Goal: Task Accomplishment & Management: Use online tool/utility

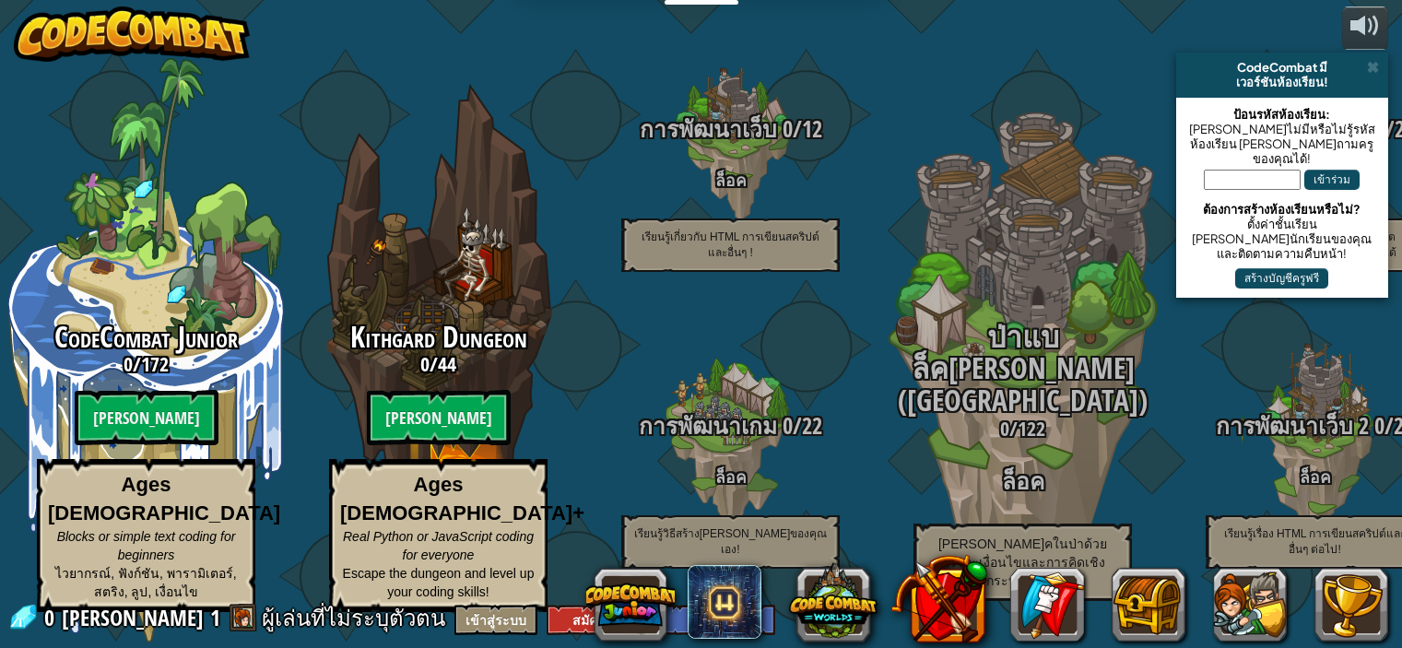
select select "th"
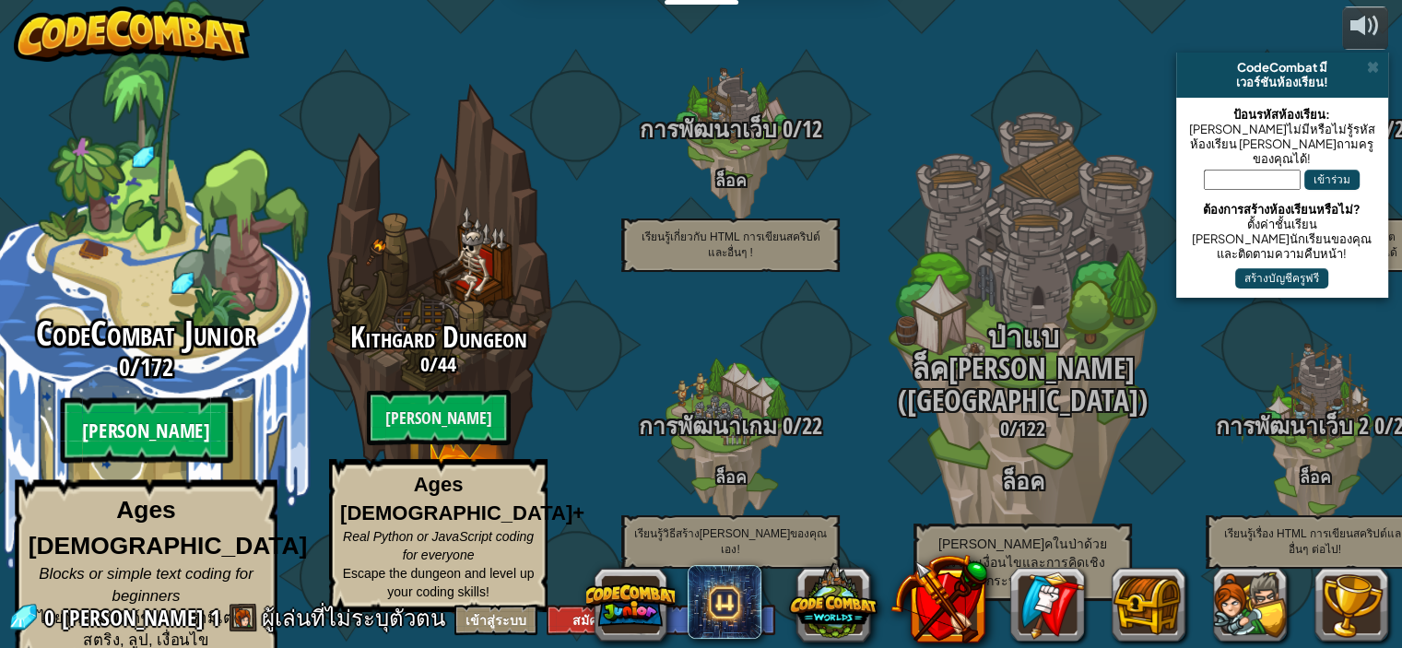
click at [151, 430] on btn "[PERSON_NAME]" at bounding box center [146, 430] width 172 height 66
select select "th"
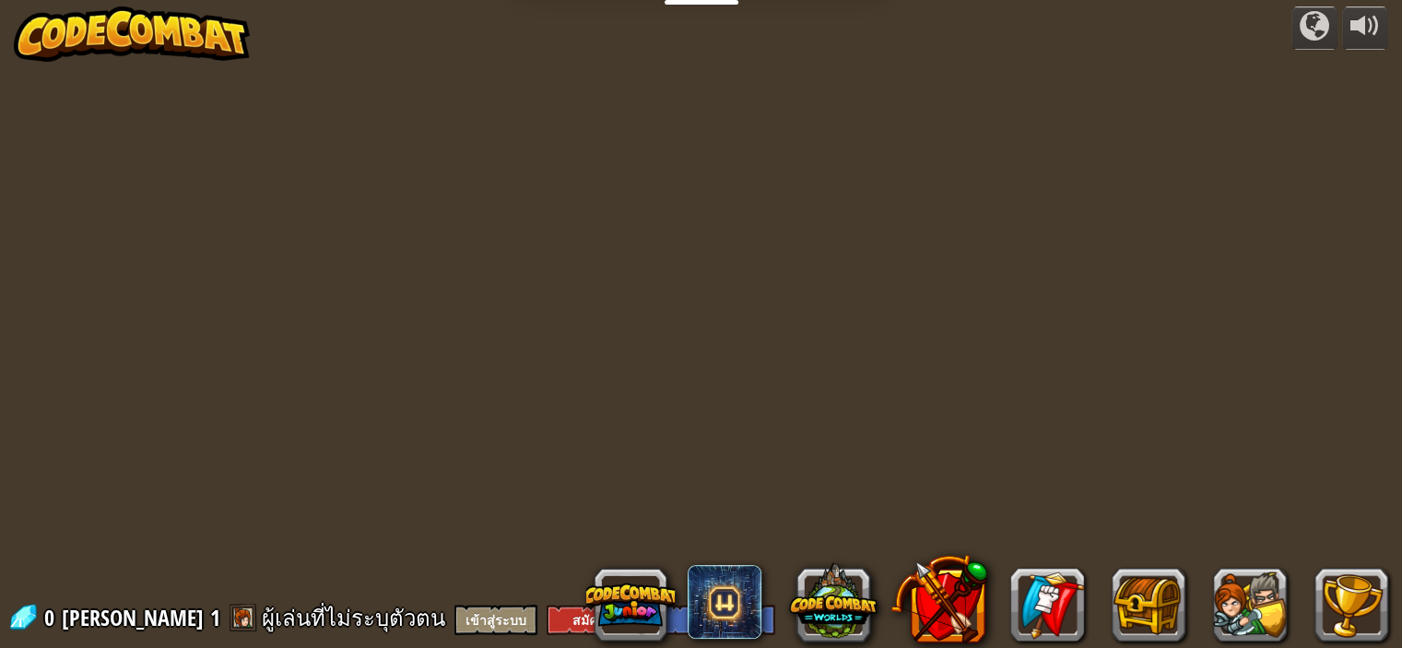
select select "th"
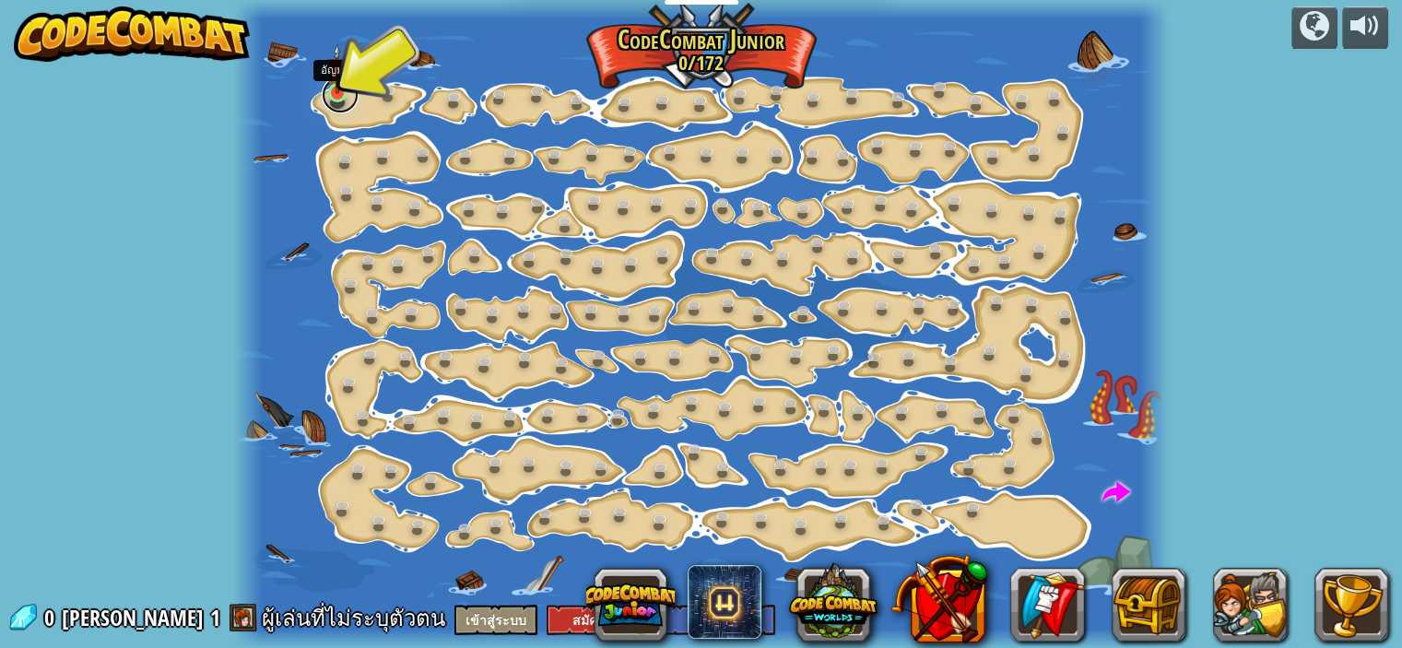
click at [340, 99] on link at bounding box center [340, 94] width 37 height 37
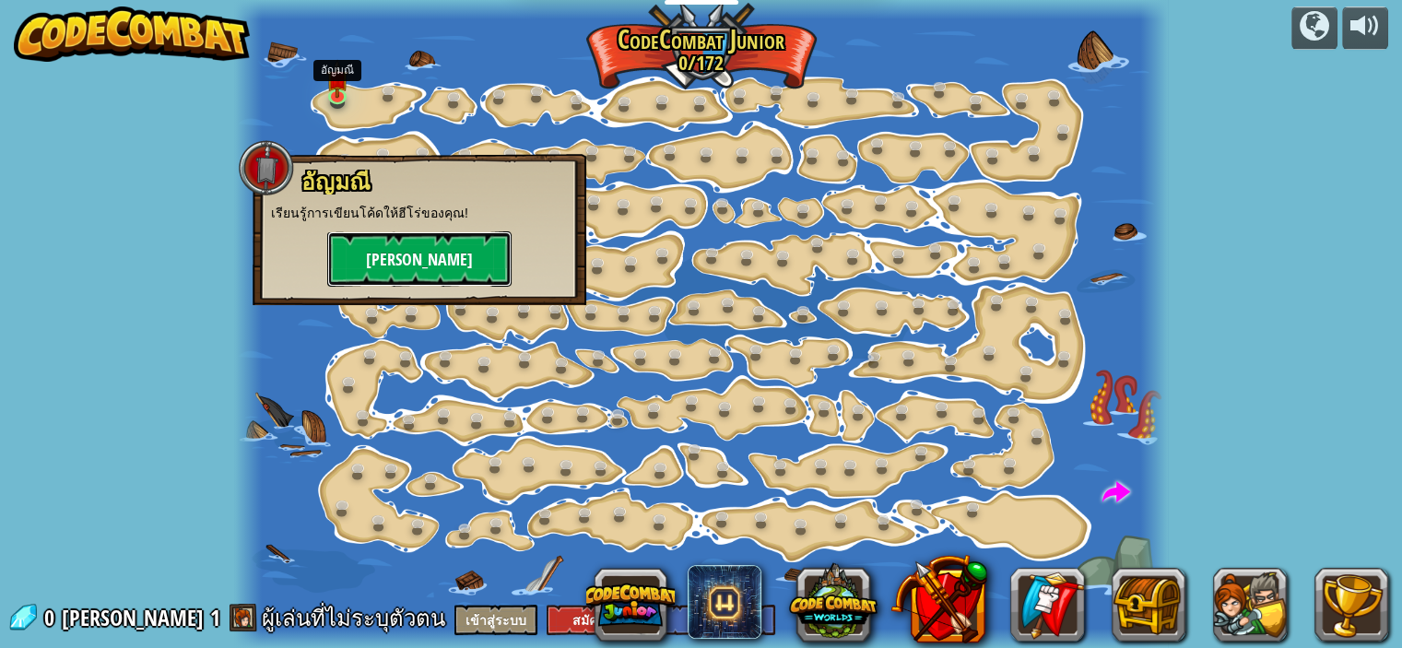
click at [431, 251] on button "[PERSON_NAME]" at bounding box center [419, 258] width 184 height 55
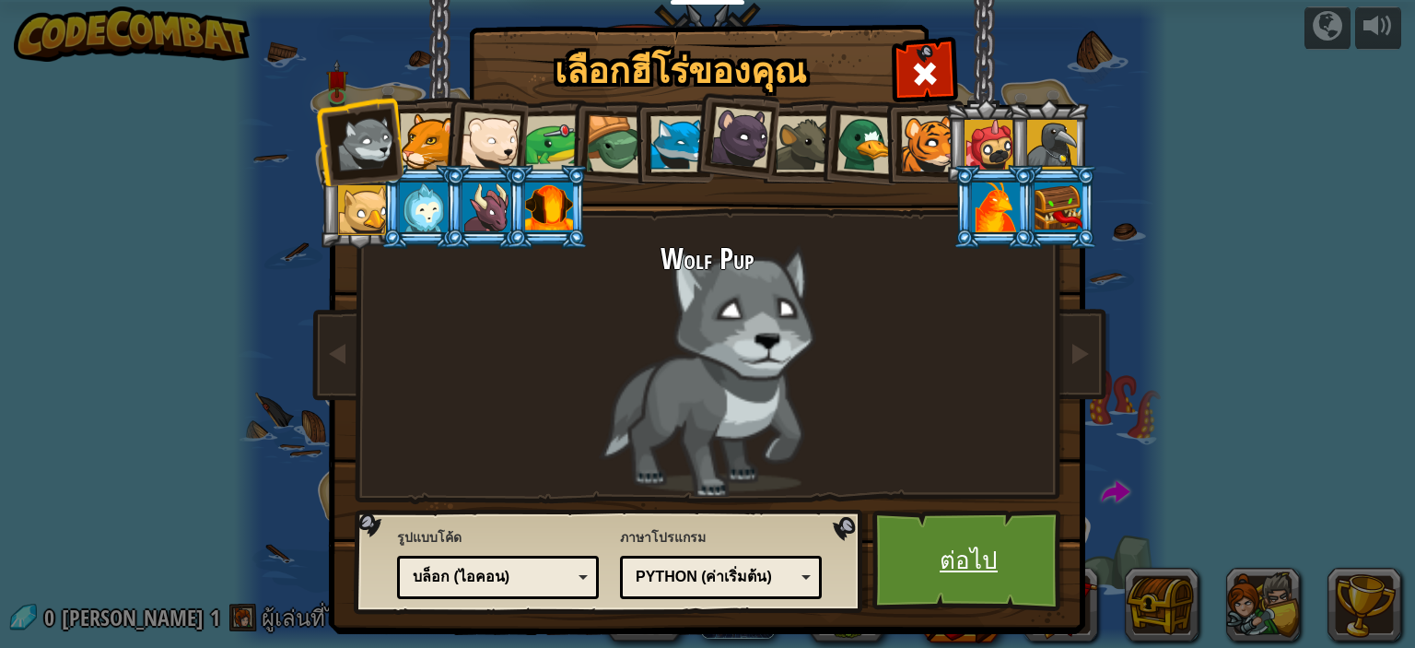
click at [969, 565] on link "ต่อไป" at bounding box center [969, 560] width 193 height 101
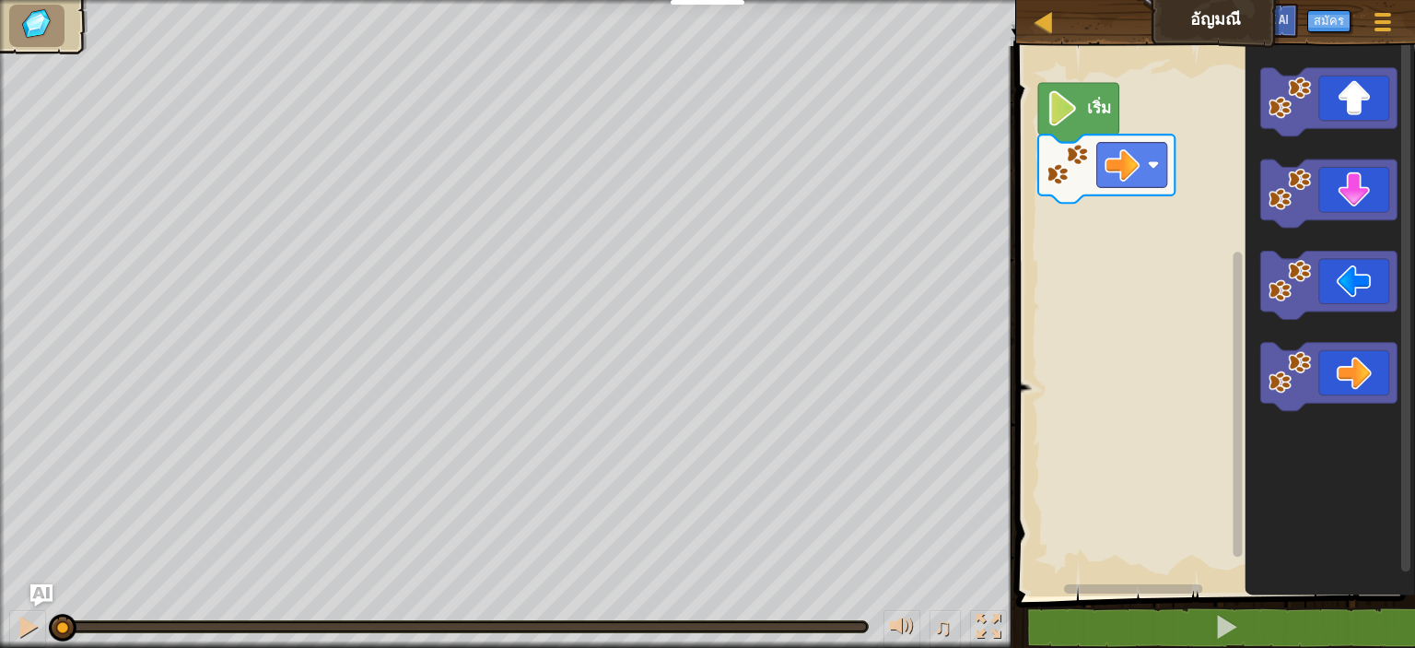
select select "th"
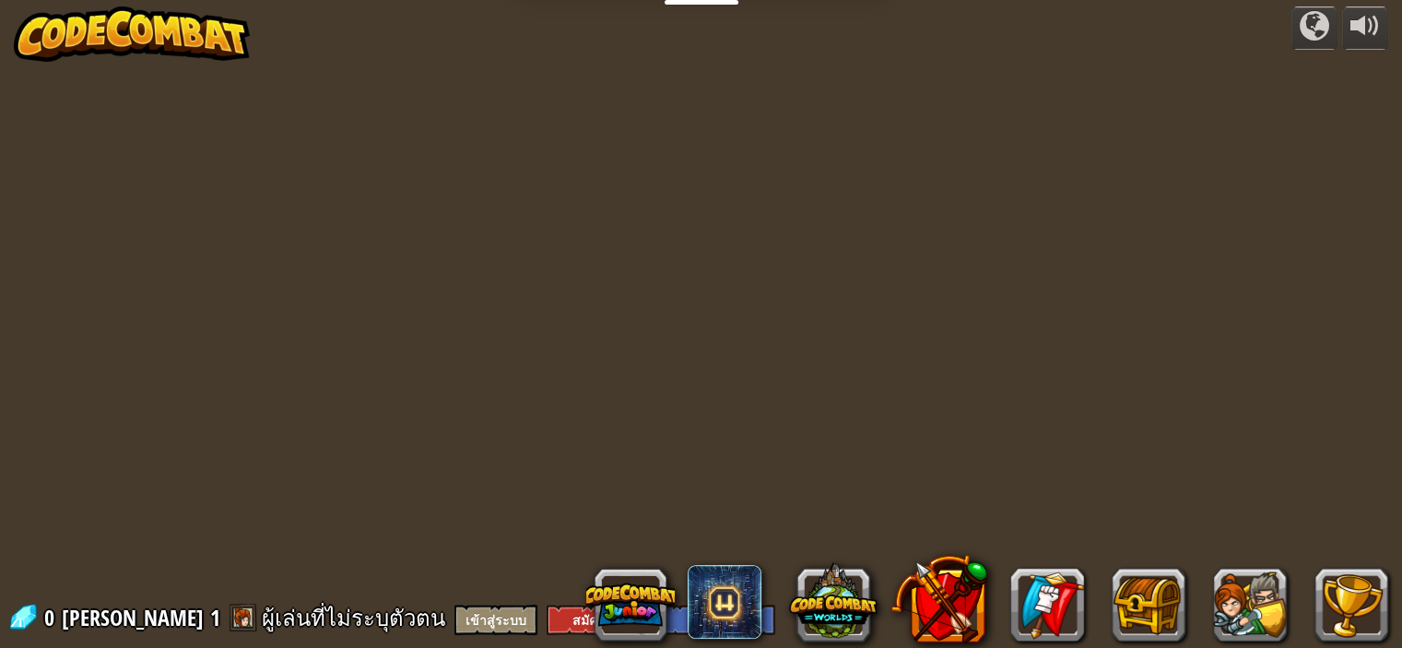
select select "th"
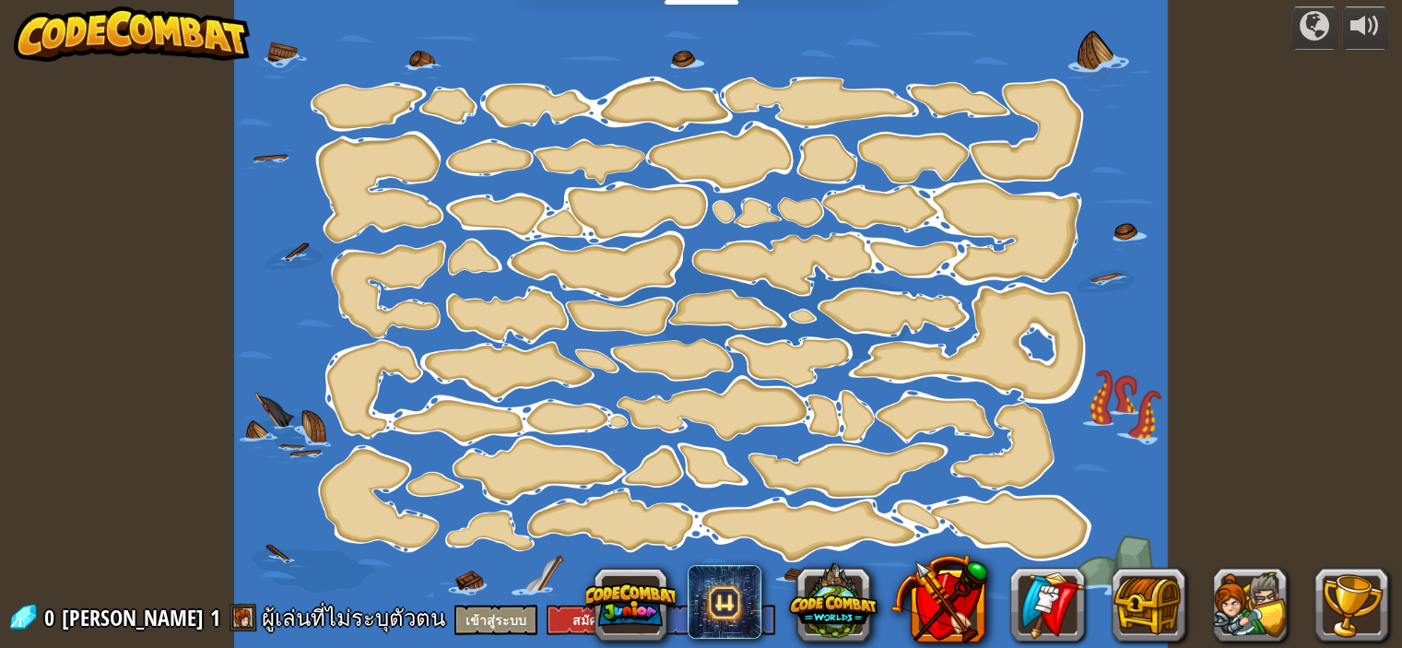
select select "th"
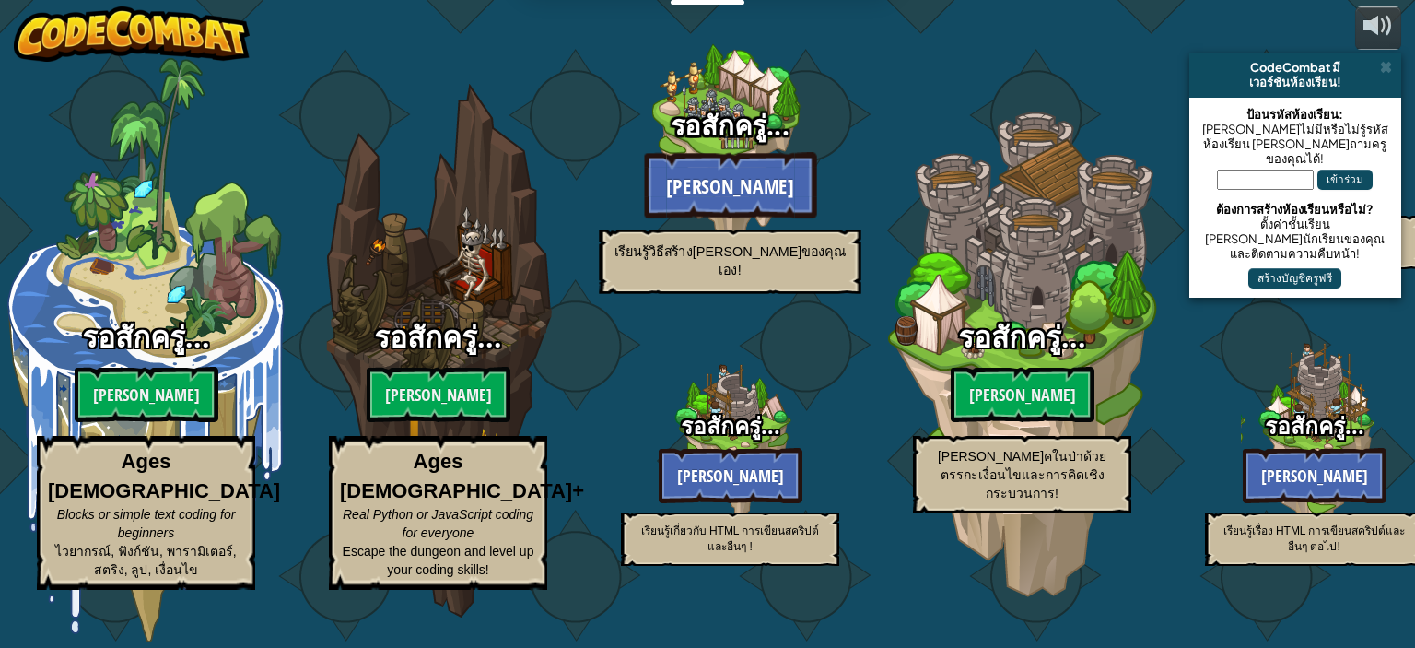
select select "th"
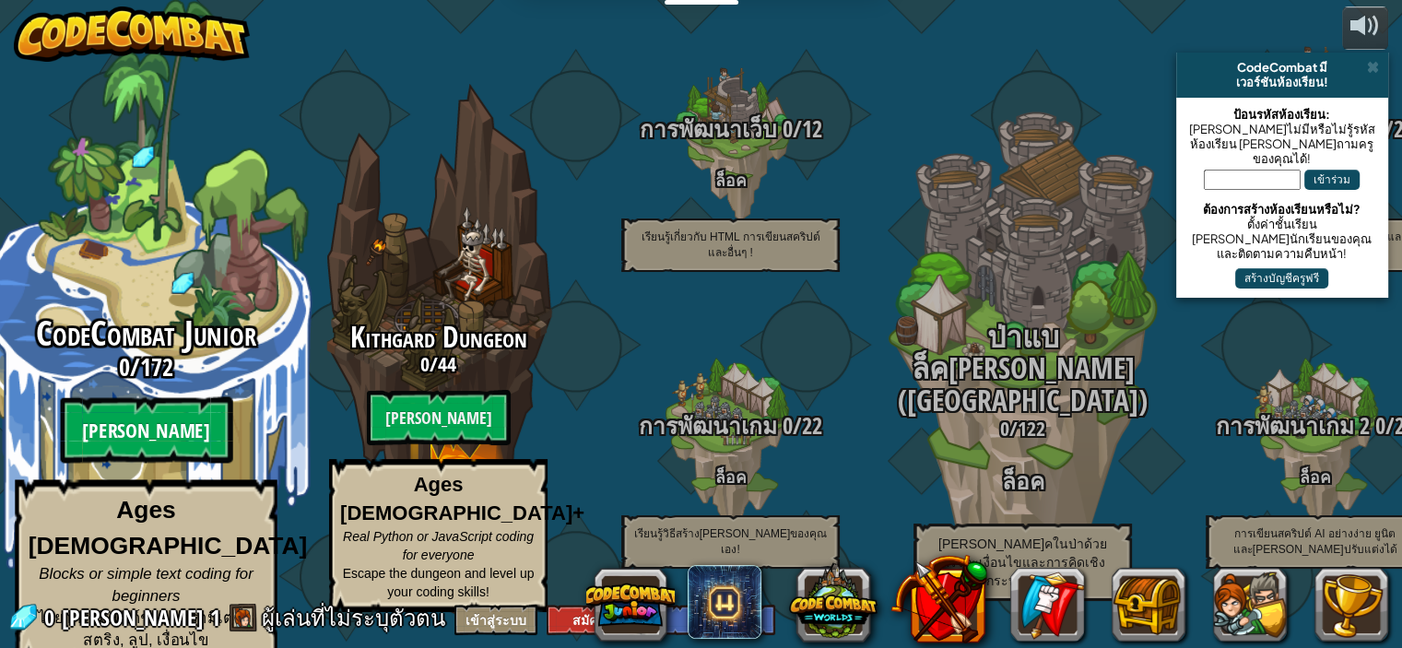
click at [150, 450] on btn "[PERSON_NAME]" at bounding box center [146, 430] width 172 height 66
select select "th"
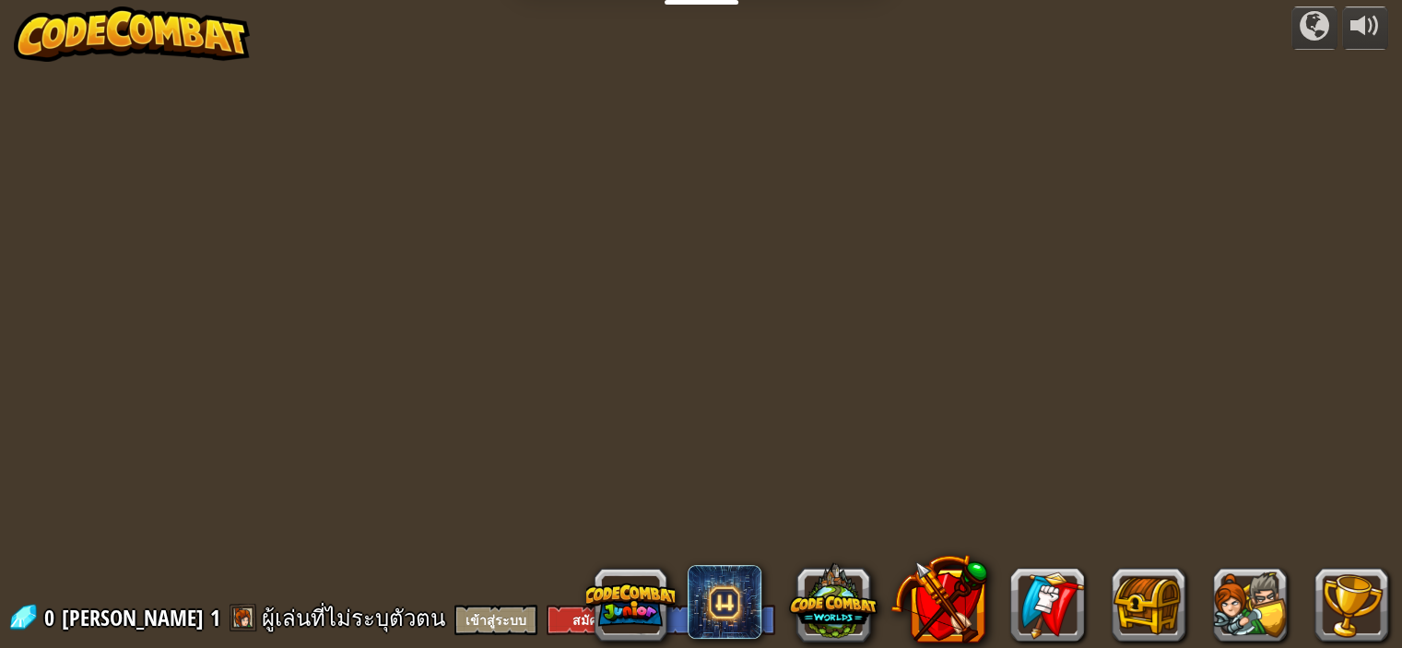
select select "th"
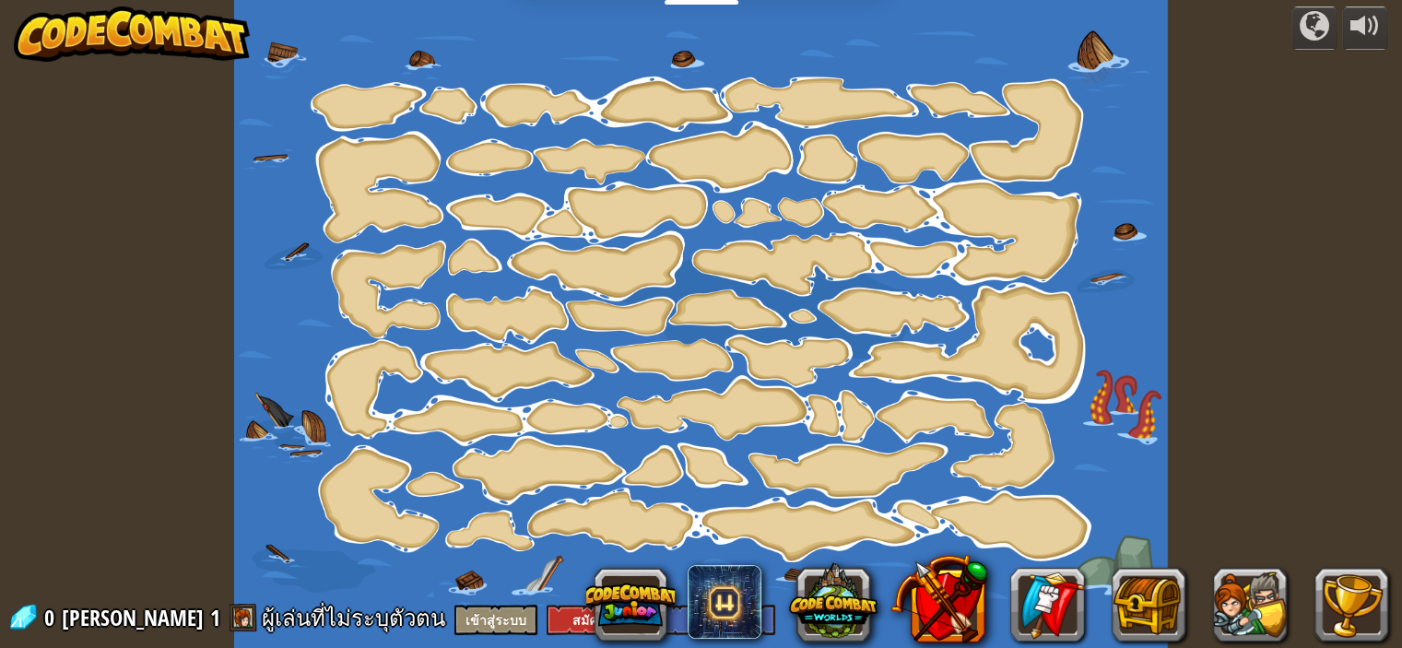
select select "th"
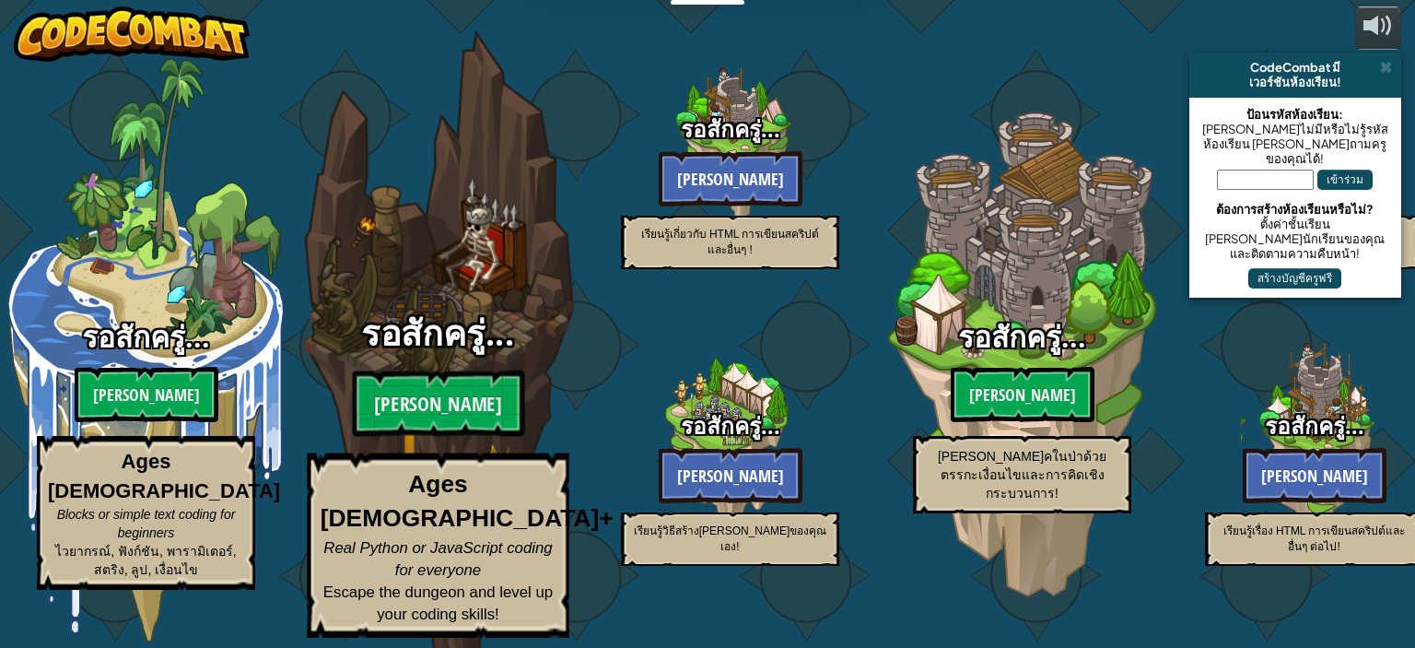
select select "th"
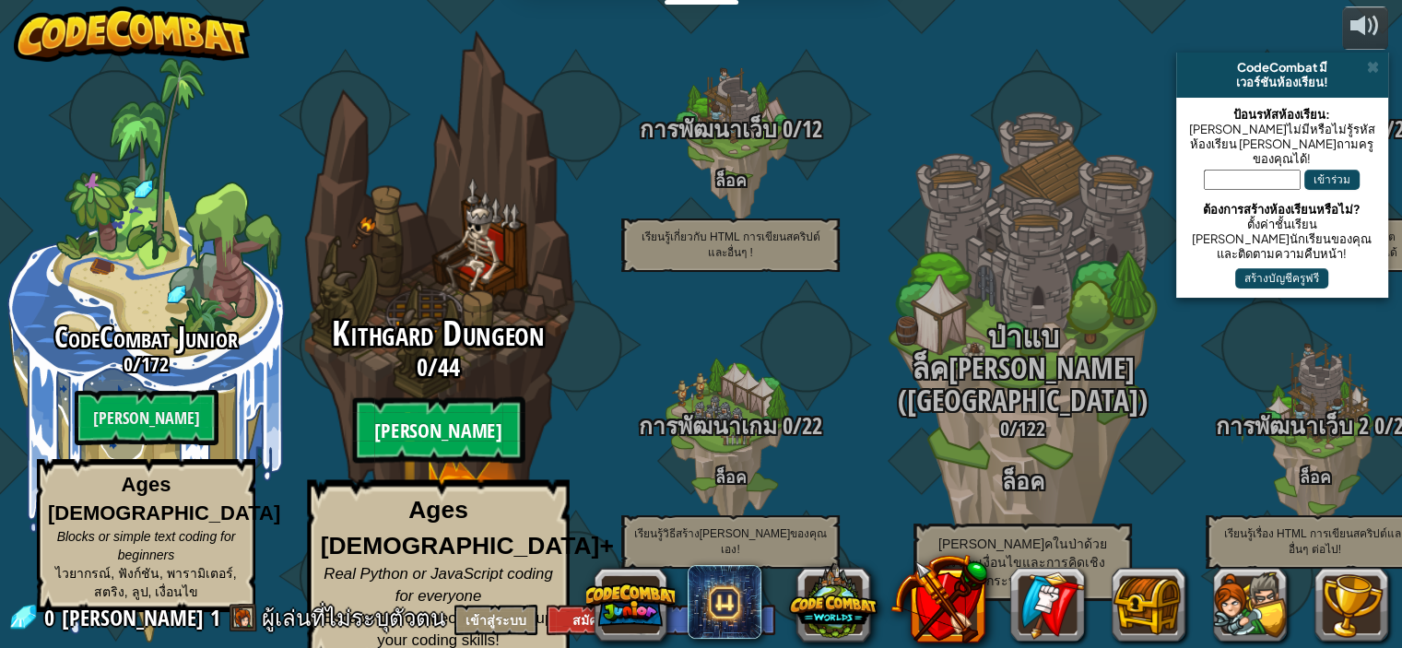
click at [452, 430] on btn "[PERSON_NAME]" at bounding box center [438, 430] width 172 height 66
select select "th"
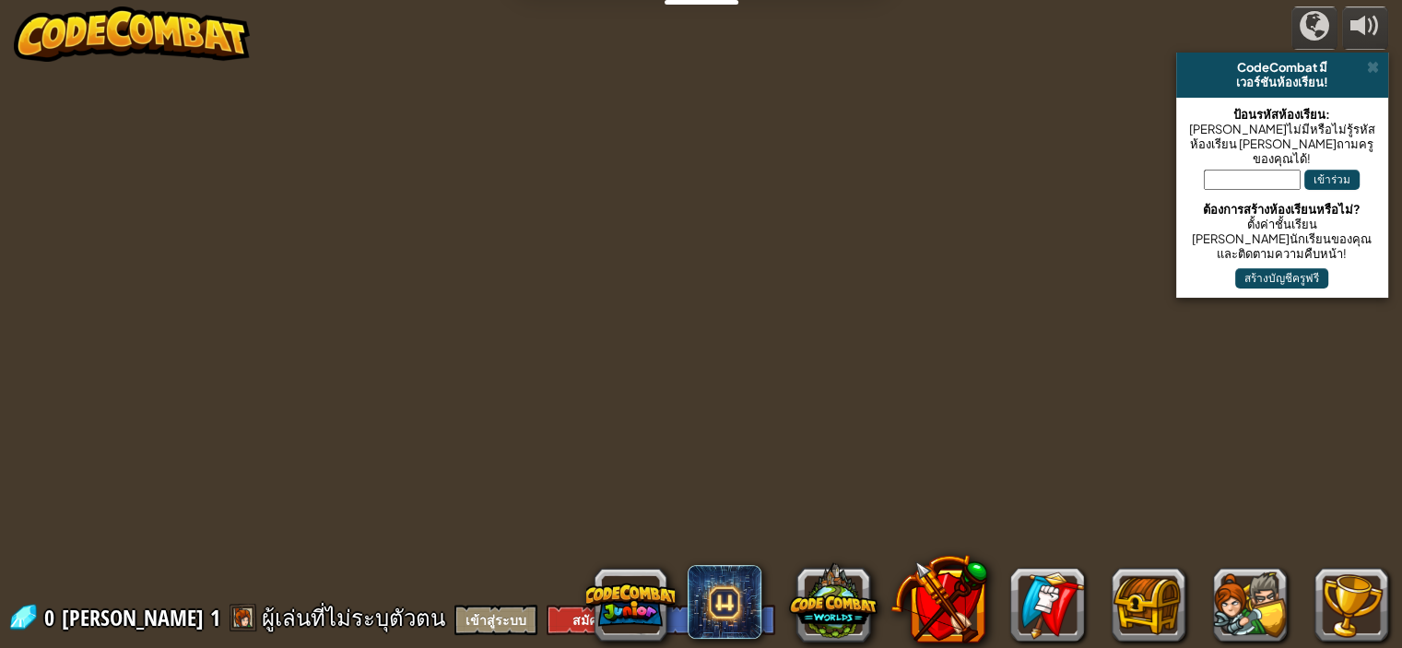
select select "th"
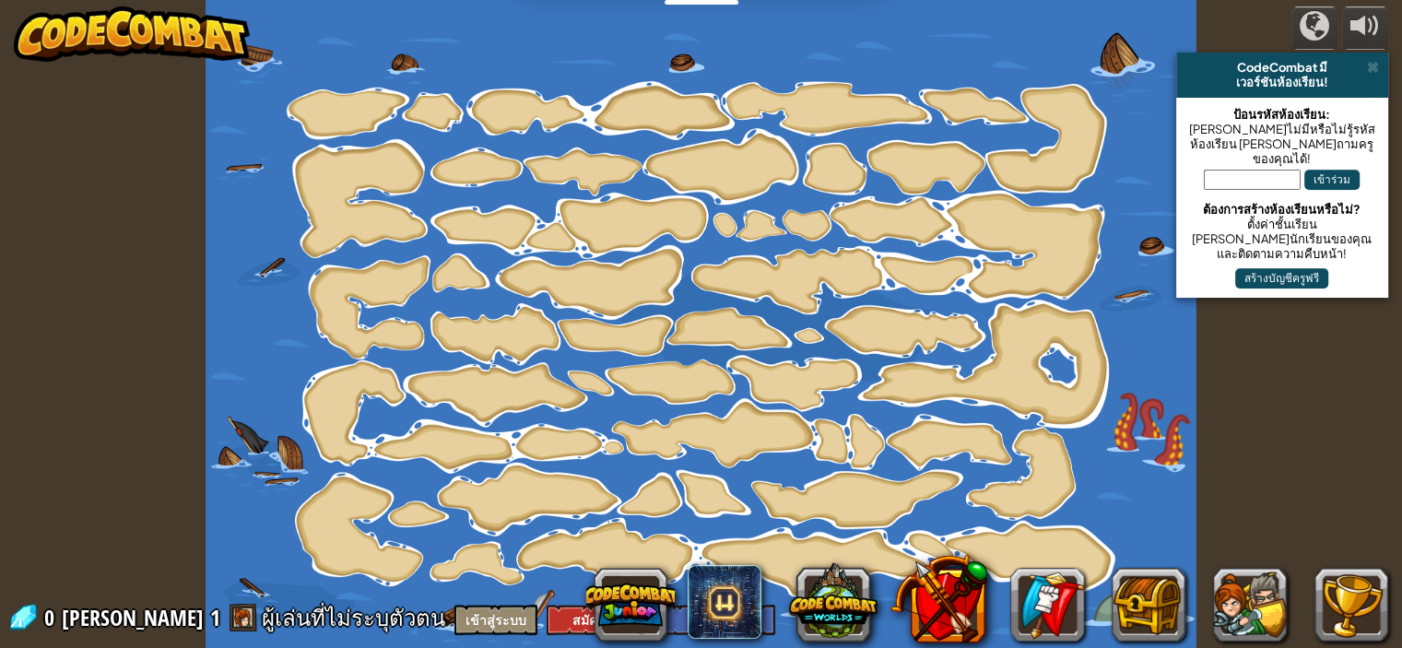
select select "th"
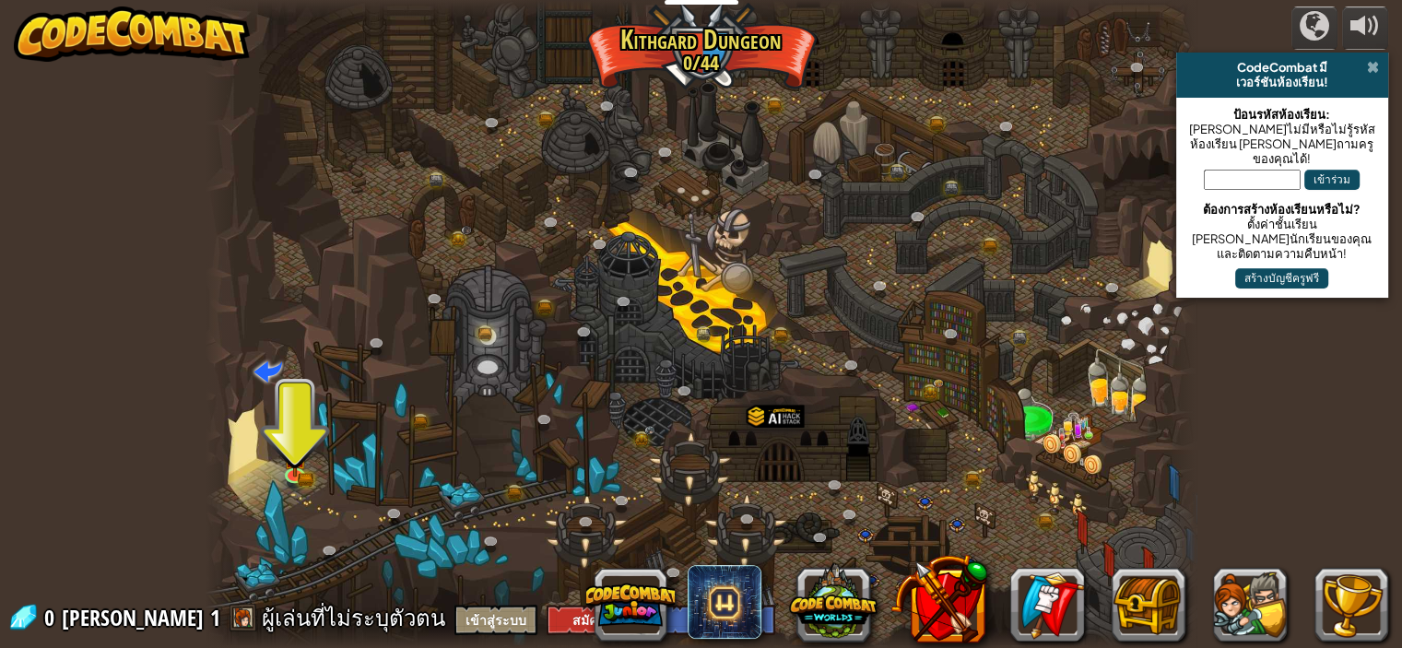
click at [1368, 67] on span at bounding box center [1373, 67] width 12 height 15
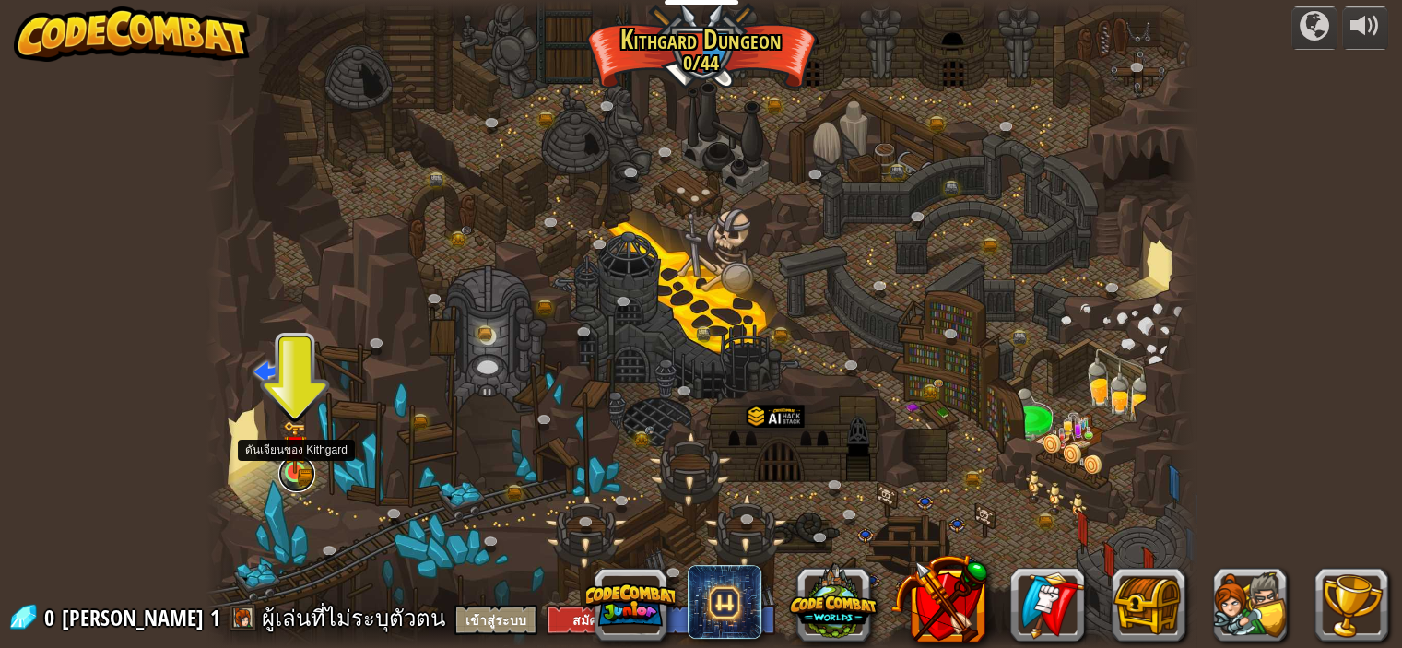
click at [299, 474] on link at bounding box center [296, 473] width 37 height 37
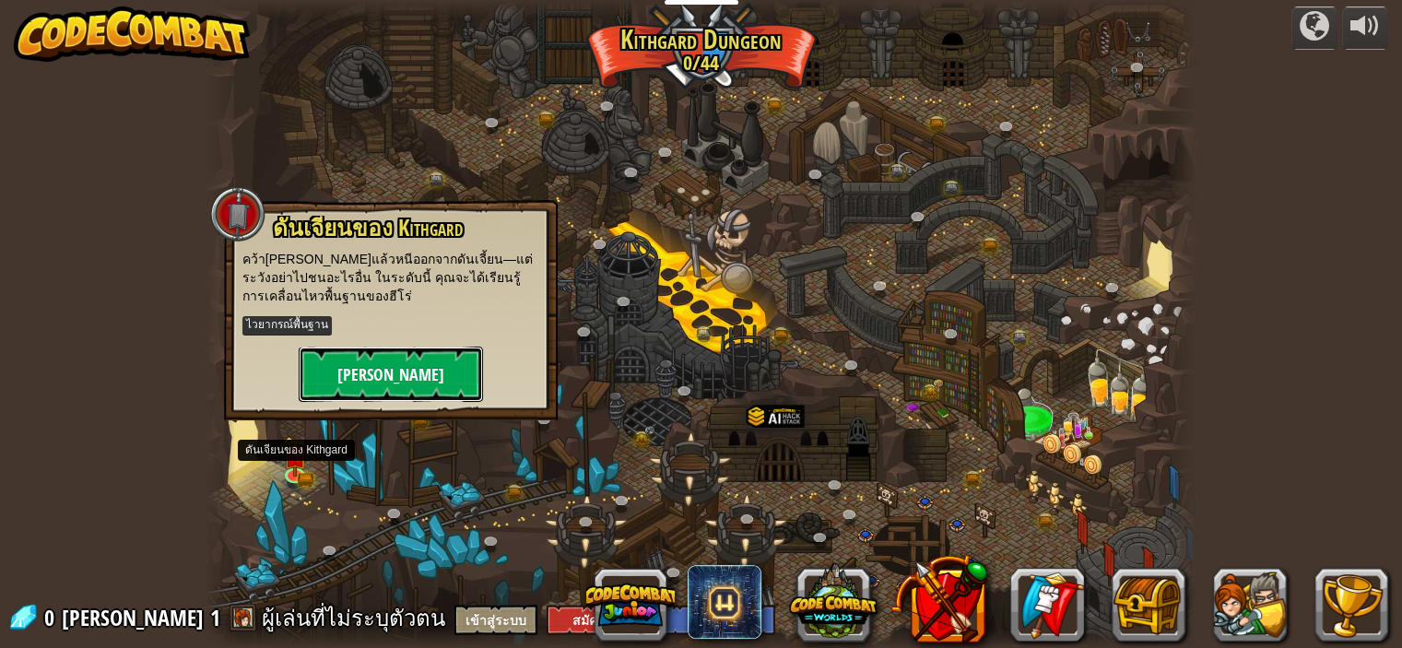
click at [403, 379] on button "[PERSON_NAME]" at bounding box center [391, 373] width 184 height 55
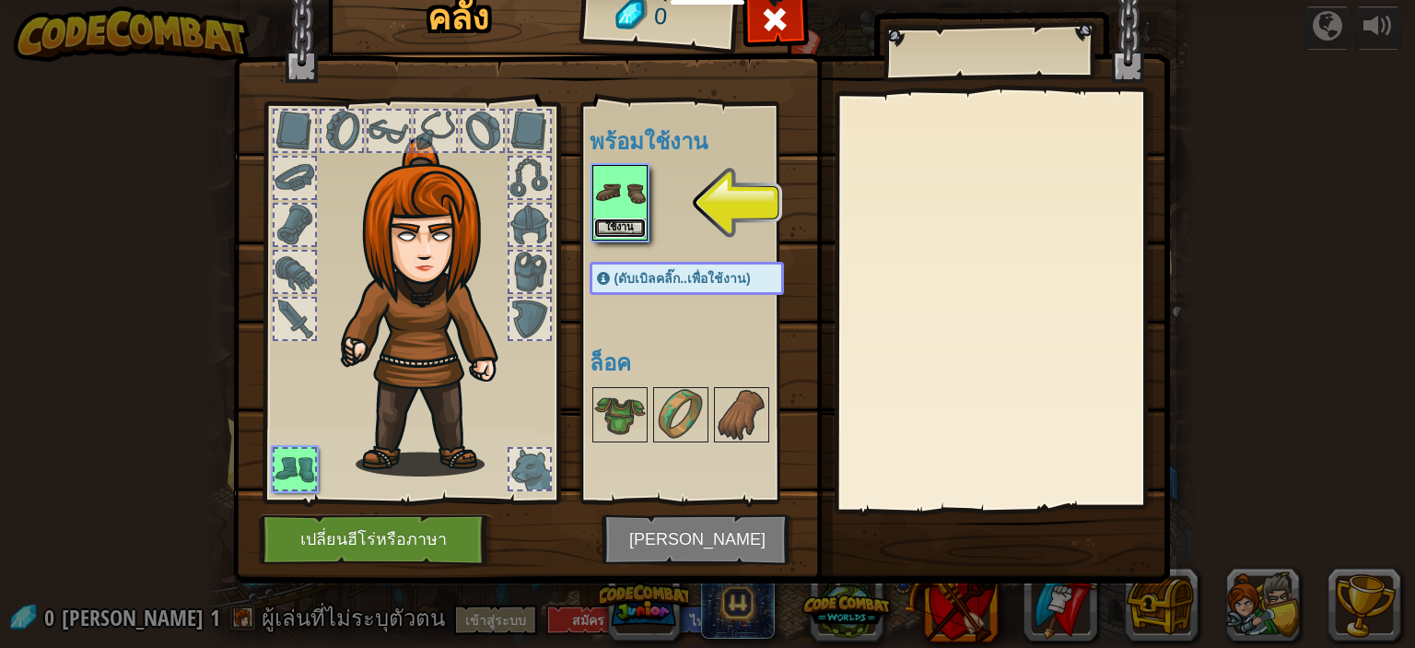
click at [621, 224] on button "ใช้งาน" at bounding box center [620, 227] width 52 height 19
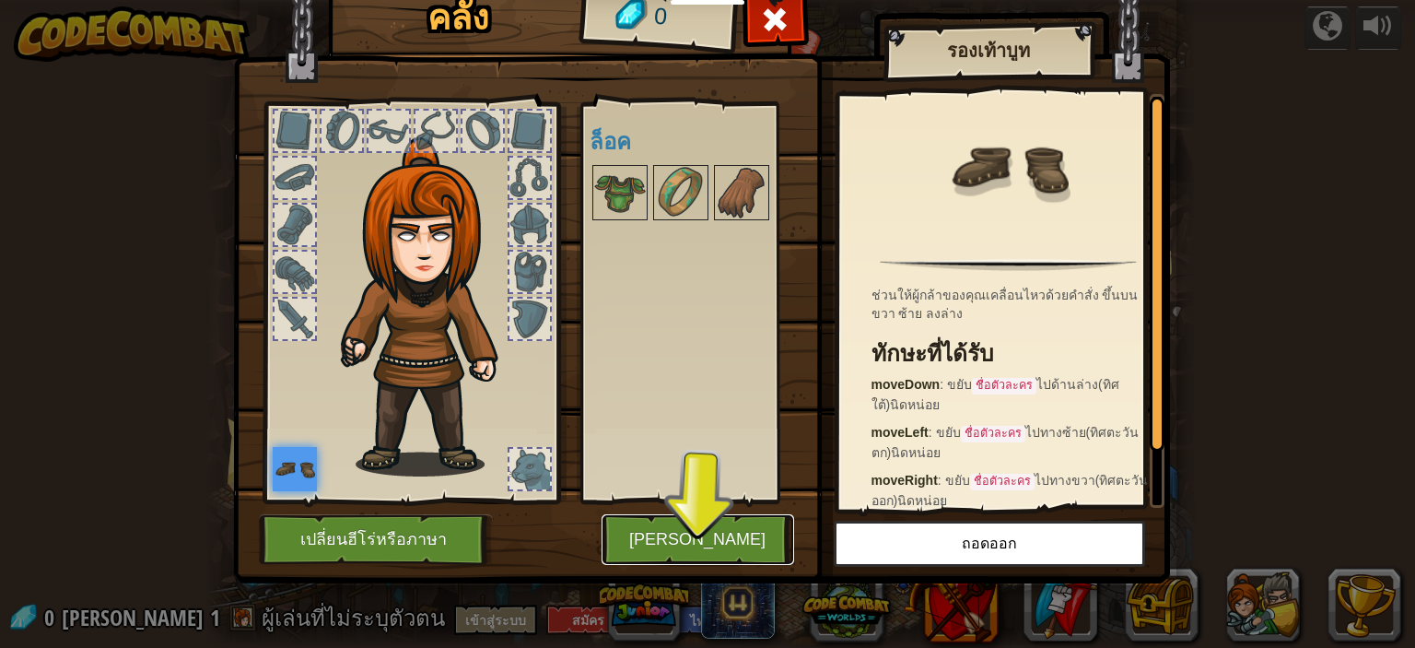
click at [688, 532] on button "[PERSON_NAME]" at bounding box center [698, 539] width 193 height 51
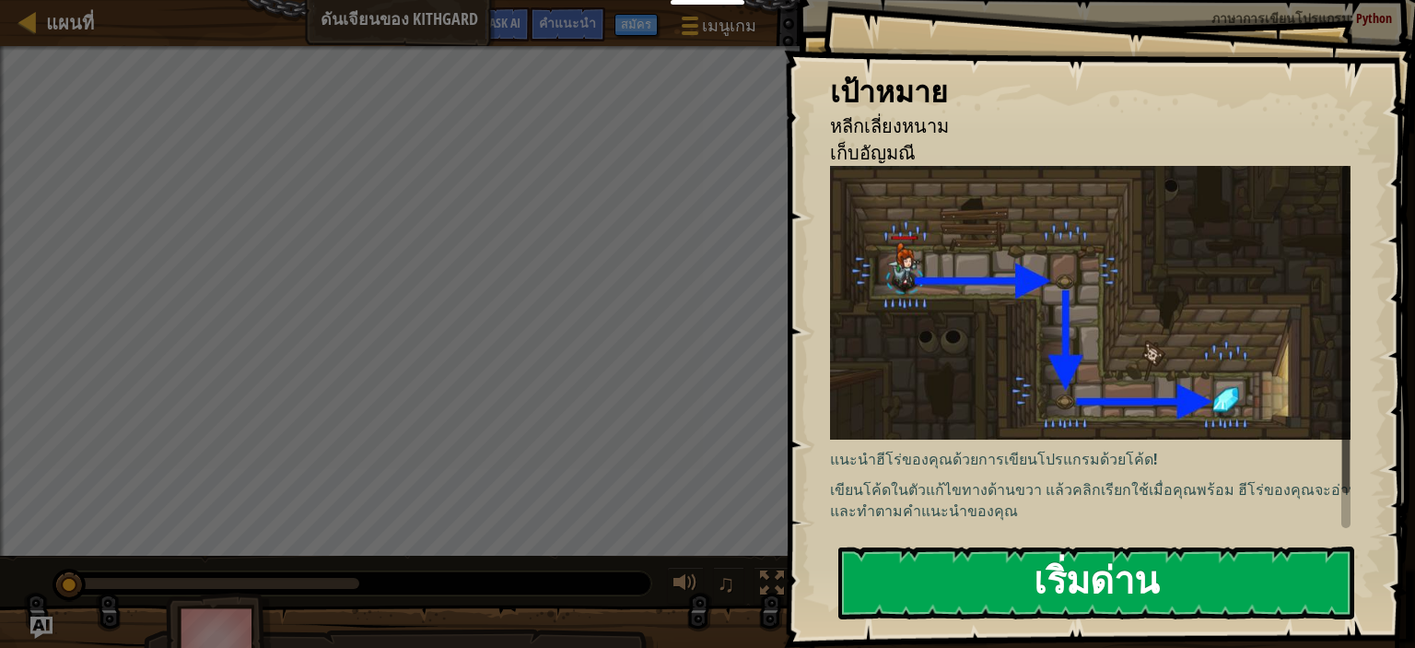
click at [1086, 583] on button "เริ่มด่าน" at bounding box center [1097, 582] width 516 height 73
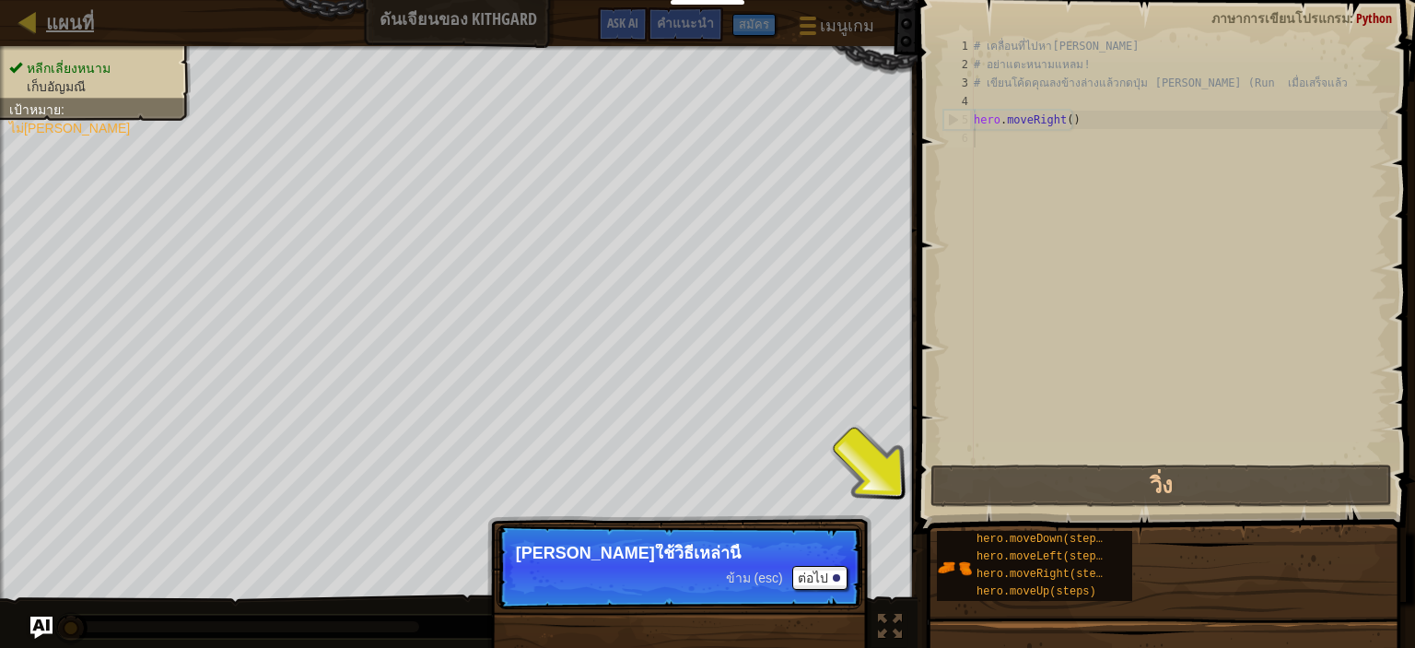
select select "th"
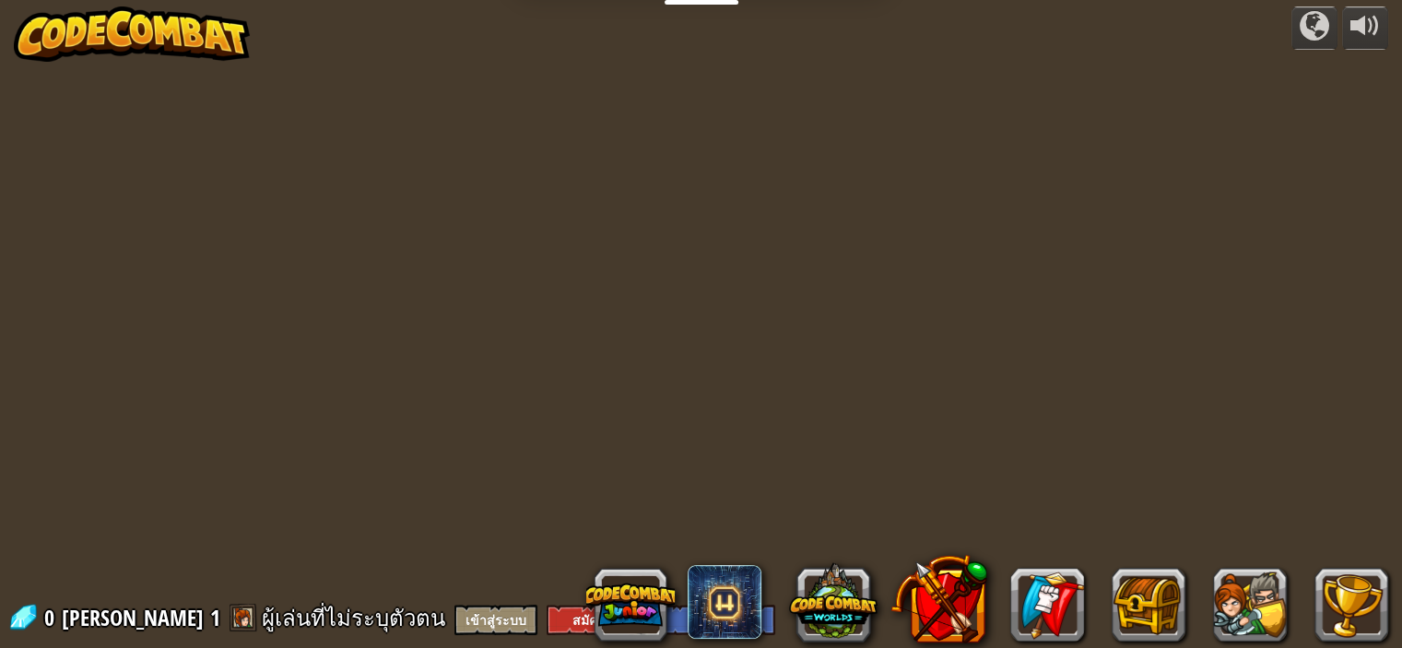
select select "th"
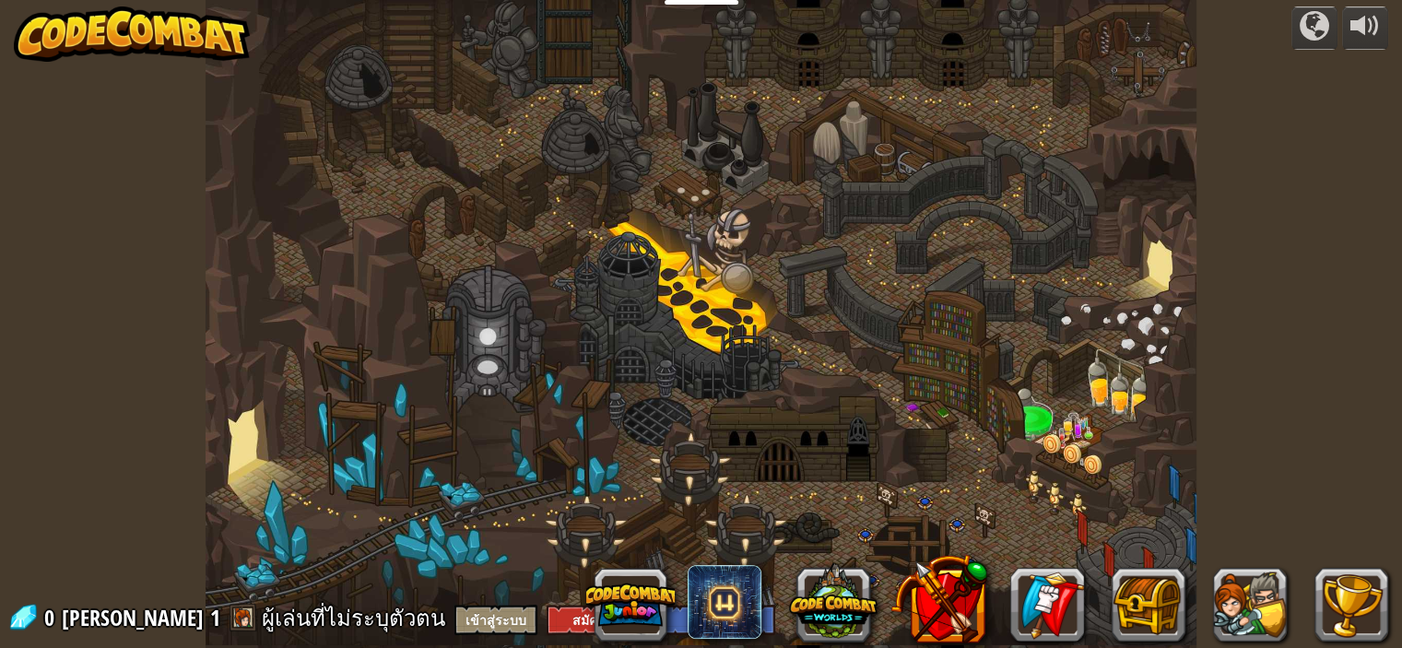
select select "th"
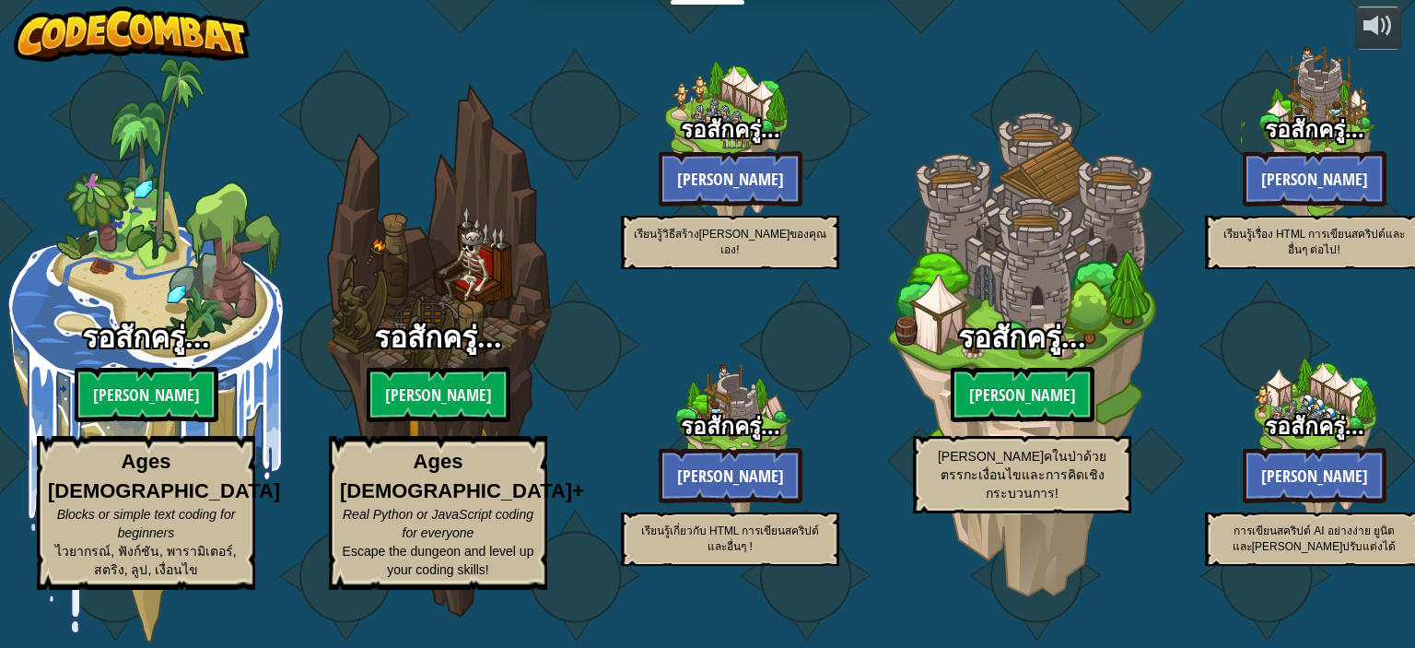
select select "th"
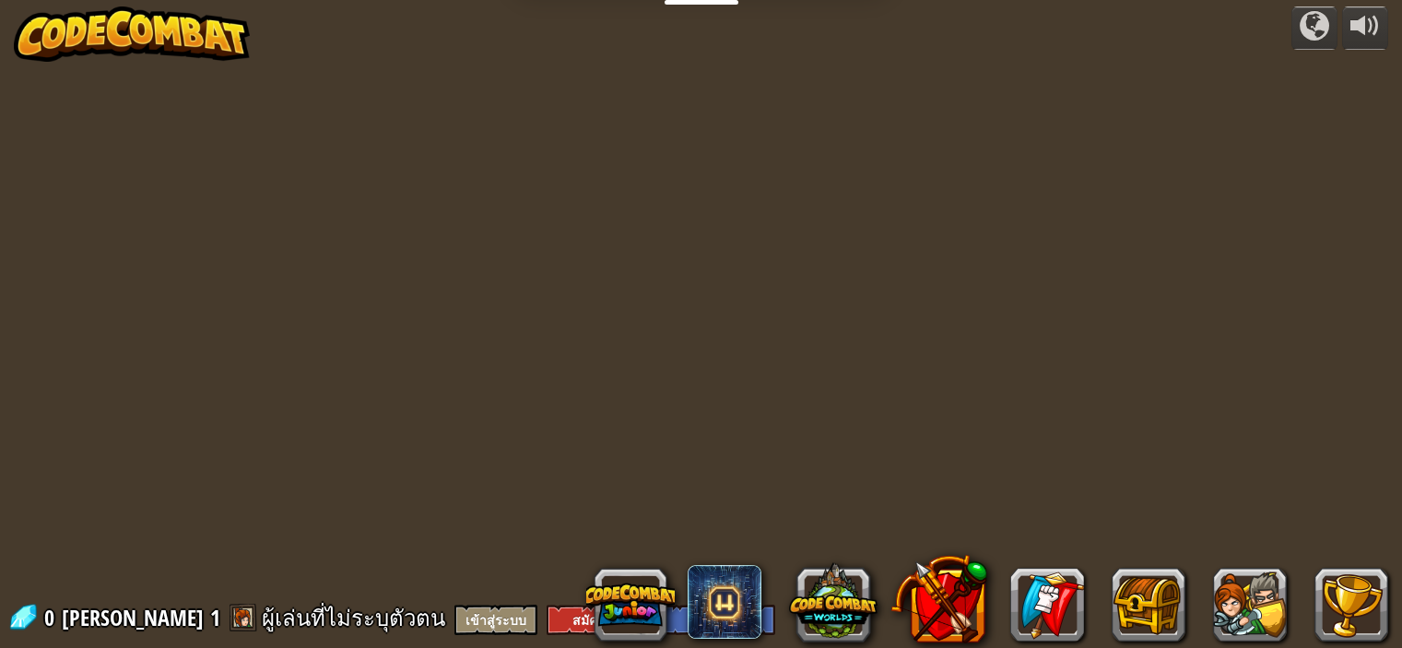
select select "th"
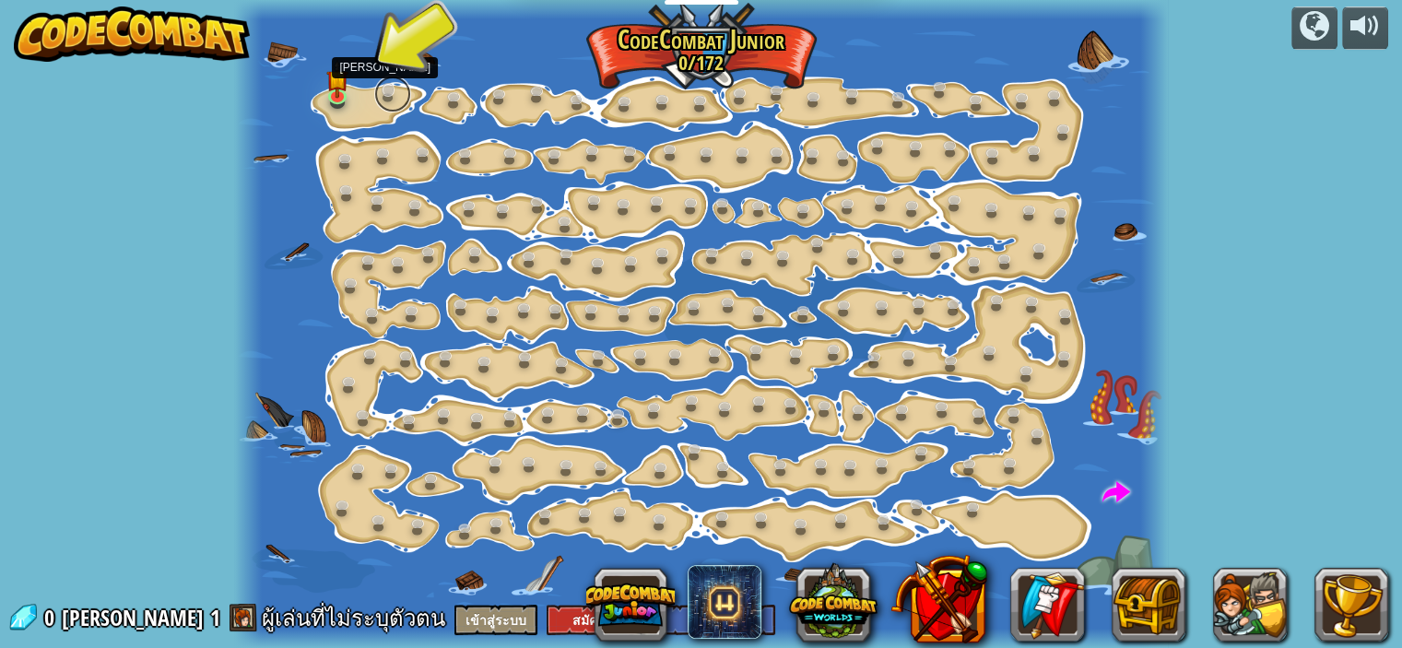
click at [388, 95] on link at bounding box center [392, 94] width 37 height 37
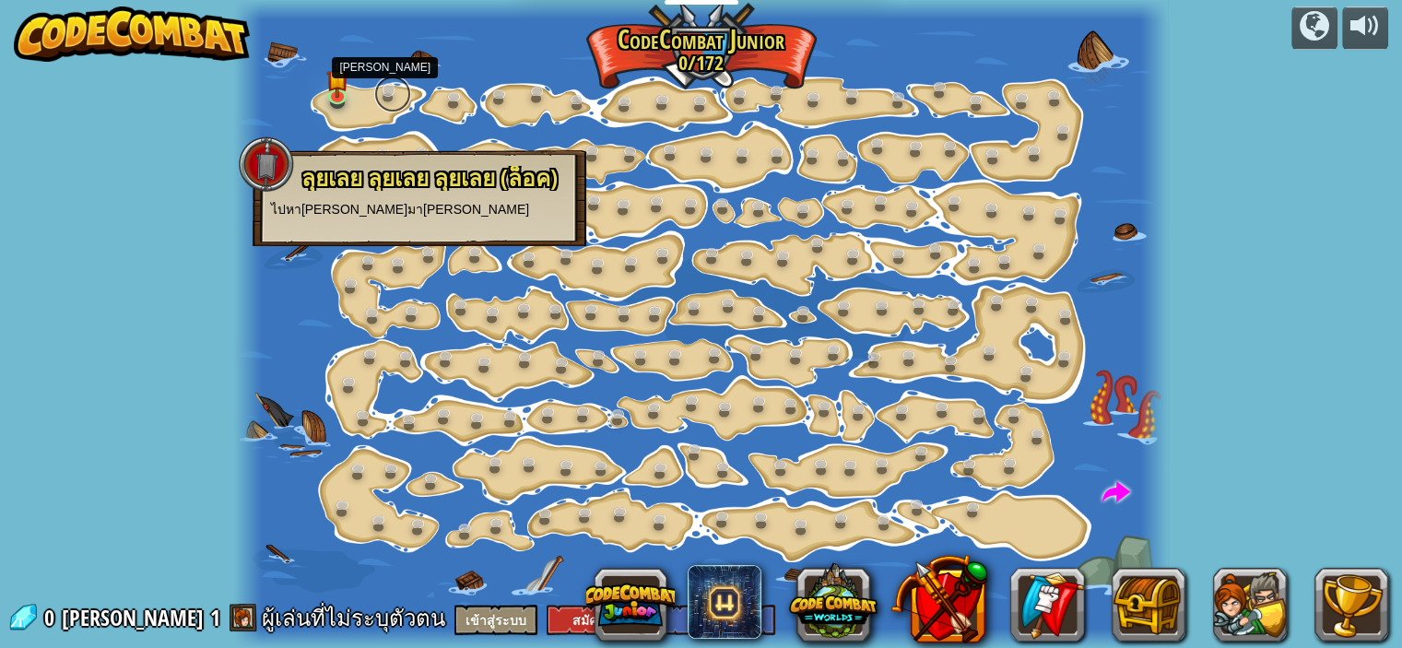
click at [387, 93] on link at bounding box center [392, 94] width 37 height 37
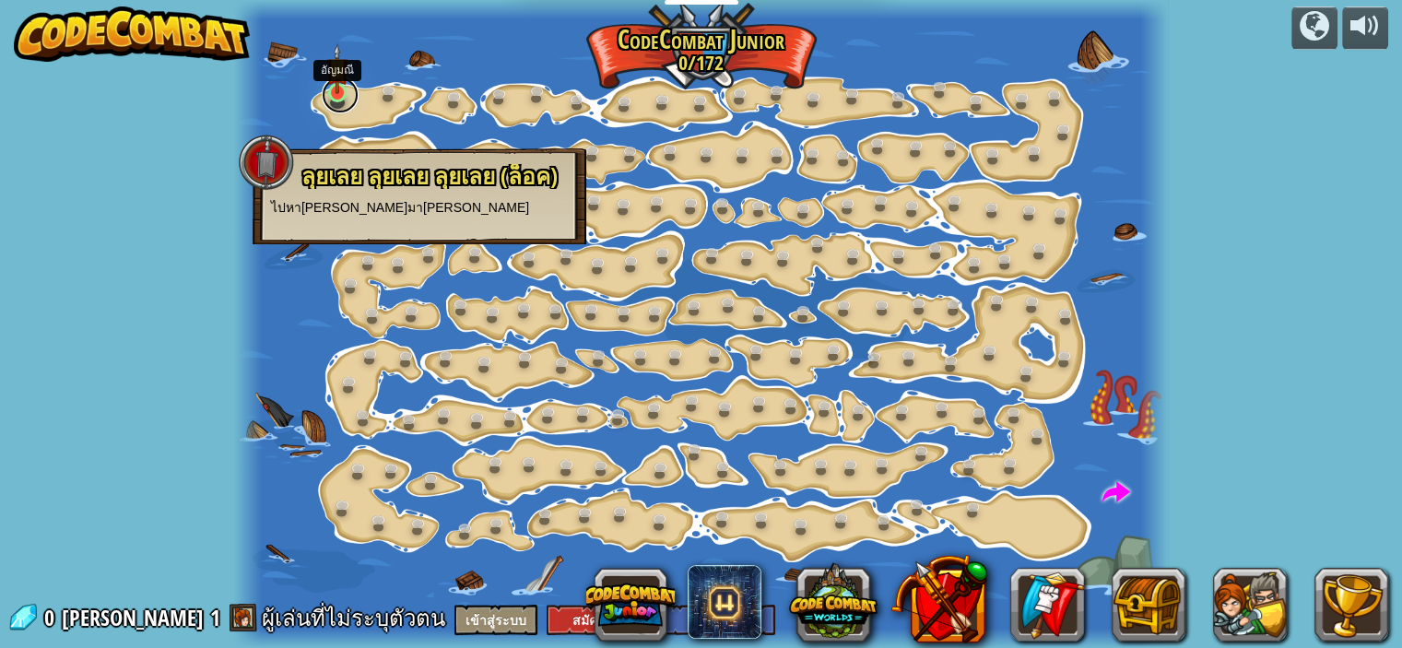
click at [341, 99] on link at bounding box center [340, 94] width 37 height 37
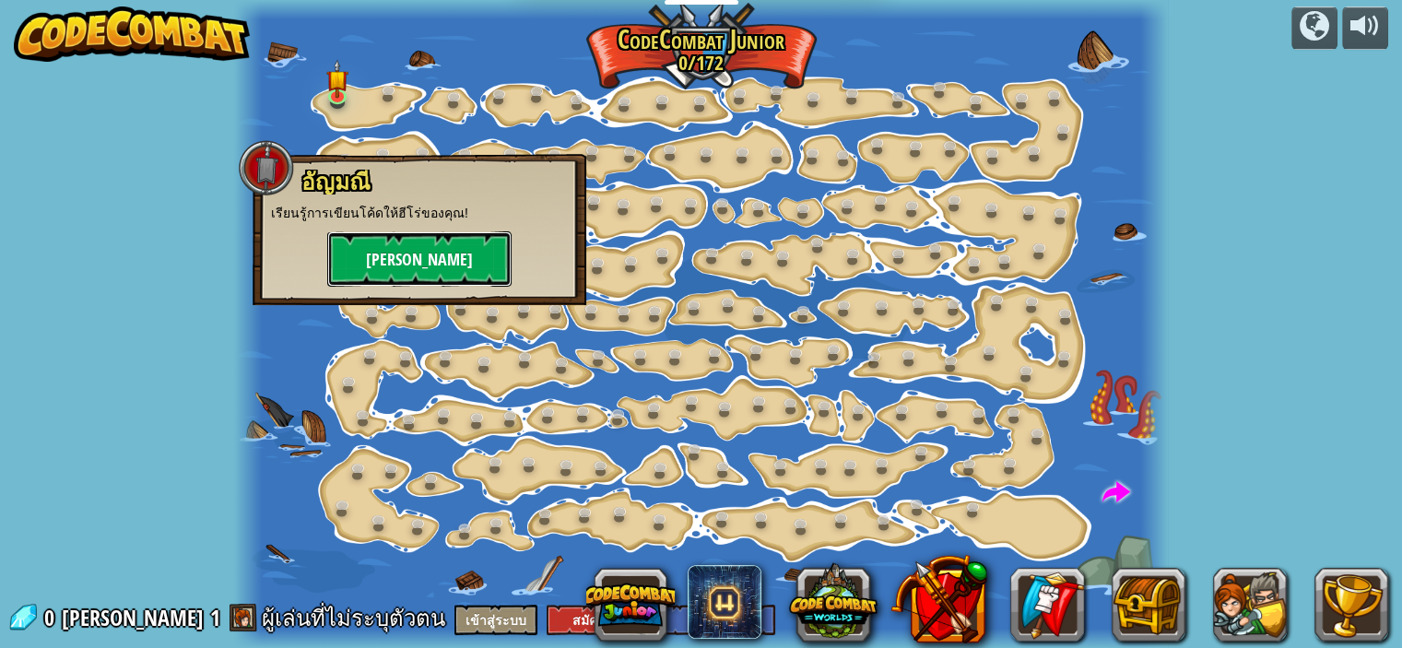
click at [453, 252] on button "[PERSON_NAME]" at bounding box center [419, 258] width 184 height 55
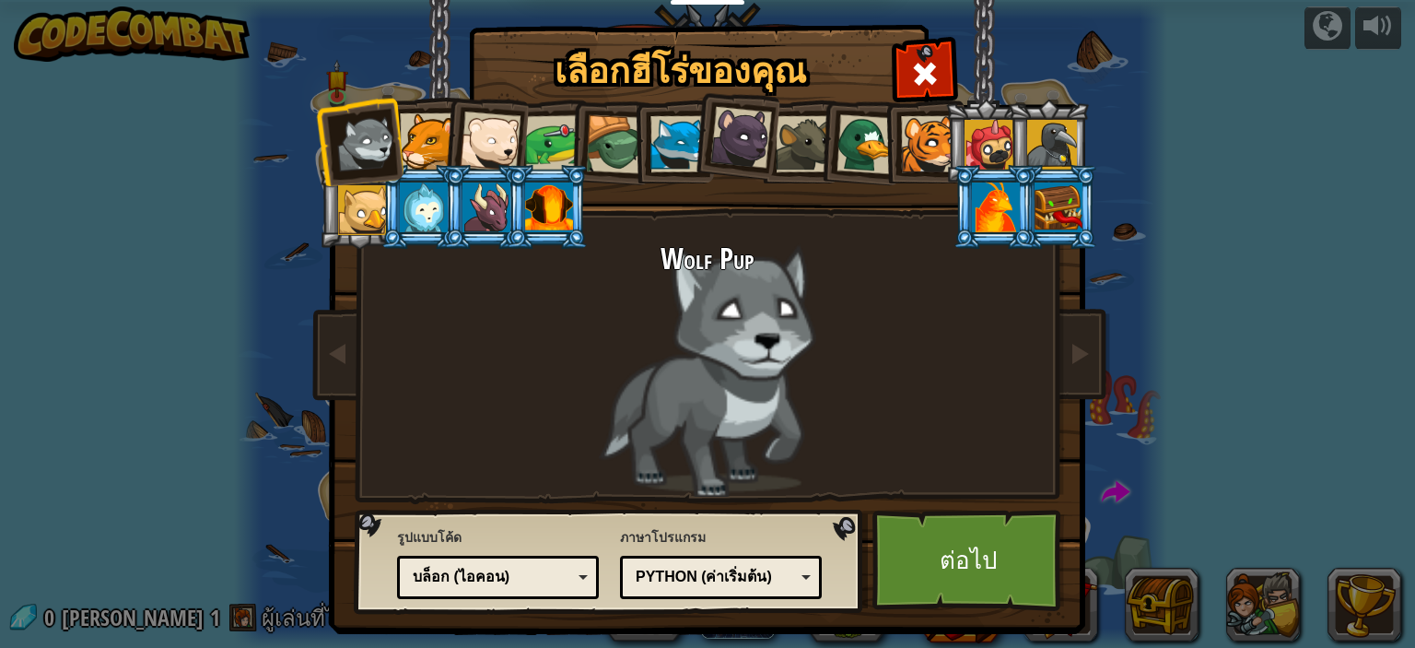
click at [778, 581] on div "Python (ค่าเริ่มต้น)" at bounding box center [715, 577] width 159 height 21
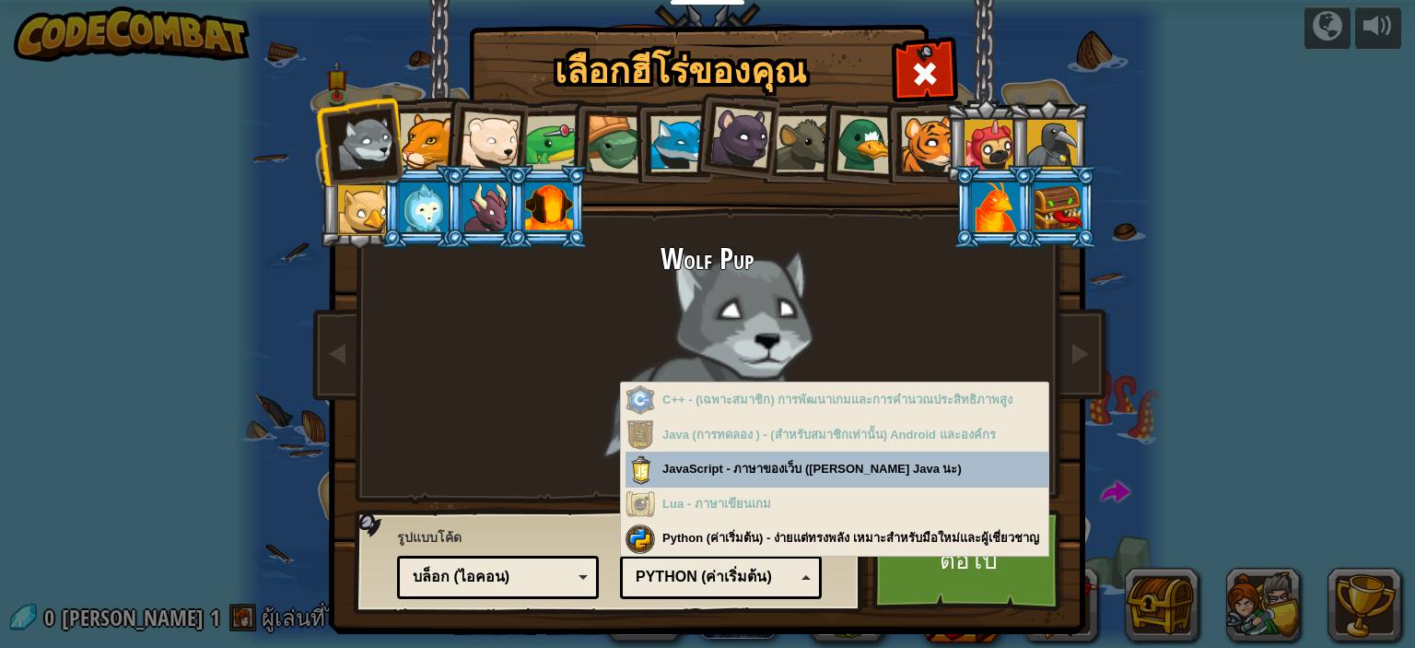
click at [778, 581] on div "Python (ค่าเริ่มต้น)" at bounding box center [715, 577] width 159 height 21
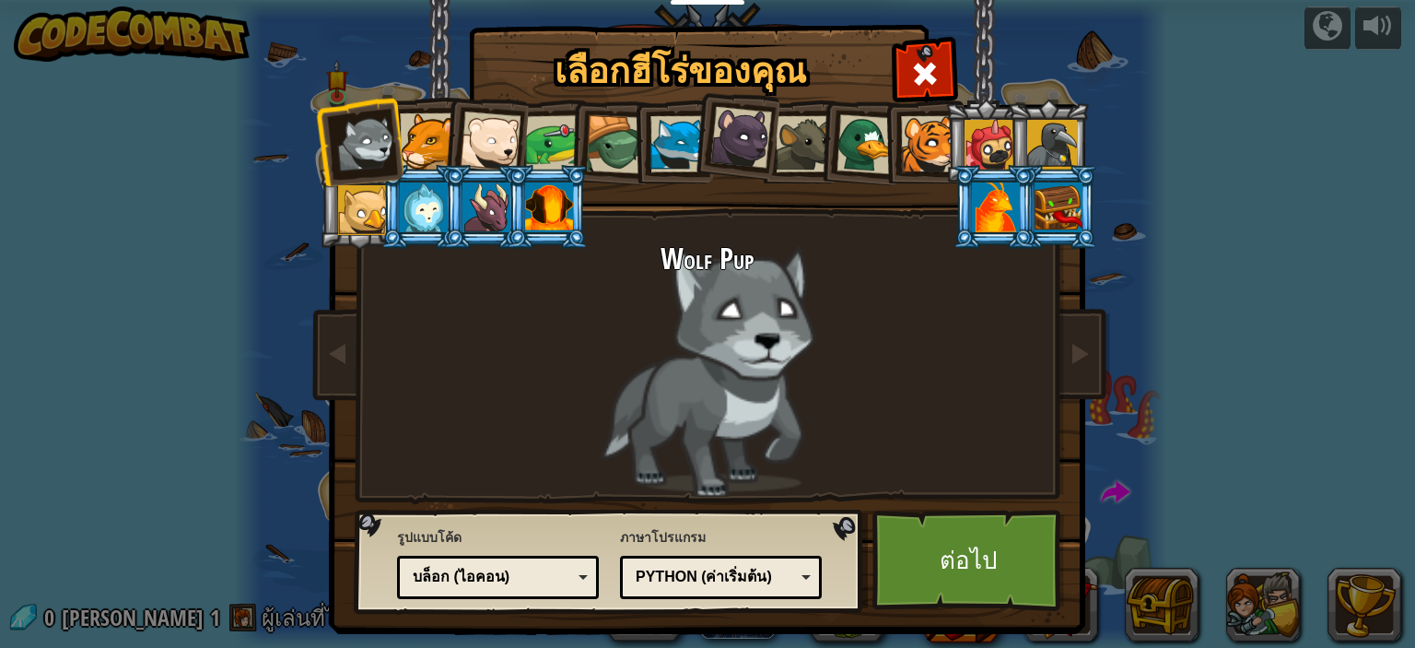
click at [571, 581] on div "บล็อก (ไอคอน)" at bounding box center [498, 577] width 178 height 29
click at [800, 578] on div "Python (ค่าเริ่มต้น)" at bounding box center [721, 577] width 178 height 29
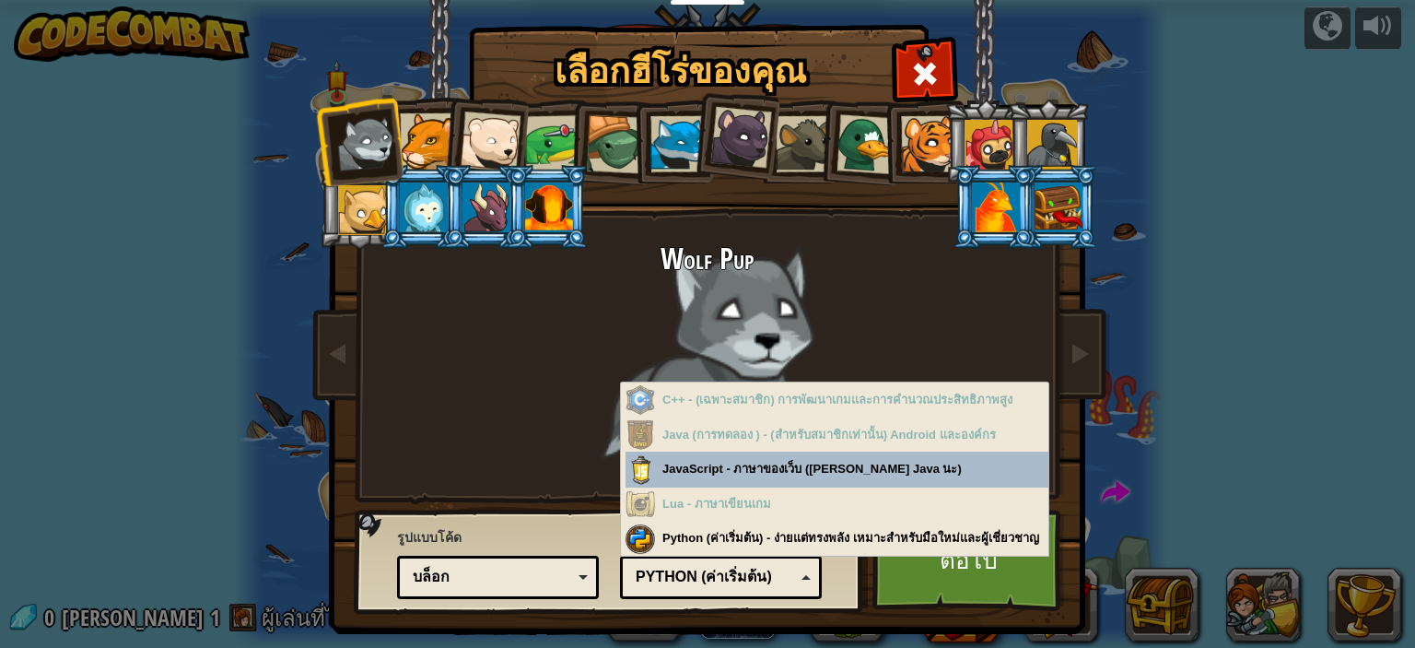
click at [800, 578] on div "Python (ค่าเริ่มต้น)" at bounding box center [721, 577] width 178 height 29
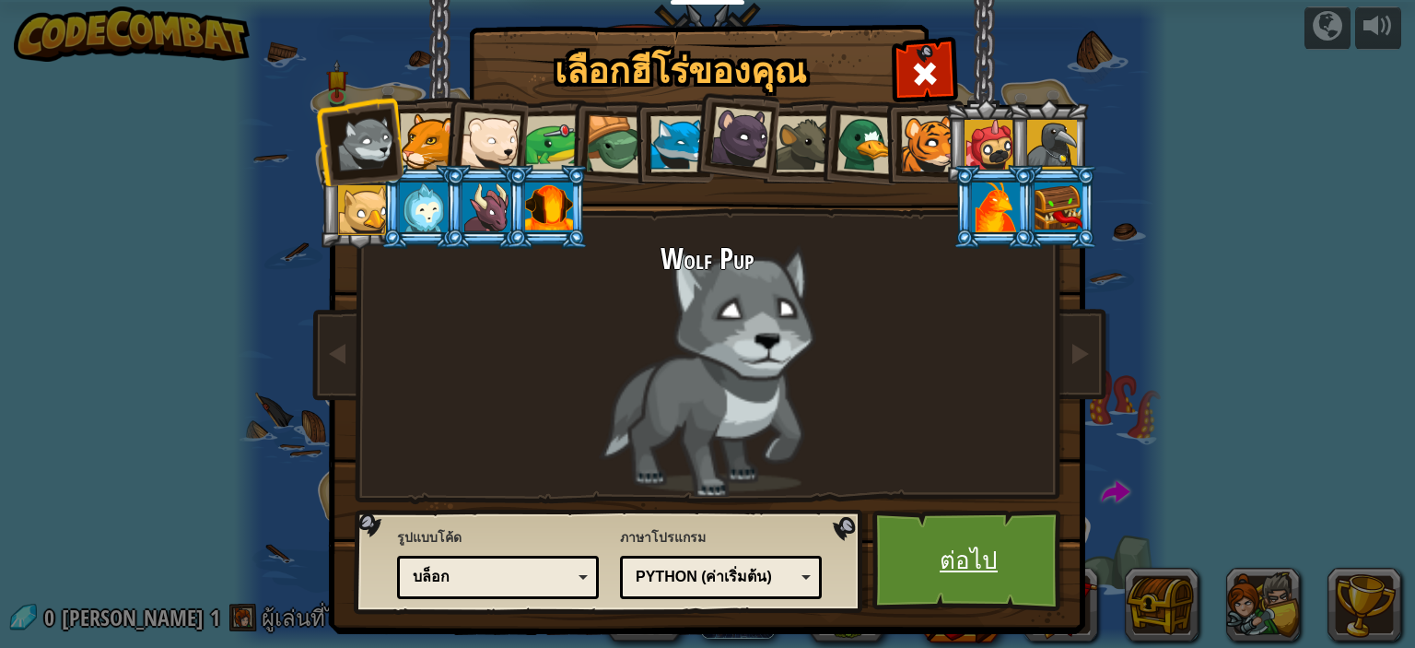
click at [973, 569] on link "ต่อไป" at bounding box center [969, 560] width 193 height 101
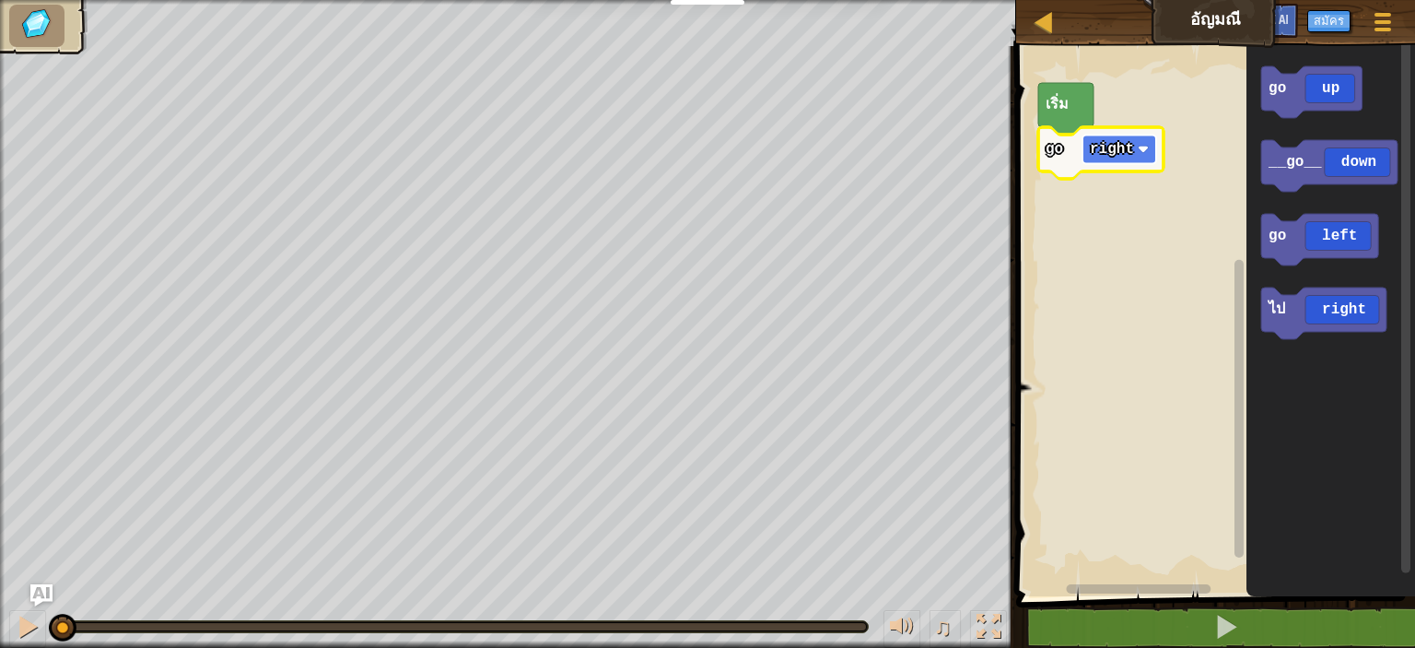
click at [1139, 149] on image "พื้นที่ทำงาน Blockly" at bounding box center [1143, 149] width 11 height 11
click at [1126, 242] on rect "พื้นที่ทำงาน Blockly" at bounding box center [1213, 316] width 405 height 559
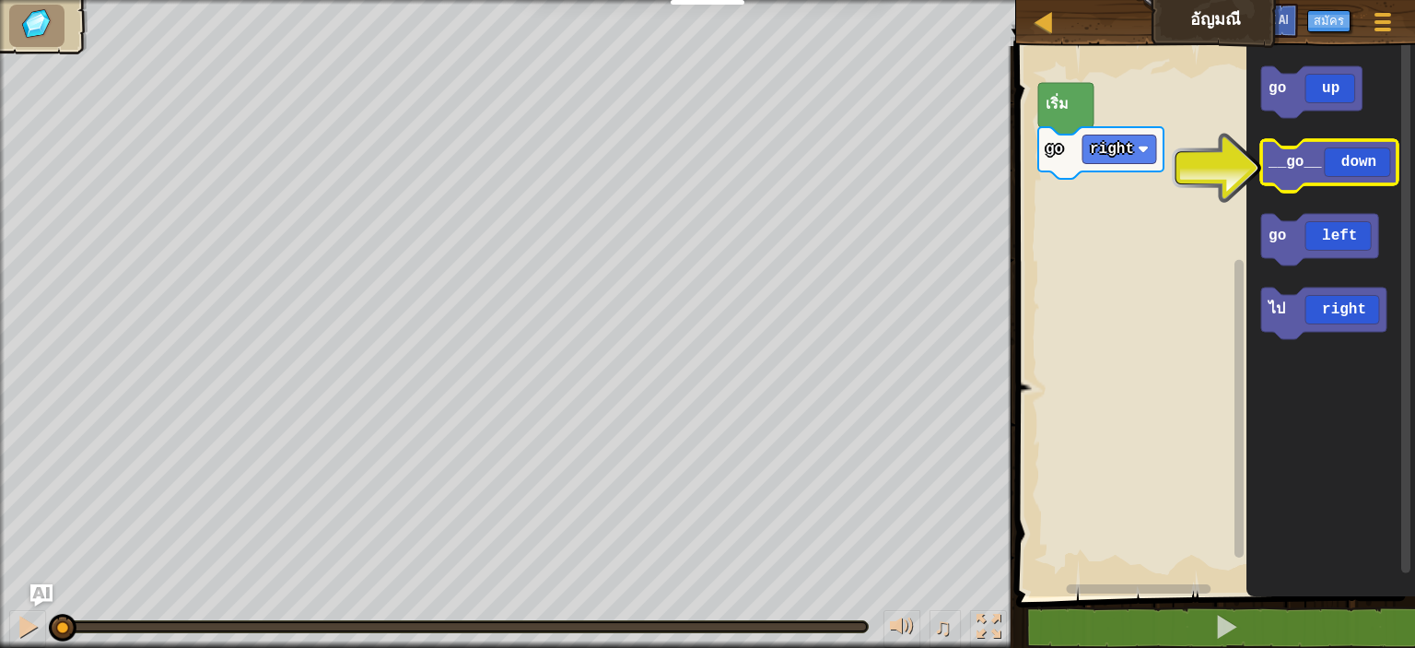
click at [1311, 164] on text "__go__" at bounding box center [1295, 162] width 54 height 17
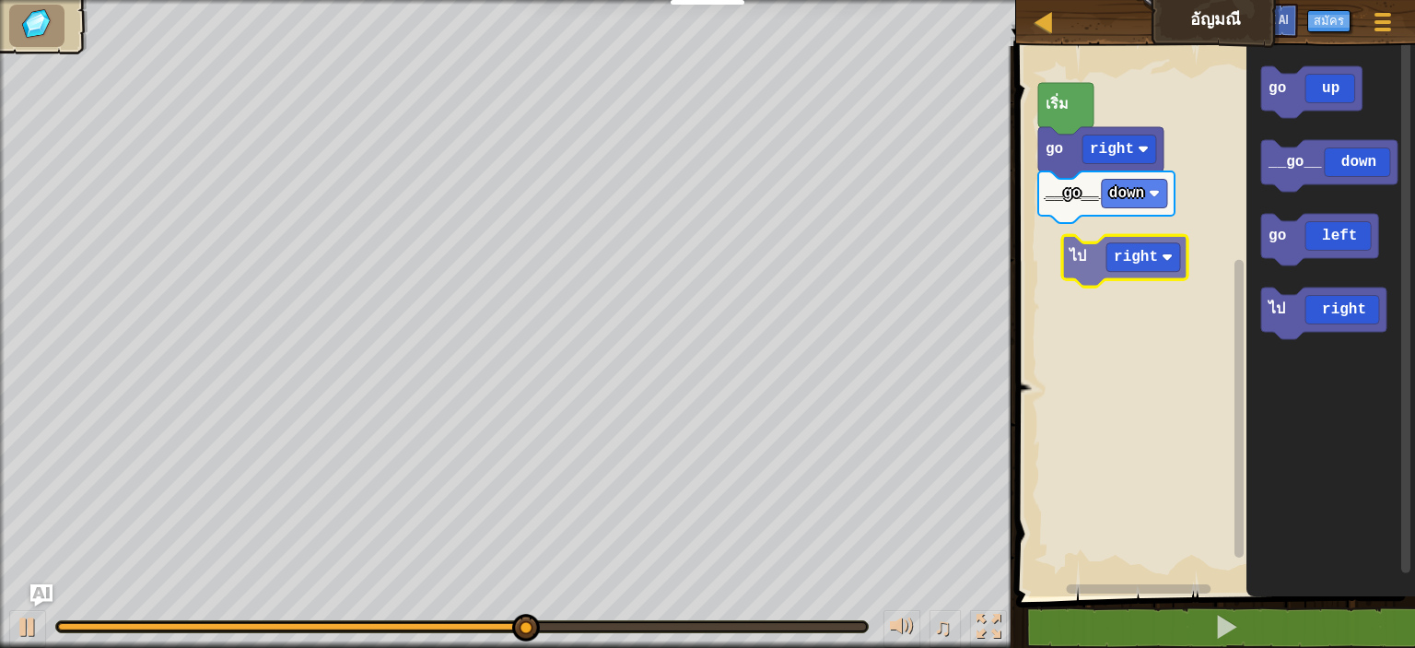
click at [1136, 272] on div "เริ่ม go right __go__ down go up __go__ down go left ไป right ไป right" at bounding box center [1213, 316] width 405 height 559
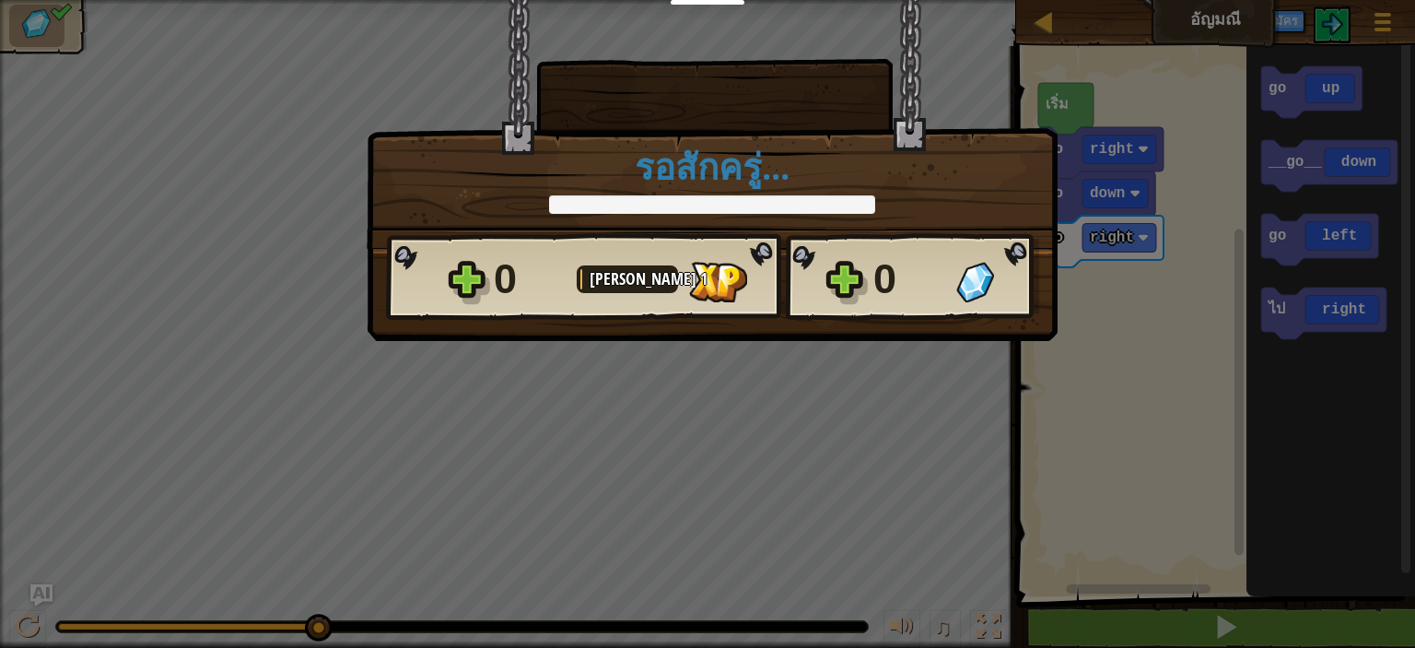
click at [1106, 364] on div "× ด่านนี้สนุกแค่ไหน? รอสักครู่... Reticulating Splines... รอสักครู่... 0 เลเวล …" at bounding box center [707, 324] width 1415 height 648
drag, startPoint x: 1261, startPoint y: 629, endPoint x: 1260, endPoint y: 616, distance: 13.9
click at [1261, 625] on div "× ด่านนี้สนุกแค่ไหน? รอสักครู่... Reticulating Splines... รอสักครู่... 0 เลเวล …" at bounding box center [707, 324] width 1415 height 648
click at [1251, 612] on div "× ด่านนี้สนุกแค่ไหน? รอสักครู่... Reticulating Splines... รอสักครู่... 0 เลเวล …" at bounding box center [707, 324] width 1415 height 648
click at [1149, 464] on div "× ด่านนี้สนุกแค่ไหน? รอสักครู่... Reticulating Splines... รอสักครู่... 0 เลเวล …" at bounding box center [707, 324] width 1415 height 648
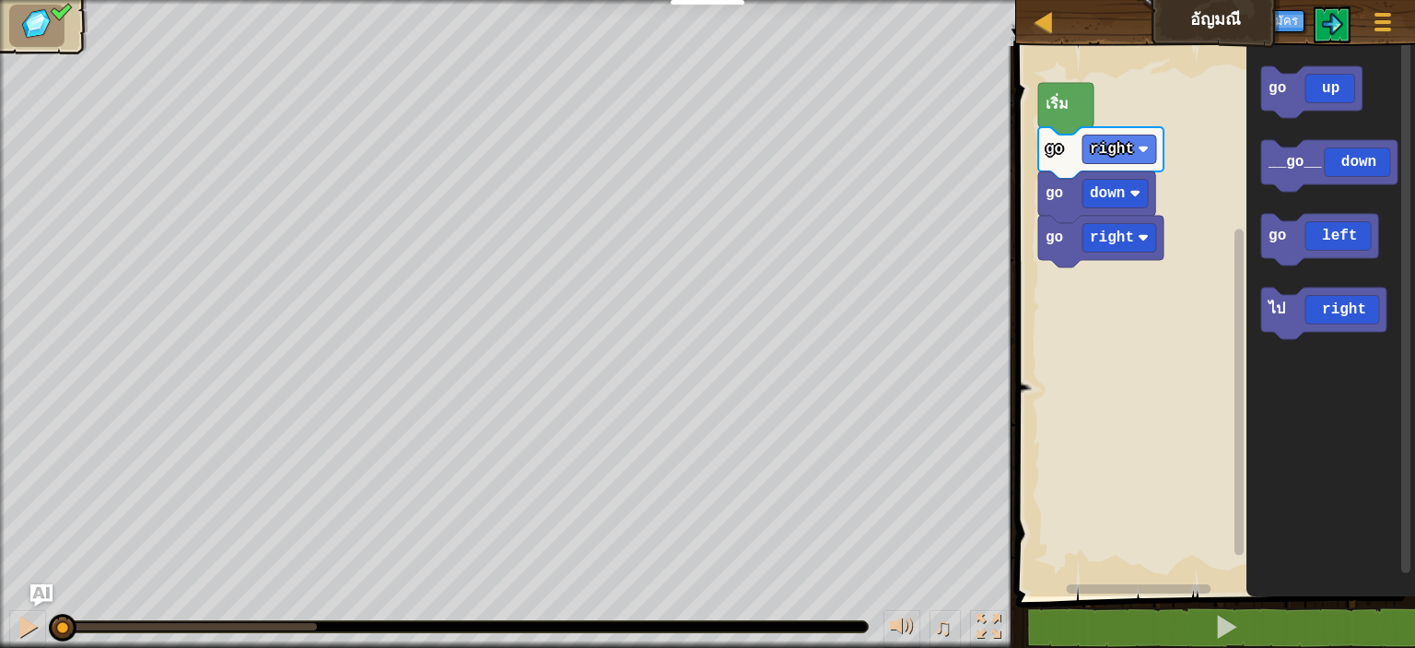
click at [1151, 342] on rect "พื้นที่ทำงาน Blockly" at bounding box center [1213, 316] width 405 height 559
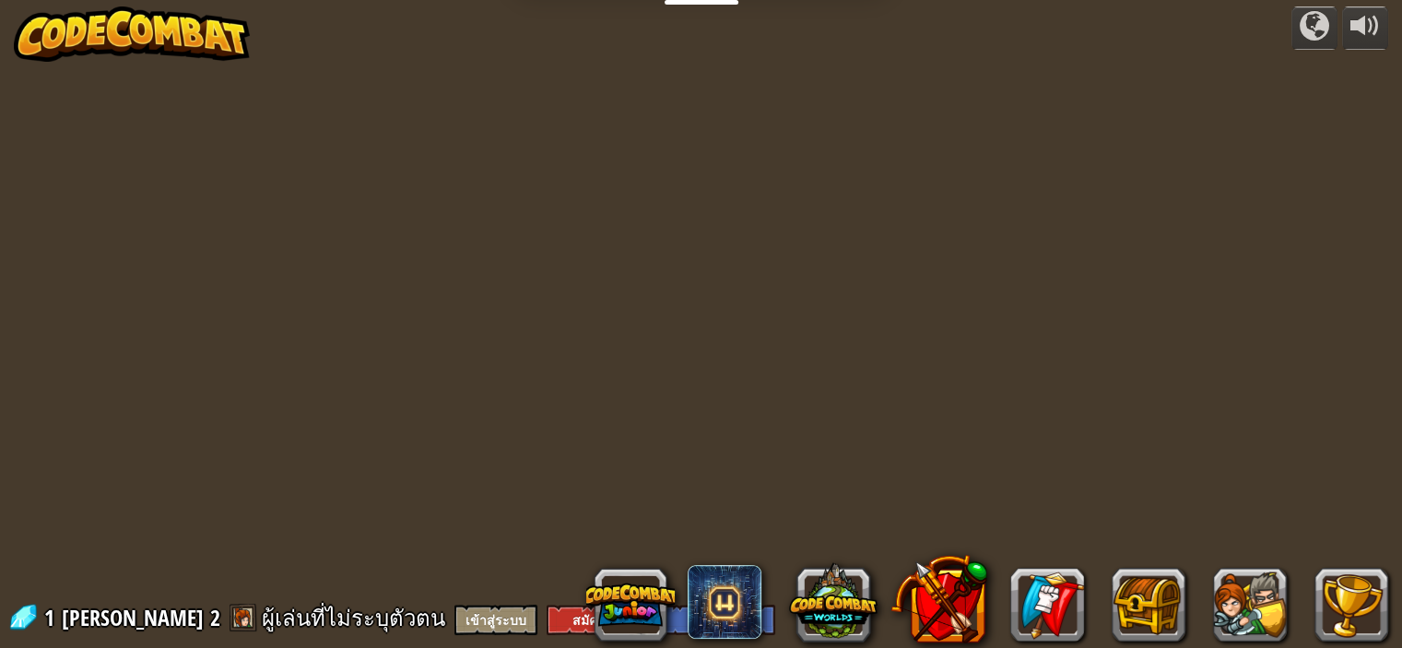
select select "th"
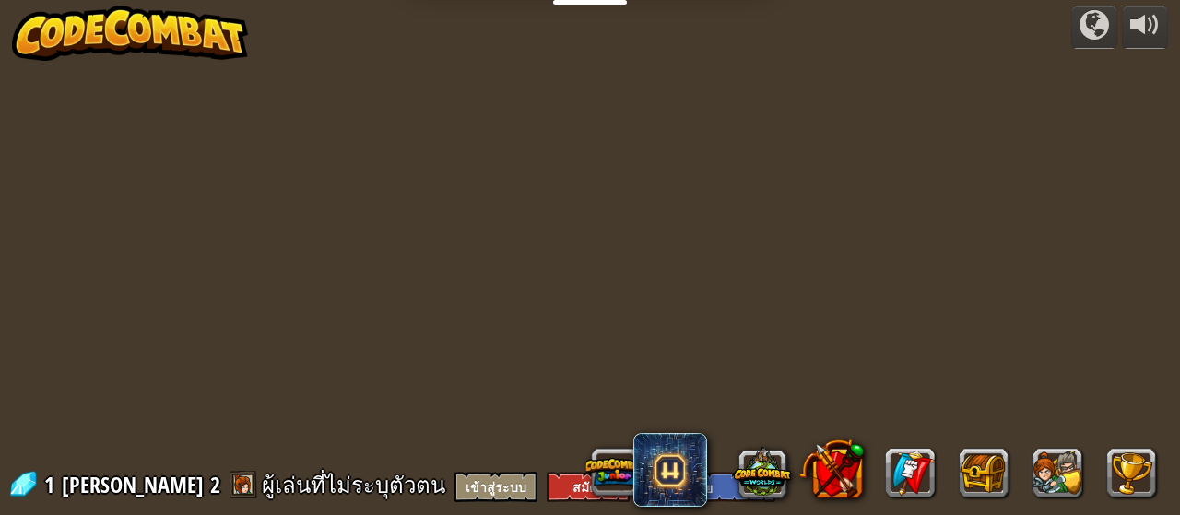
select select "th"
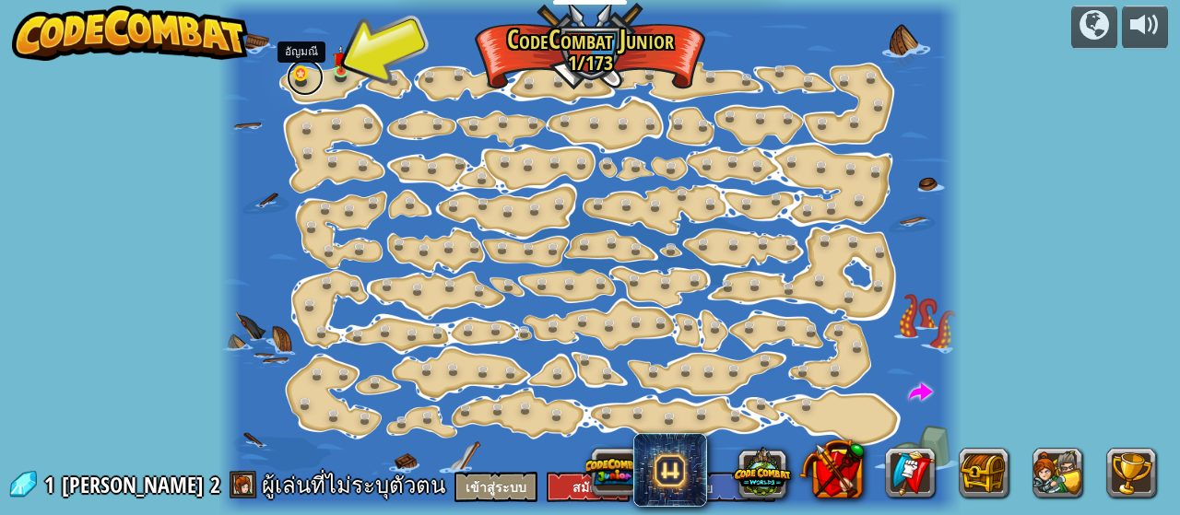
click at [301, 74] on link at bounding box center [305, 77] width 37 height 37
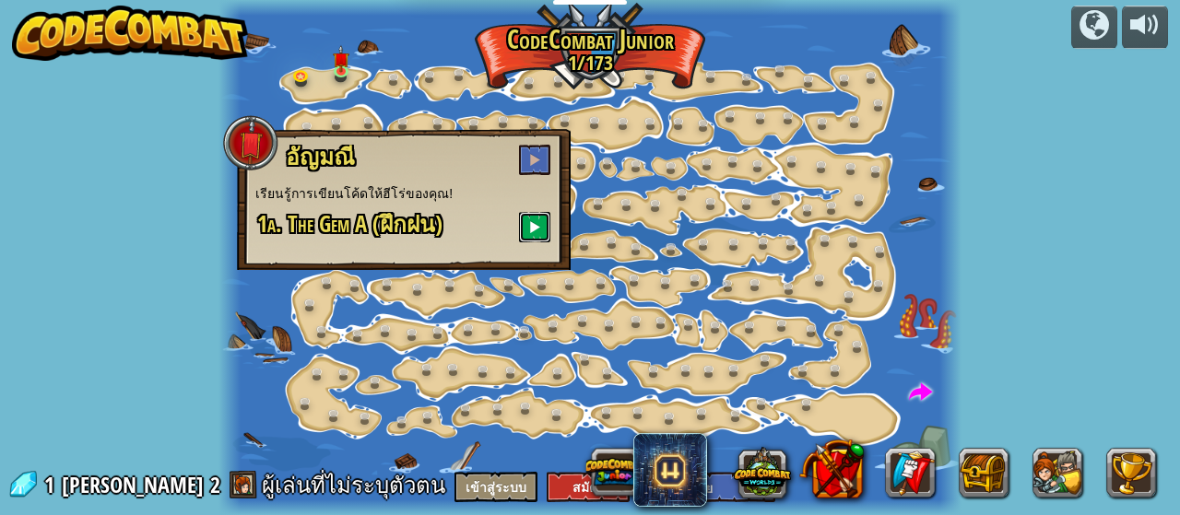
click at [541, 227] on button at bounding box center [534, 227] width 31 height 30
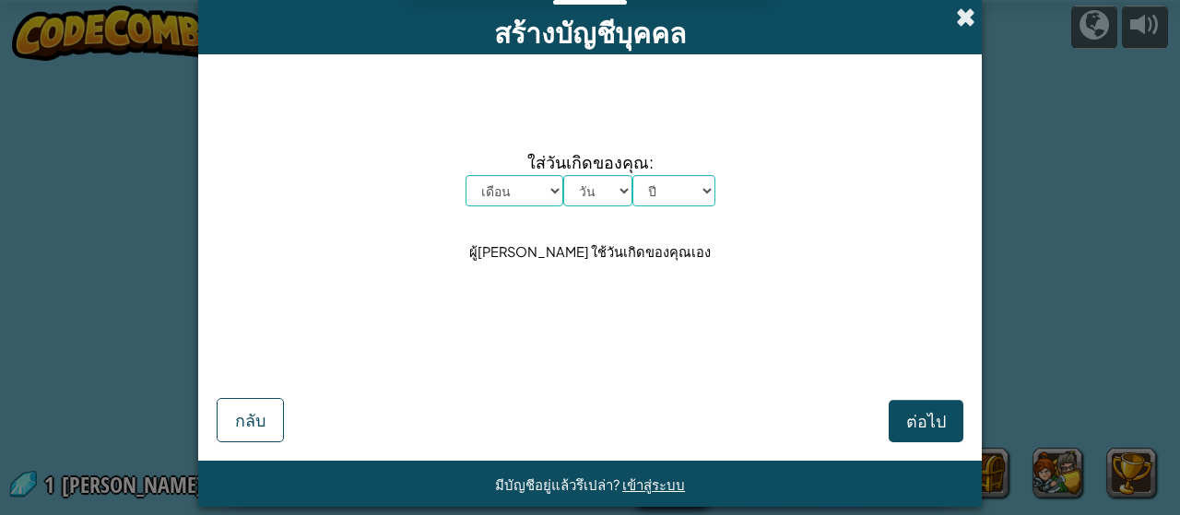
click at [956, 17] on span at bounding box center [965, 16] width 19 height 19
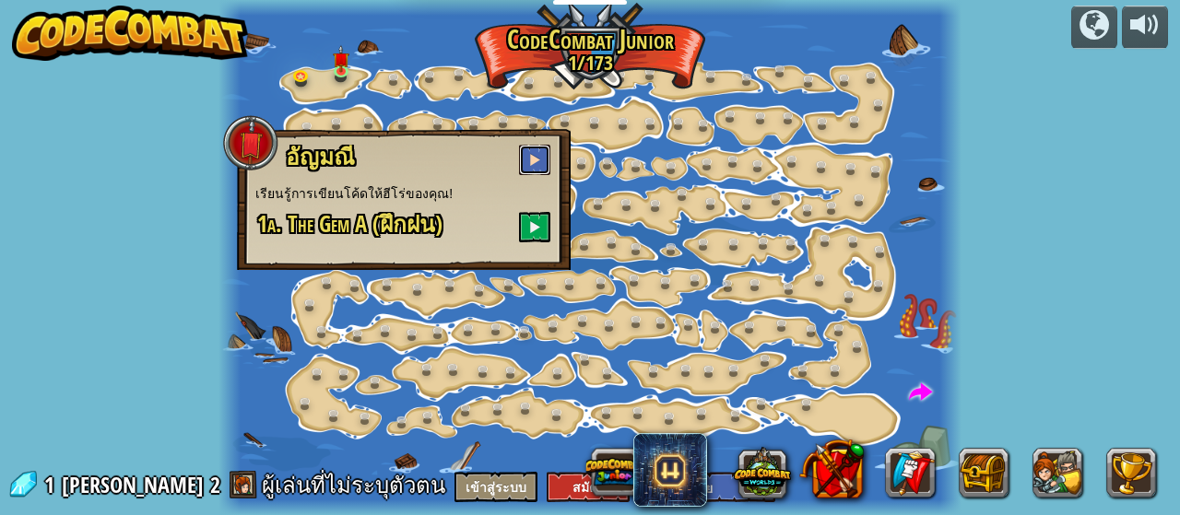
click at [534, 170] on button at bounding box center [534, 160] width 31 height 30
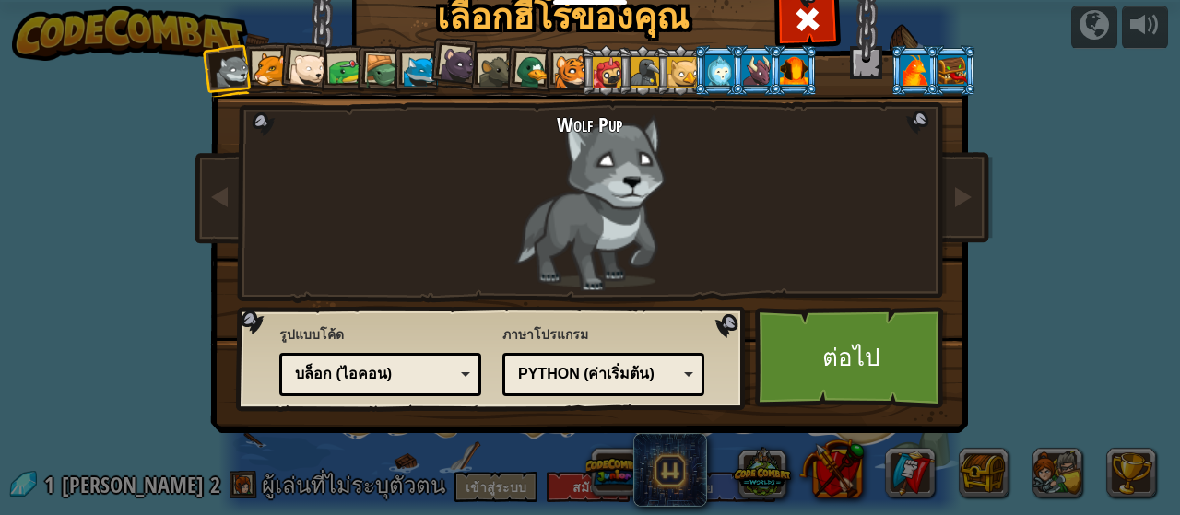
click at [785, 71] on div at bounding box center [794, 69] width 29 height 29
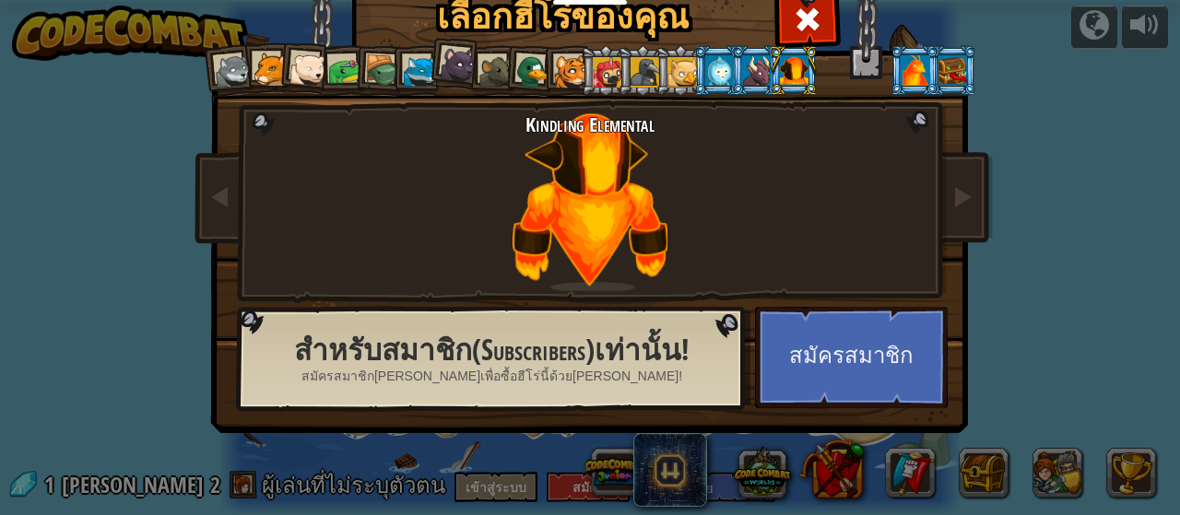
click at [253, 66] on div at bounding box center [270, 70] width 34 height 34
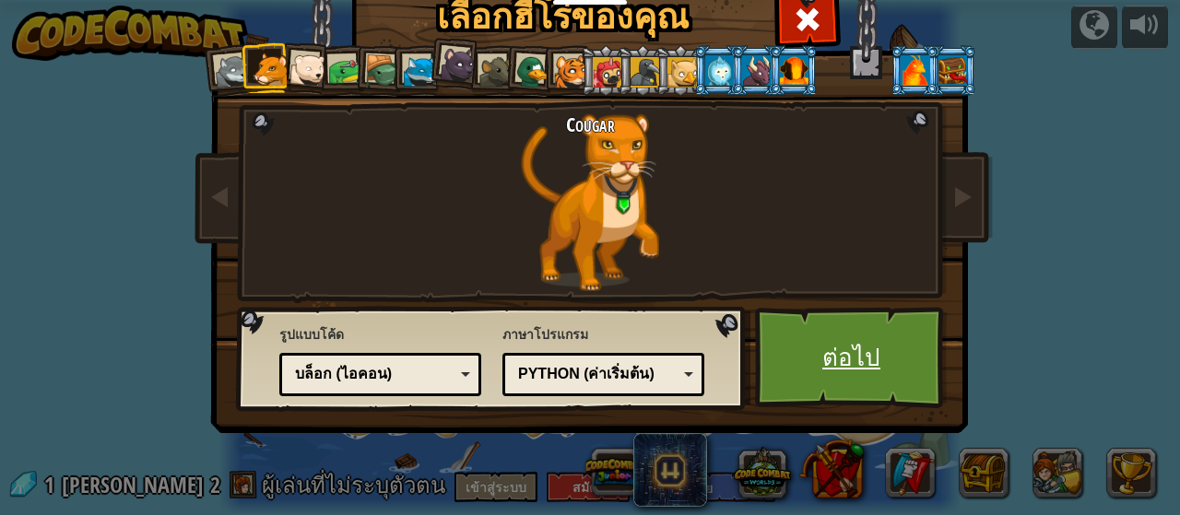
click at [851, 342] on link "ต่อไป" at bounding box center [851, 357] width 193 height 101
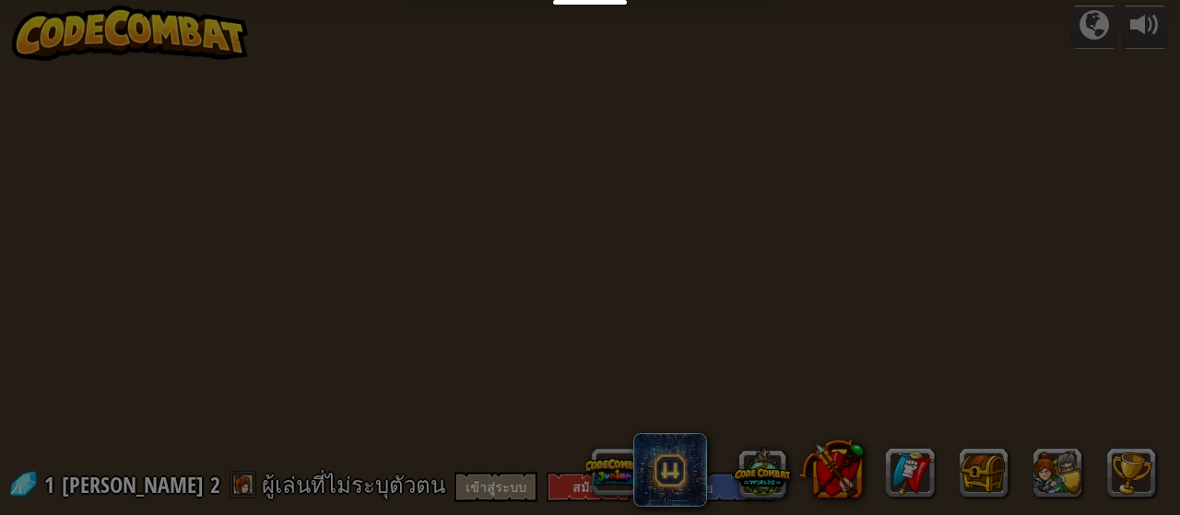
select select "th"
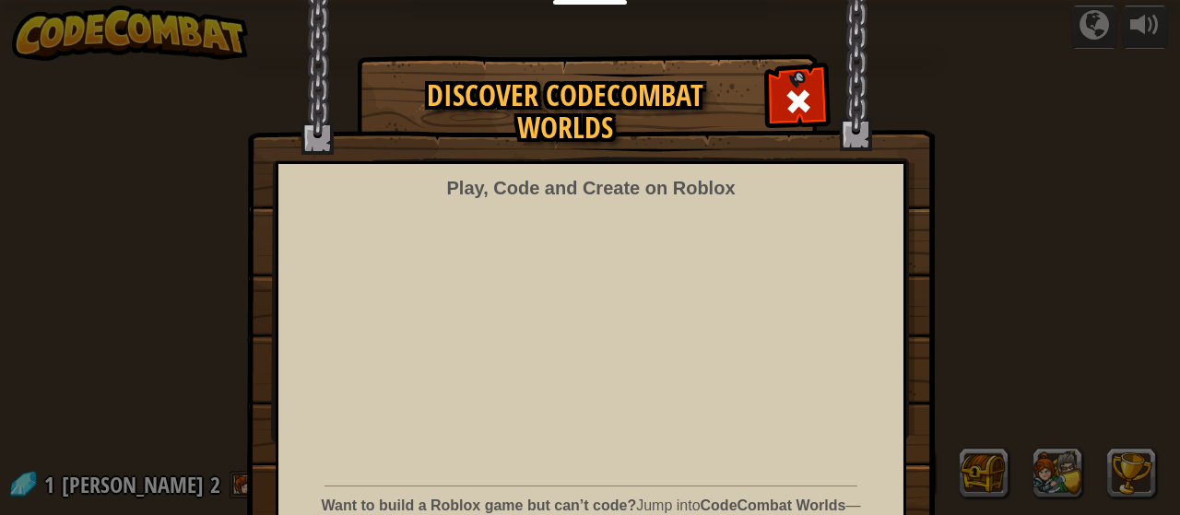
select select "th"
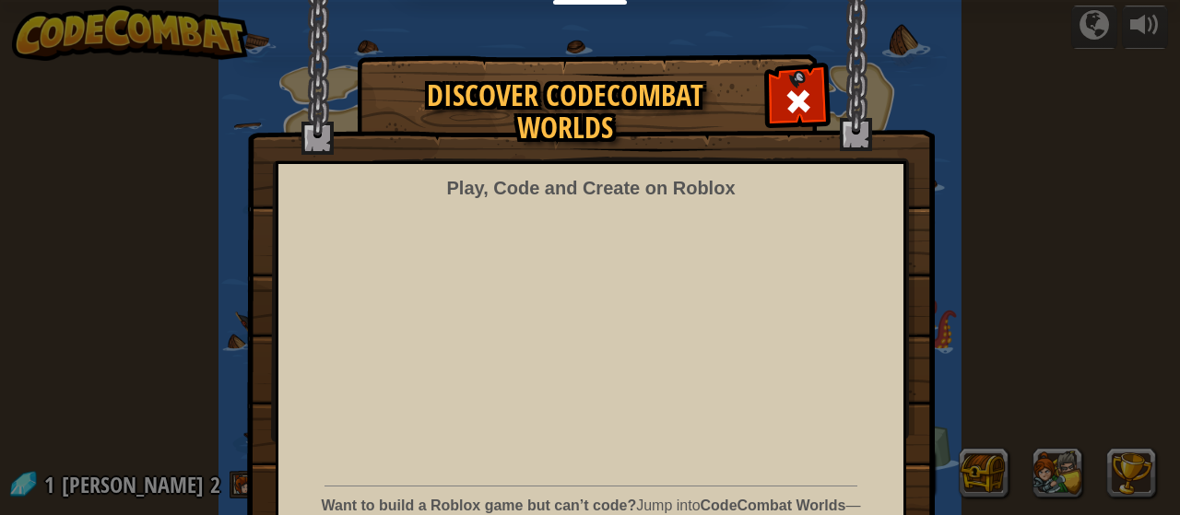
select select "th"
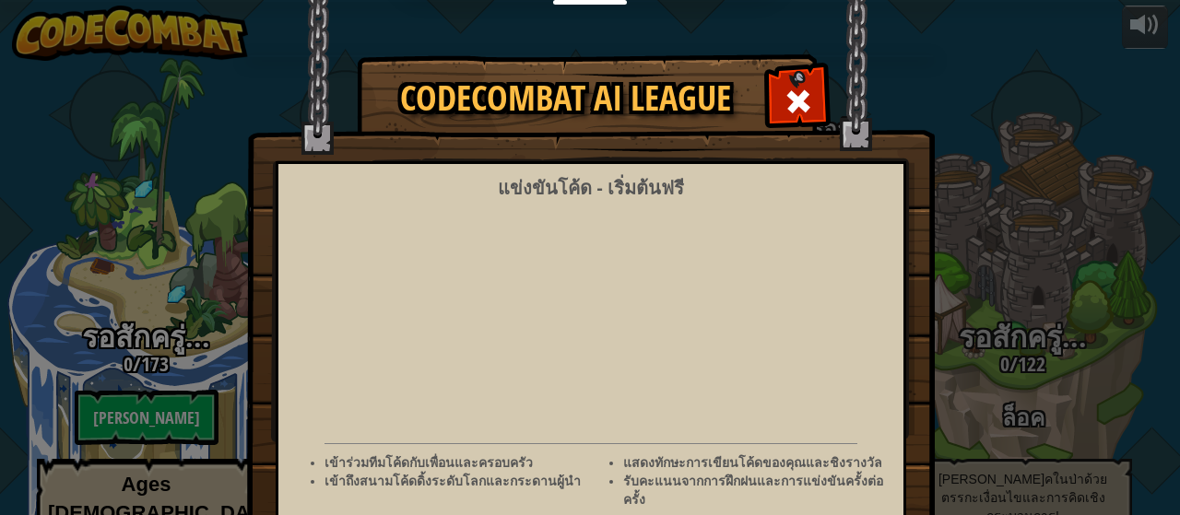
select select "th"
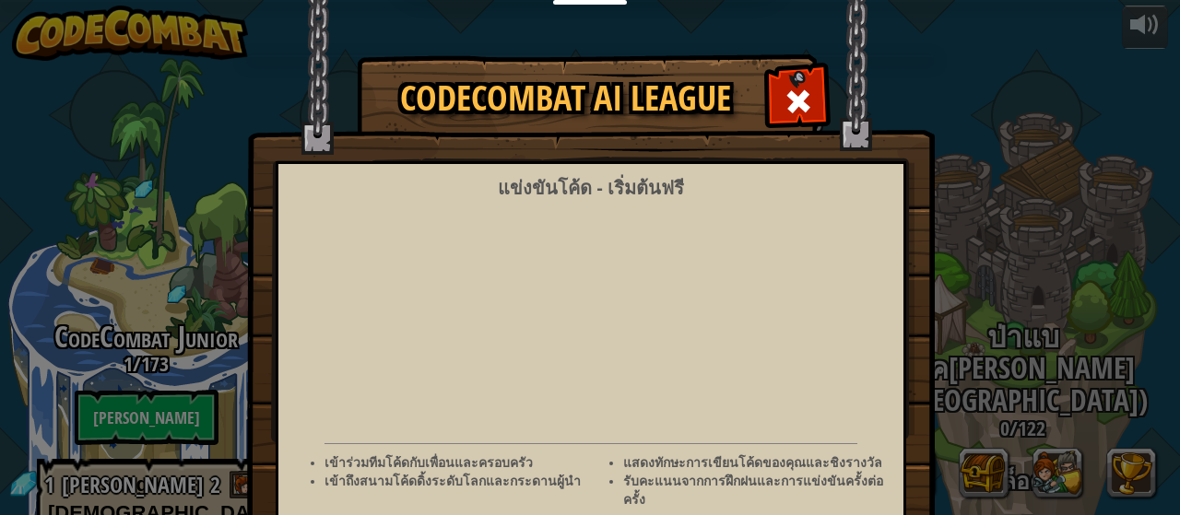
scroll to position [77, 0]
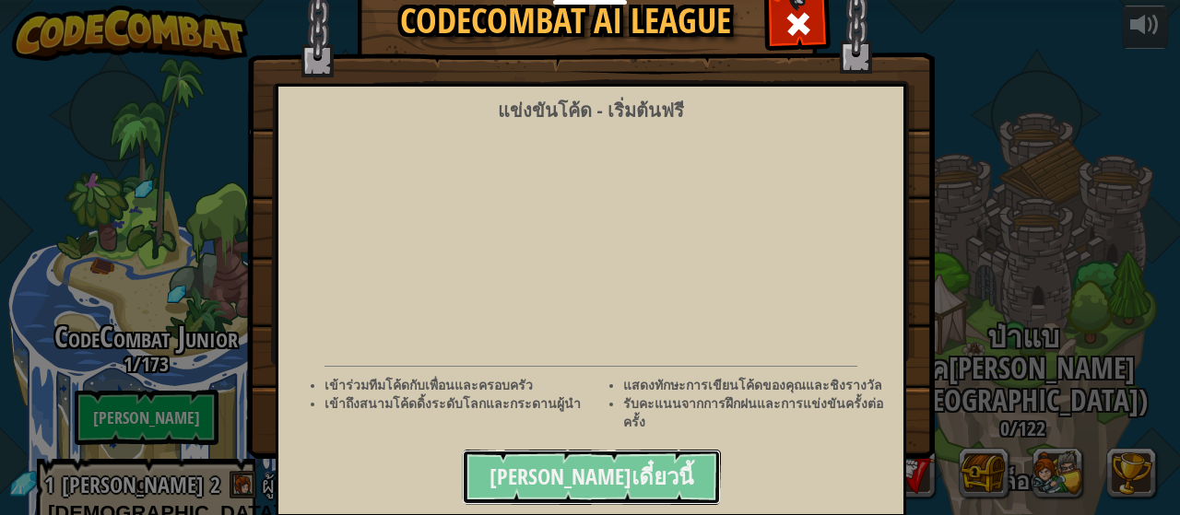
click at [622, 462] on span "[PERSON_NAME]เดี๋ยวนี้" at bounding box center [591, 476] width 204 height 29
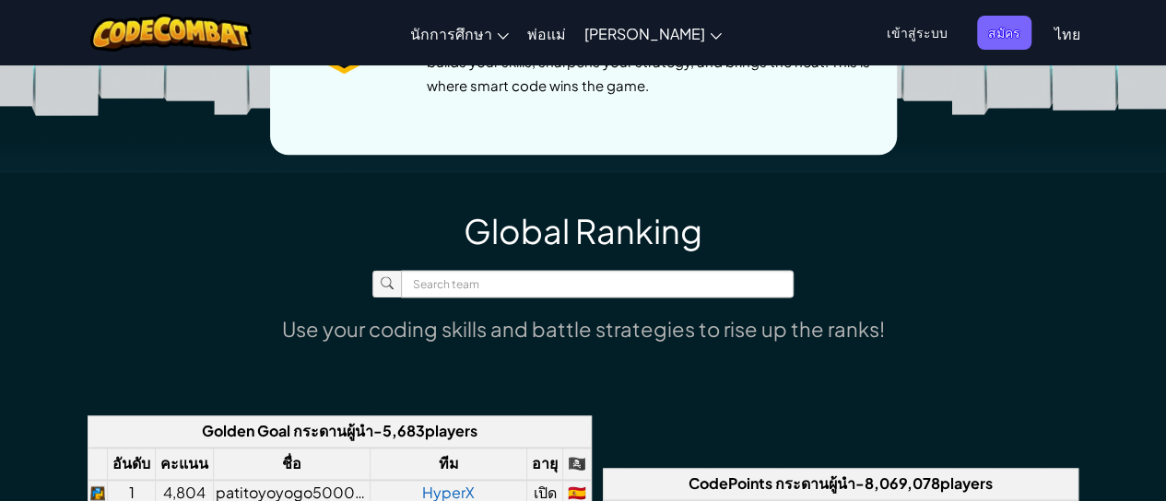
scroll to position [1228, 0]
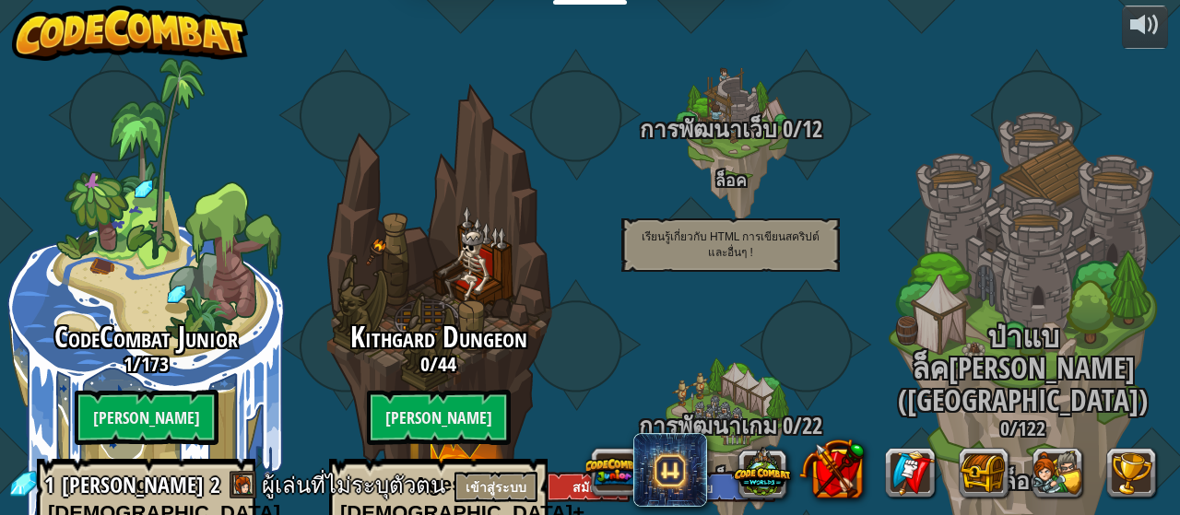
select select "th"
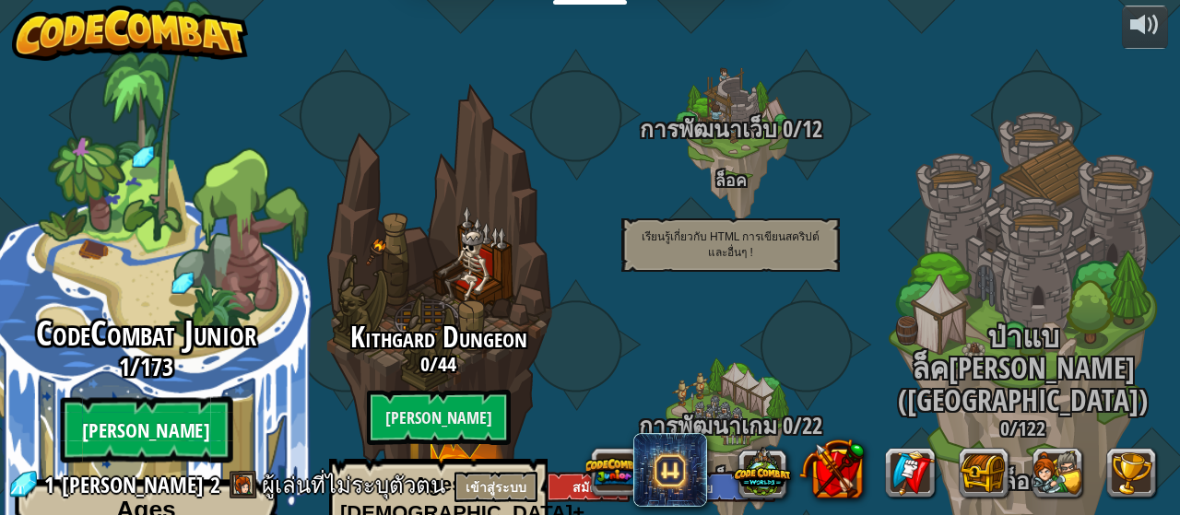
click at [151, 397] on btn "[PERSON_NAME]" at bounding box center [146, 430] width 172 height 66
select select "th"
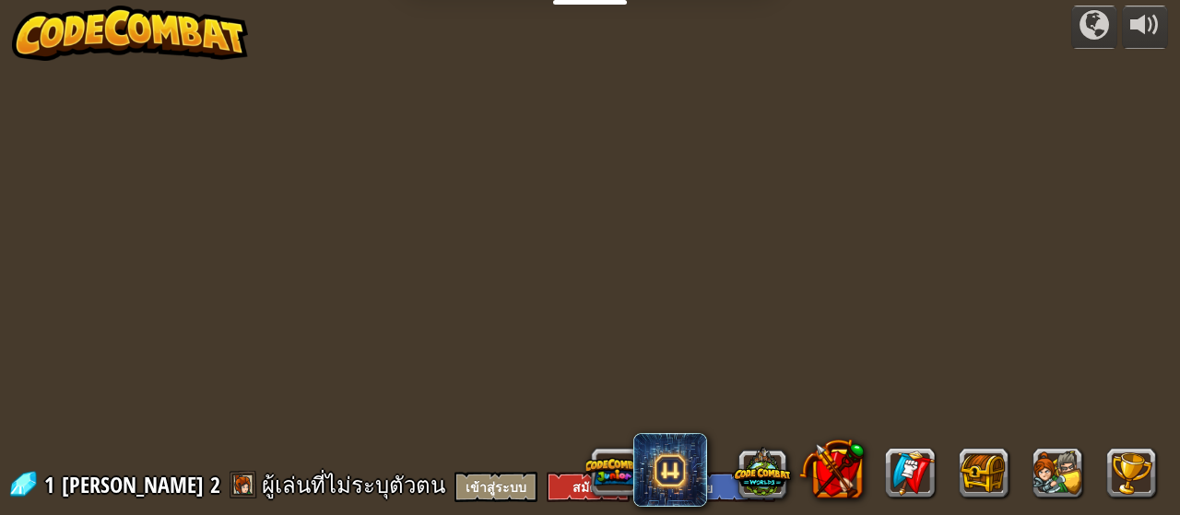
select select "th"
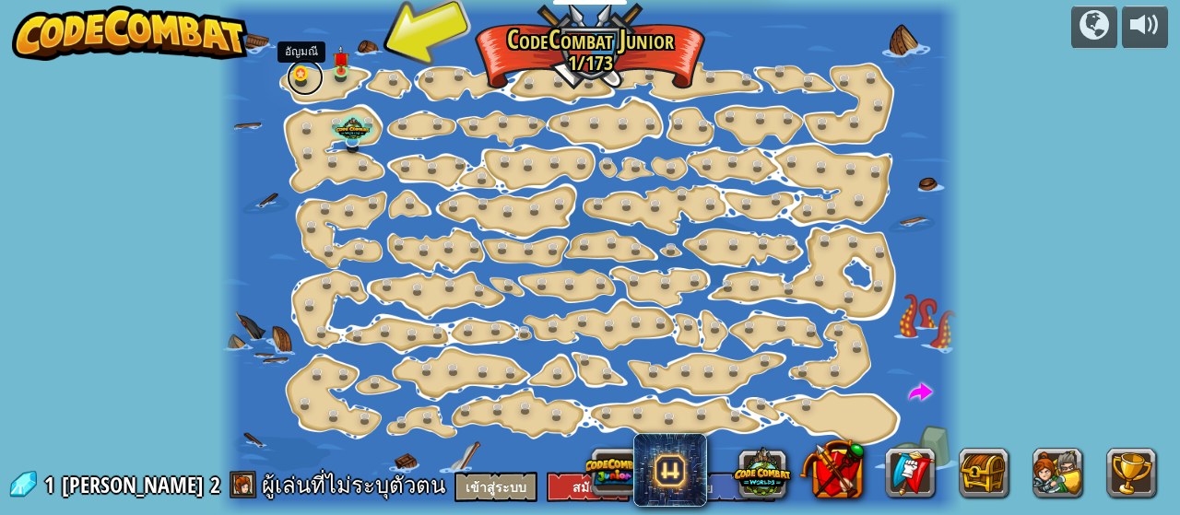
click at [297, 70] on link at bounding box center [305, 77] width 37 height 37
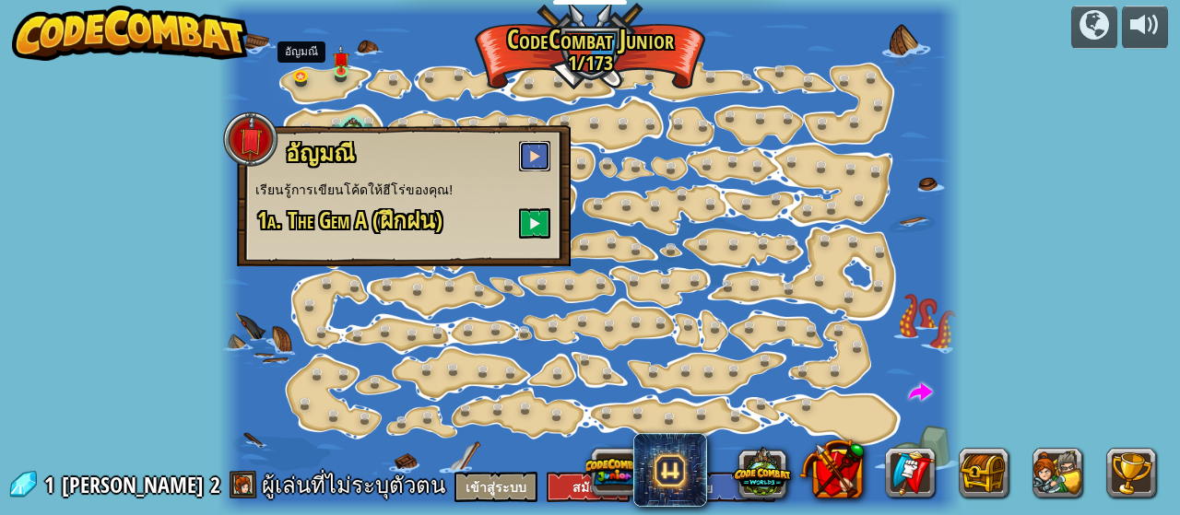
click at [538, 156] on span at bounding box center [534, 155] width 13 height 13
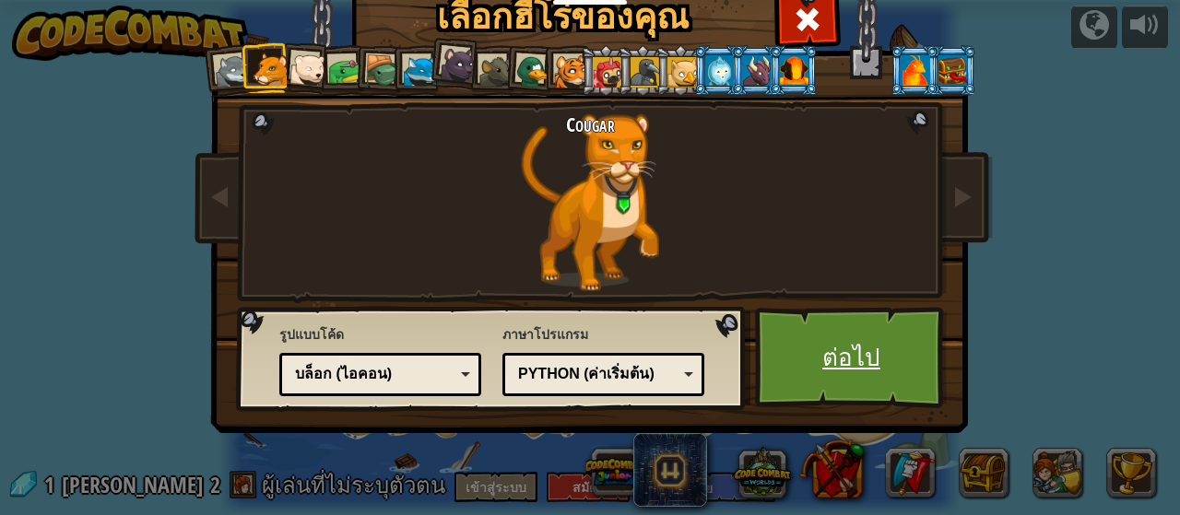
click at [851, 379] on link "ต่อไป" at bounding box center [851, 357] width 193 height 101
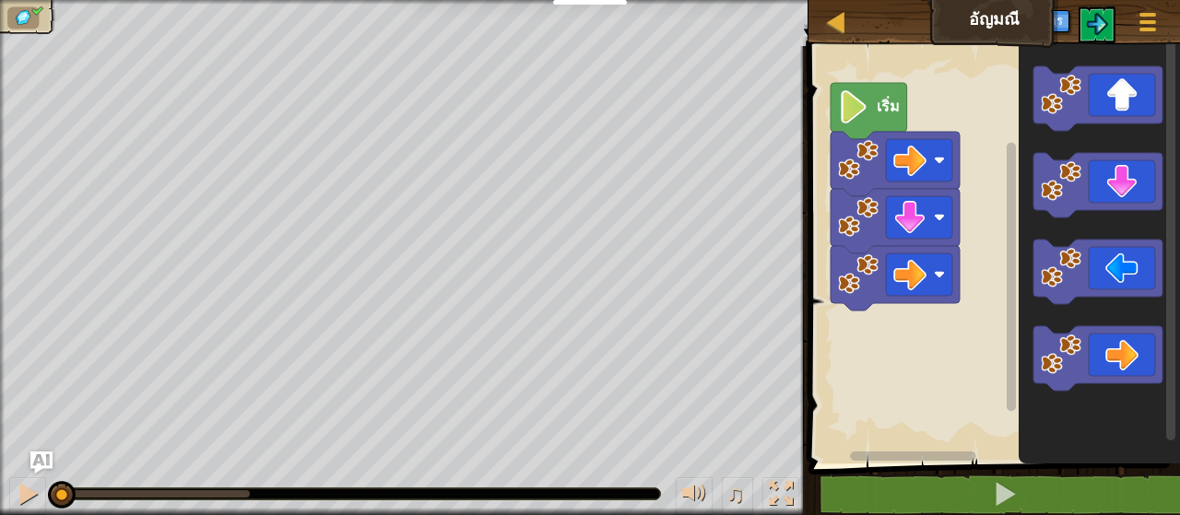
select select "th"
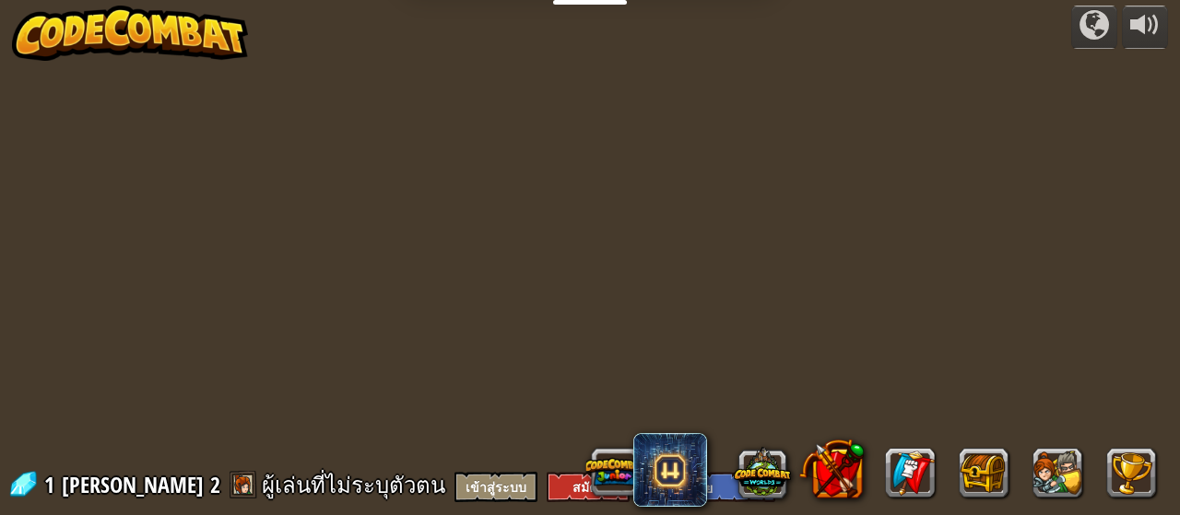
select select "th"
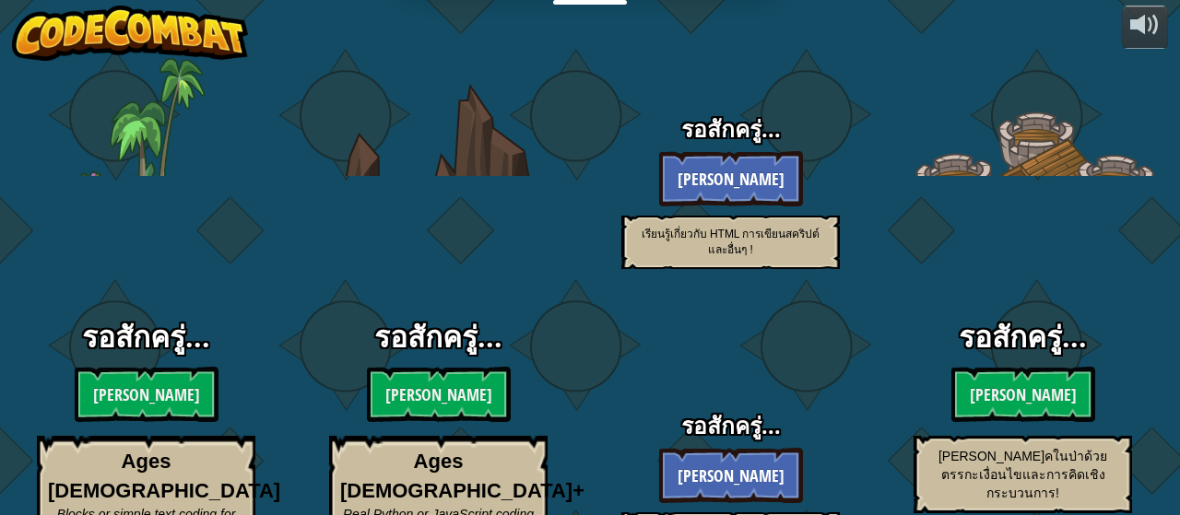
select select "th"
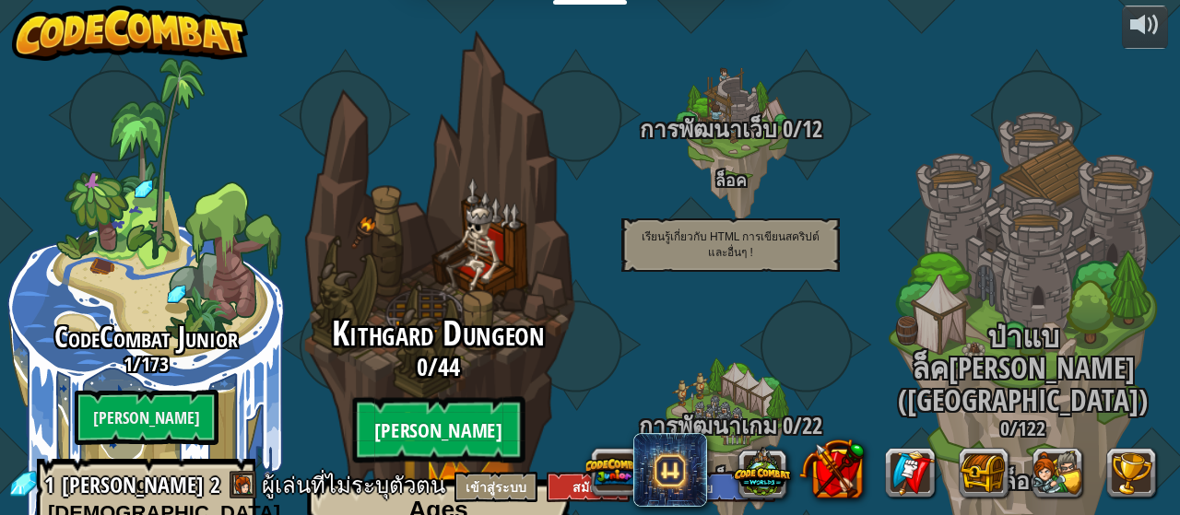
click at [437, 397] on btn "[PERSON_NAME]" at bounding box center [438, 430] width 172 height 66
select select "th"
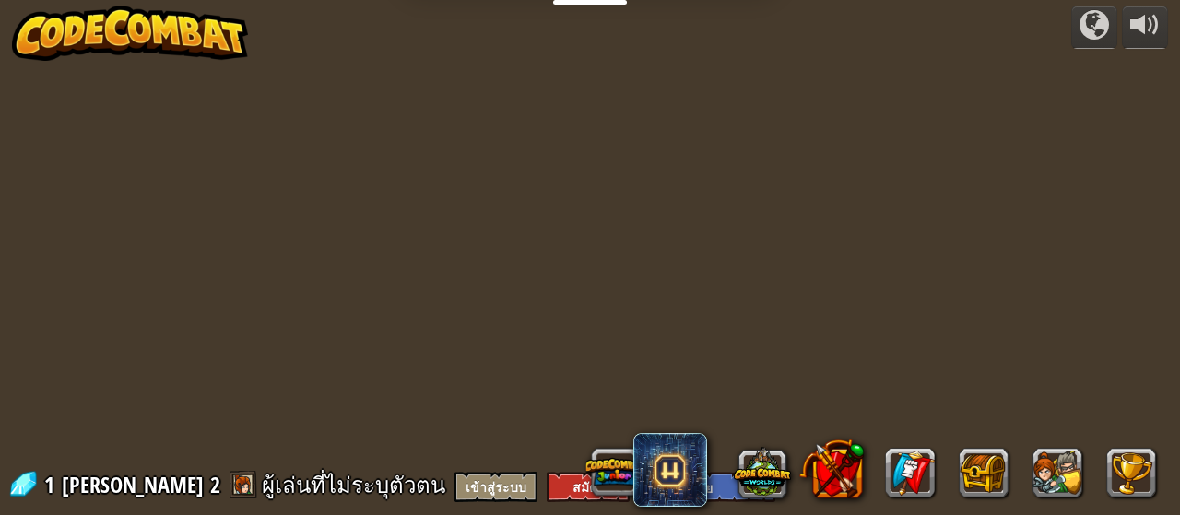
select select "th"
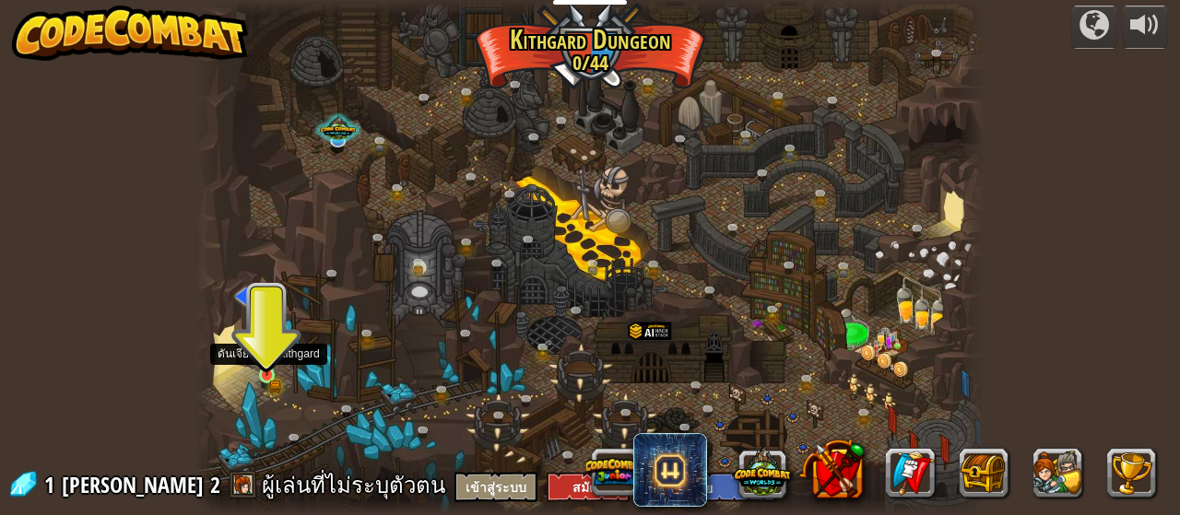
click at [267, 370] on img at bounding box center [267, 357] width 18 height 38
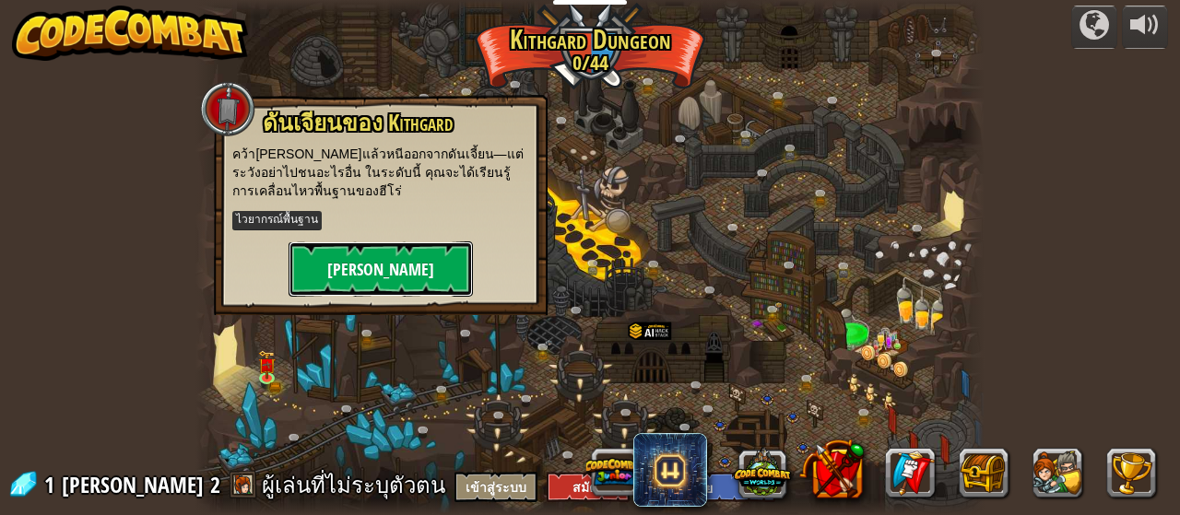
click at [346, 267] on button "[PERSON_NAME]" at bounding box center [380, 268] width 184 height 55
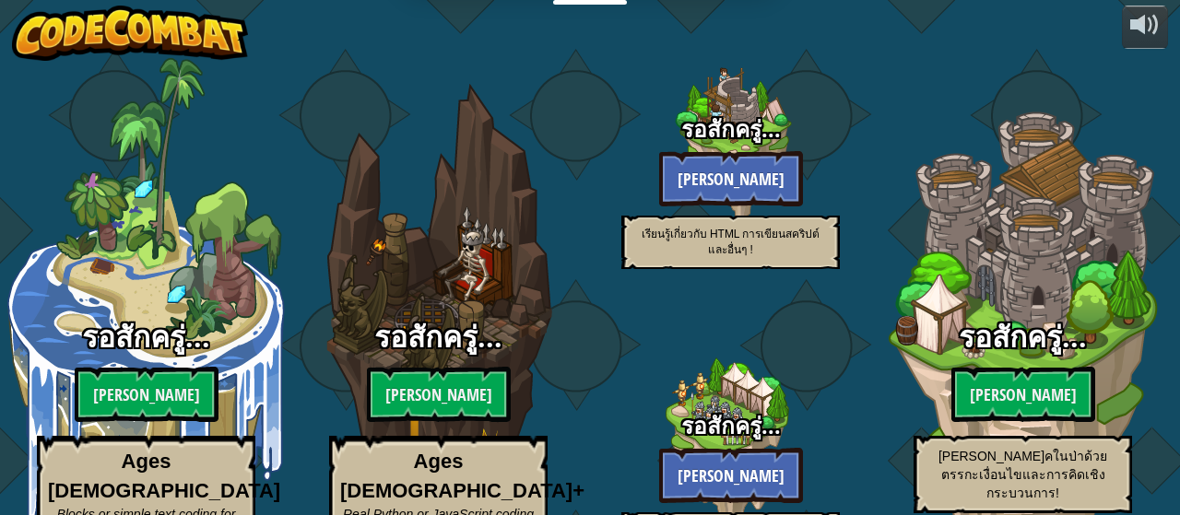
select select "th"
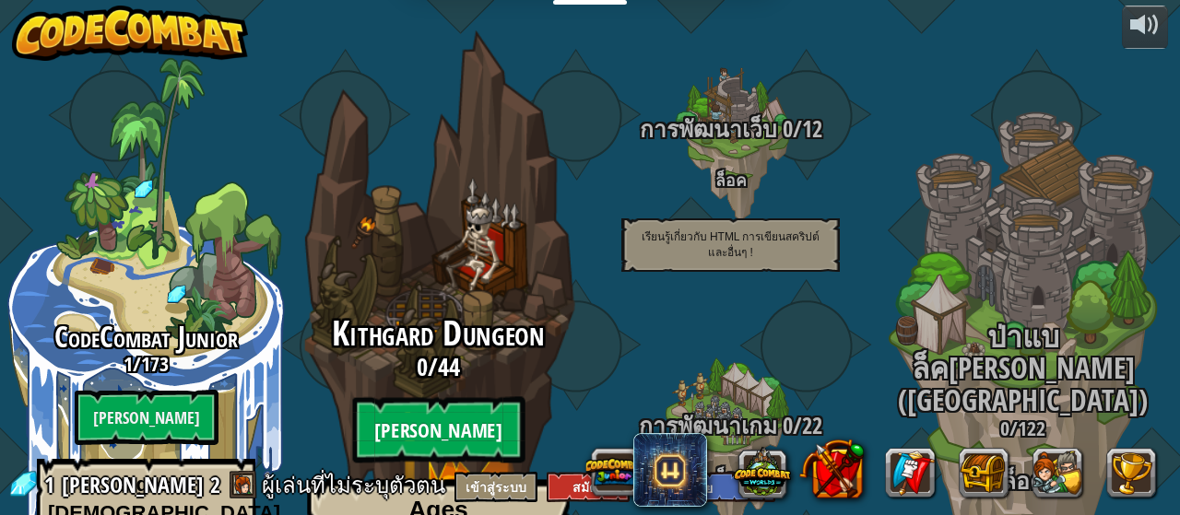
click at [406, 397] on btn "[PERSON_NAME]" at bounding box center [438, 430] width 172 height 66
select select "th"
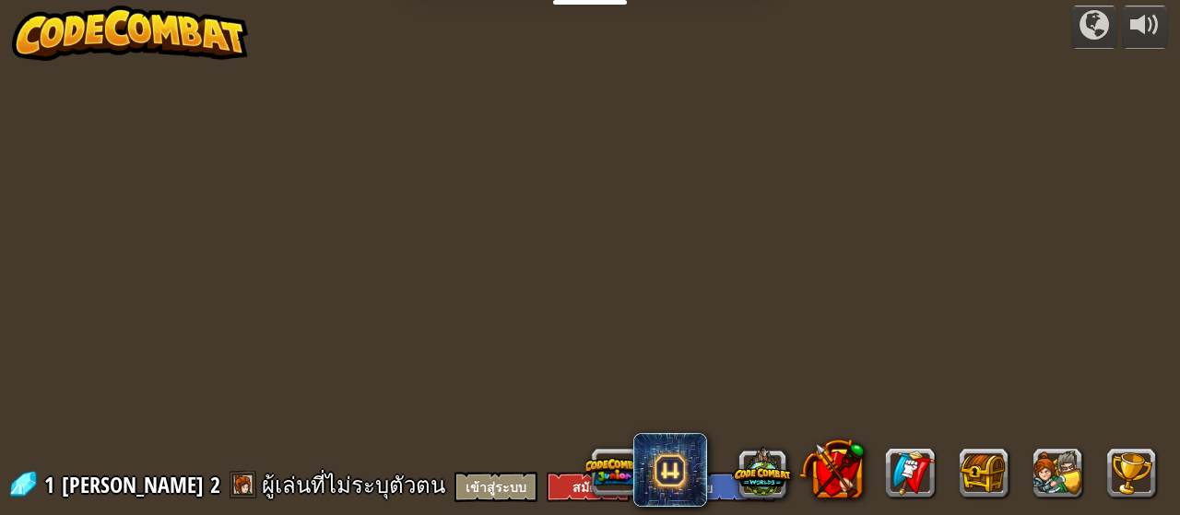
select select "th"
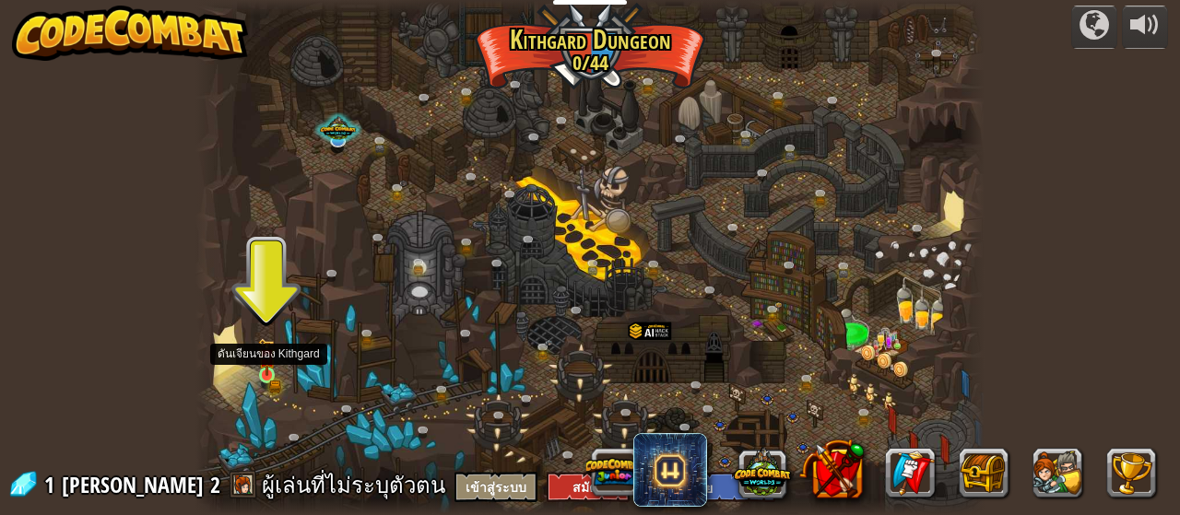
click at [259, 366] on img at bounding box center [267, 357] width 18 height 38
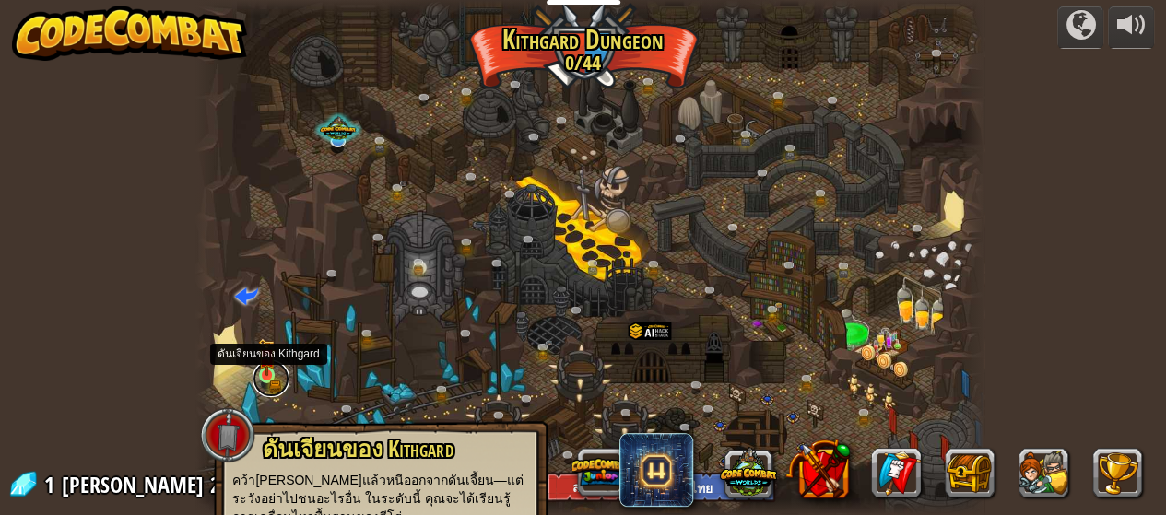
click at [273, 384] on link at bounding box center [270, 378] width 37 height 37
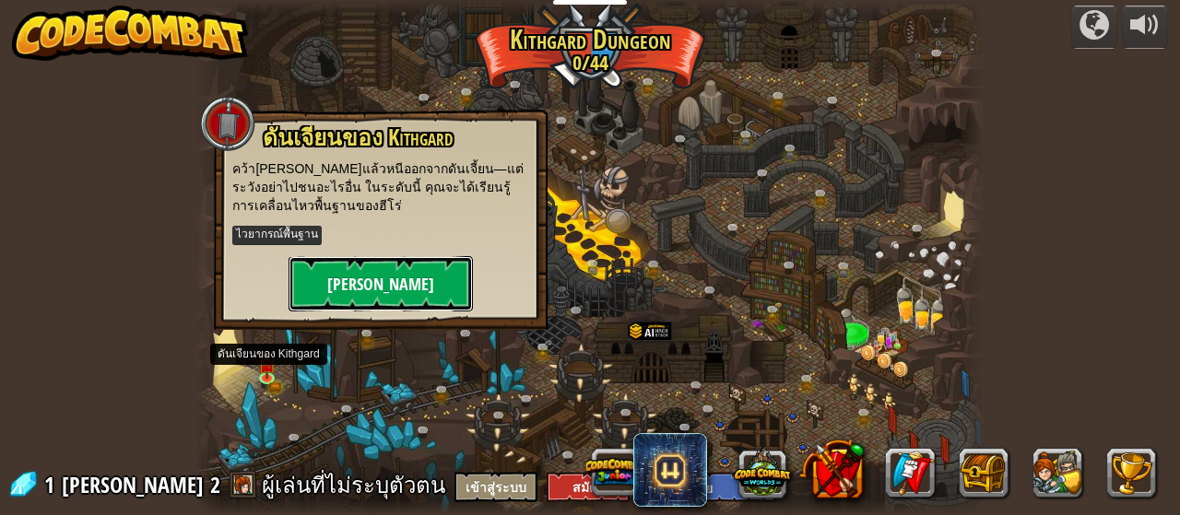
click at [328, 301] on button "[PERSON_NAME]" at bounding box center [380, 283] width 184 height 55
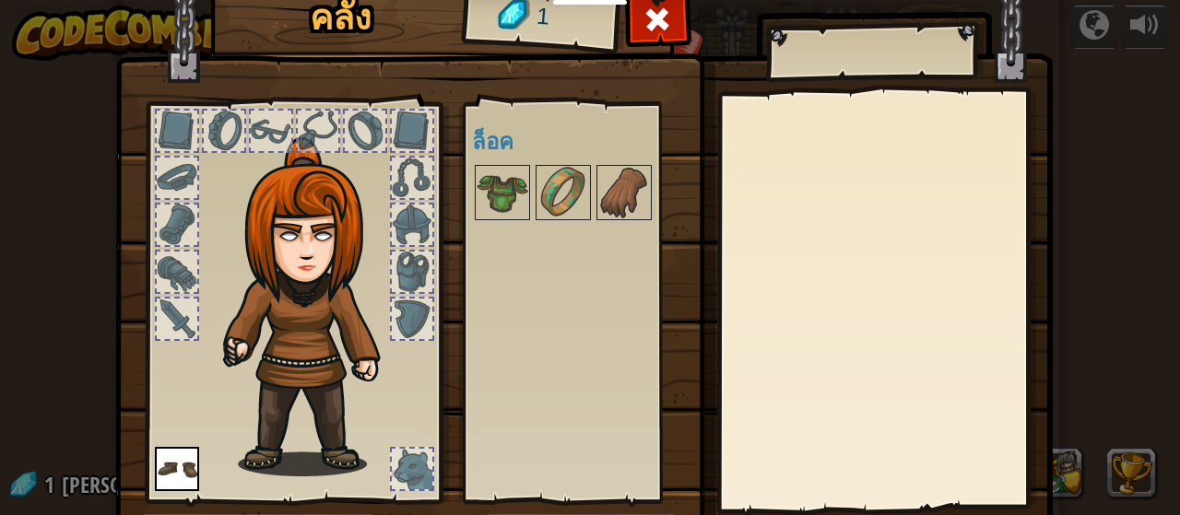
scroll to position [120, 0]
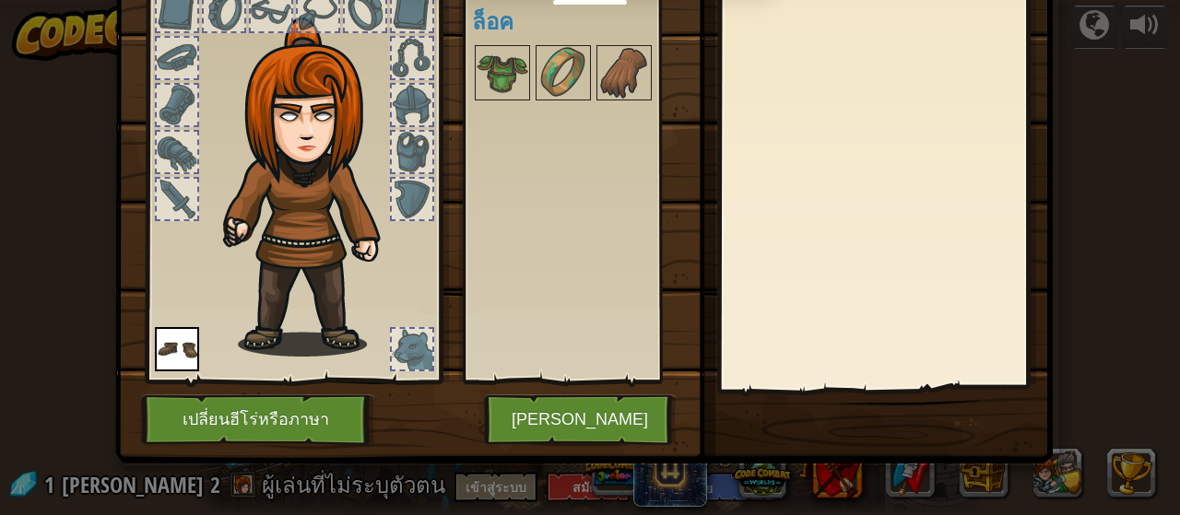
click at [1087, 21] on div "คลัง 1 พร้อมใช้งาน ใช้งาน (ดับเบิลคลิ๊ก..เพื่อใช้งาน) ล็อค ใช้งาน ถอดออก สมัครส…" at bounding box center [590, 257] width 1180 height 515
click at [310, 406] on button "เปลี่ยนฮีโร่หรือภาษา" at bounding box center [258, 419] width 234 height 51
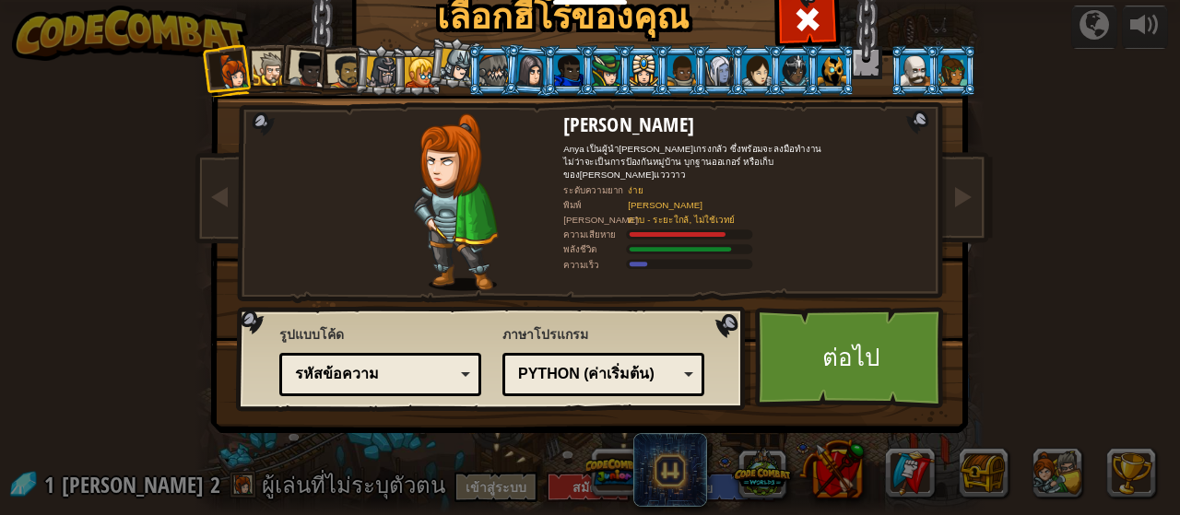
click at [452, 358] on div "รหัสข้อความ บล็อกและโค้ด บล็อก บล็อก (ไอคอน) รหัสข้อความ" at bounding box center [380, 374] width 202 height 43
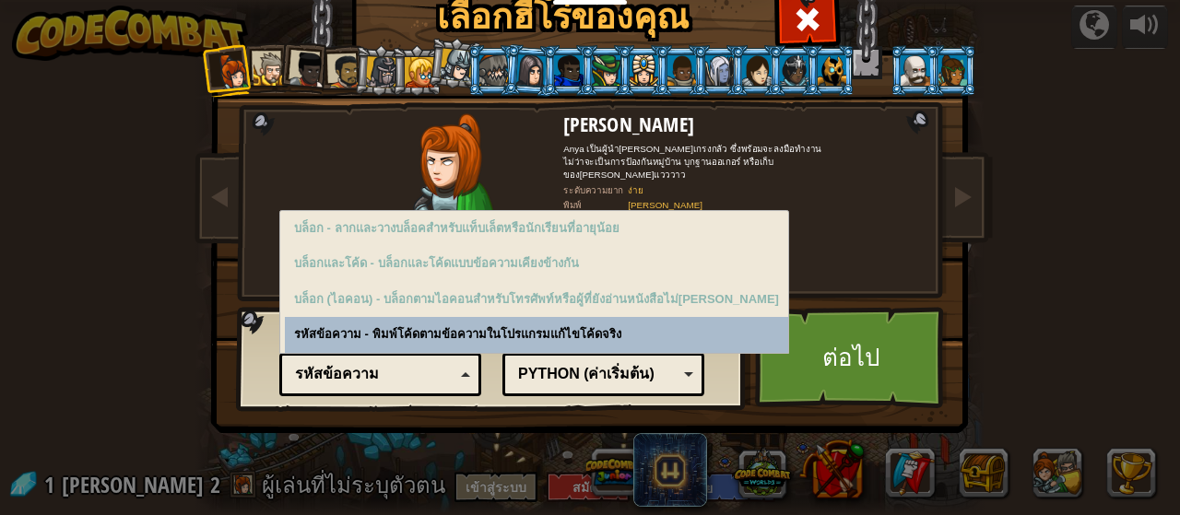
click at [689, 380] on div "Python (ค่าเริ่มต้น) JavaScript Lua C++ Java (การทดลอง ) Python (ค่าเริ่มต้น)" at bounding box center [603, 374] width 202 height 43
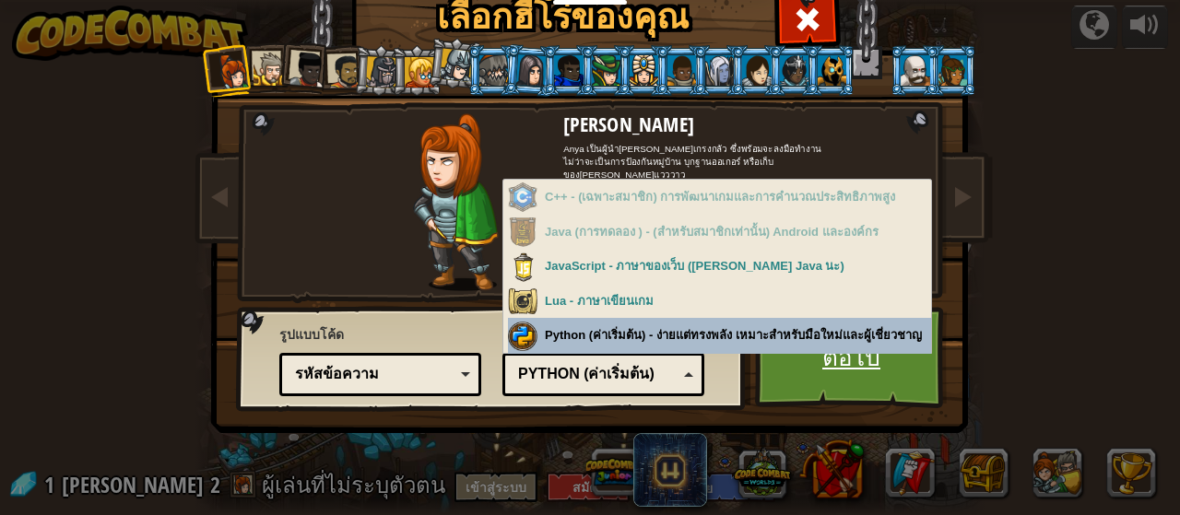
click at [785, 366] on link "ต่อไป" at bounding box center [851, 357] width 193 height 101
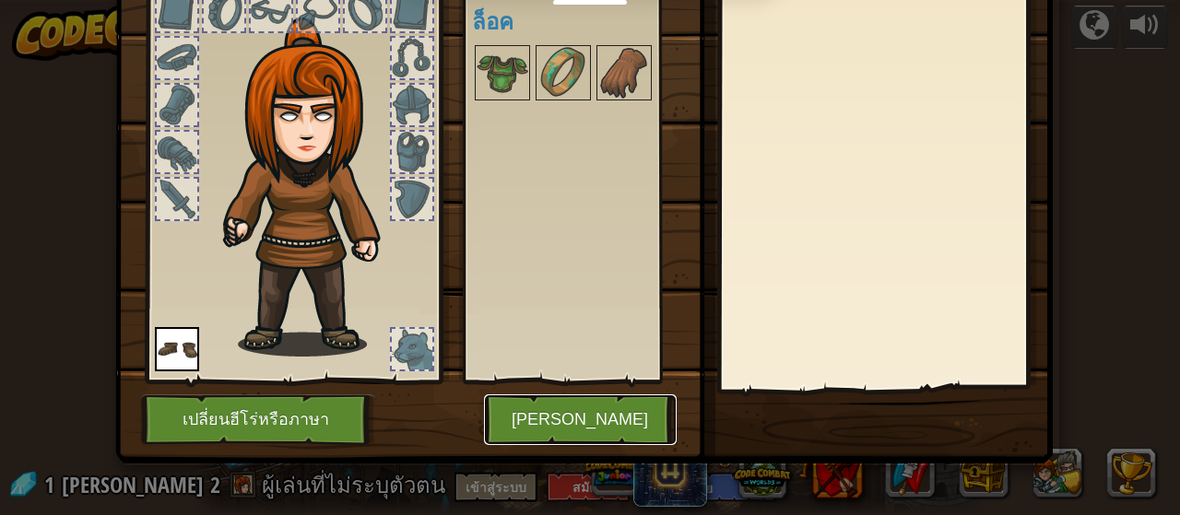
click at [631, 412] on button "[PERSON_NAME]" at bounding box center [580, 419] width 193 height 51
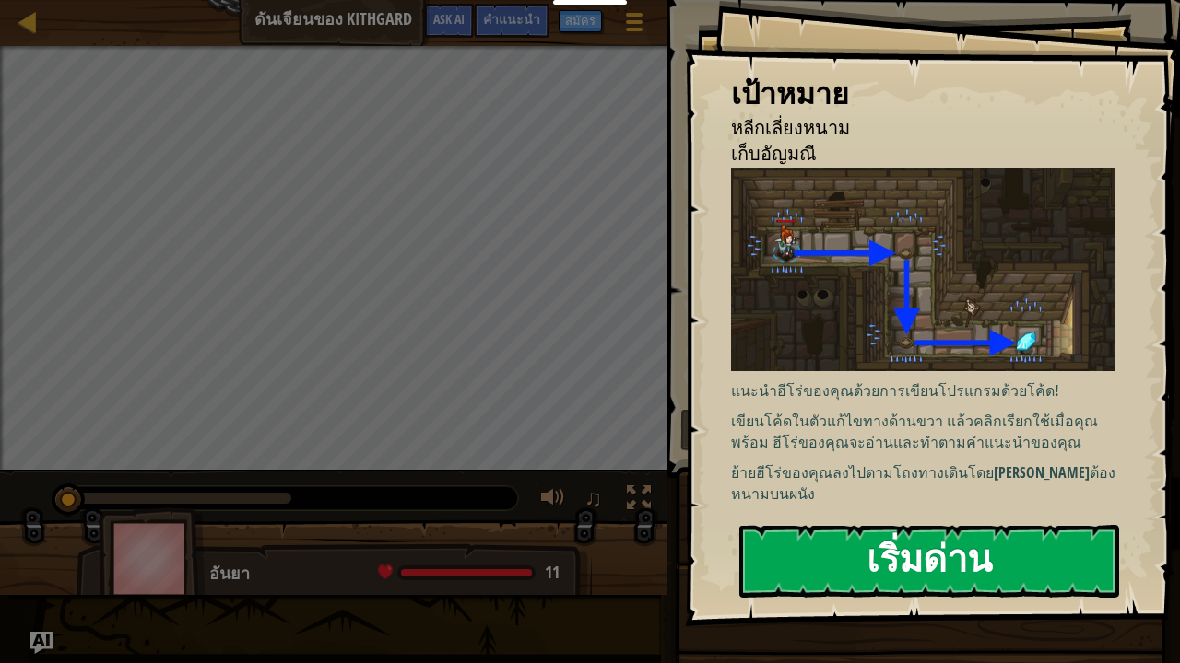
click at [895, 514] on button "เริ่มด่าน" at bounding box center [929, 561] width 380 height 73
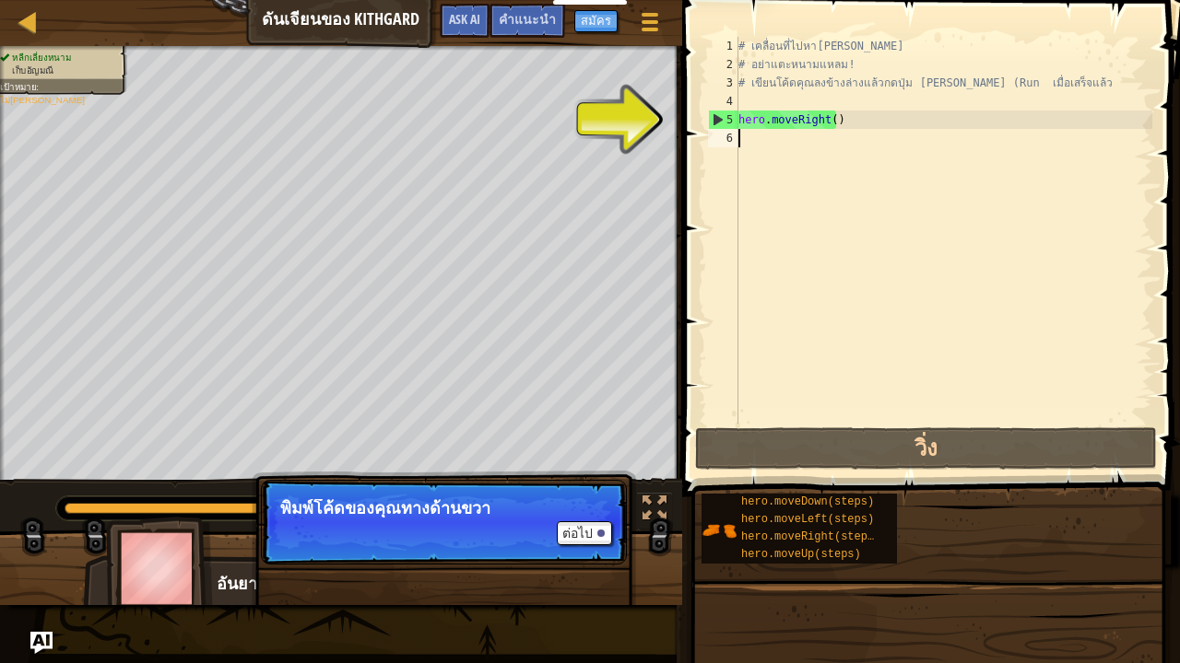
click at [816, 147] on div "# เคลื่อนที่ไปหาอัญมณี # อย่าแตะหนามแหลม! # เขียนโค้ดคุณลงข้างล่างแล้วกดปุ่ม เล…" at bounding box center [942, 249] width 417 height 424
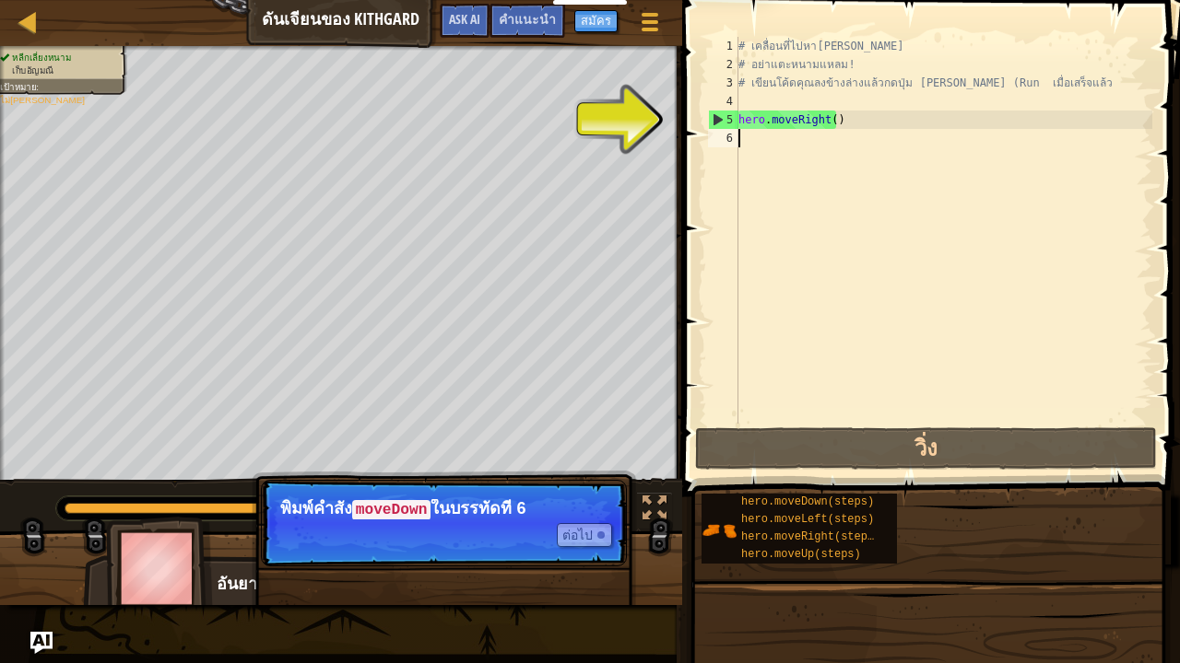
select select "th"
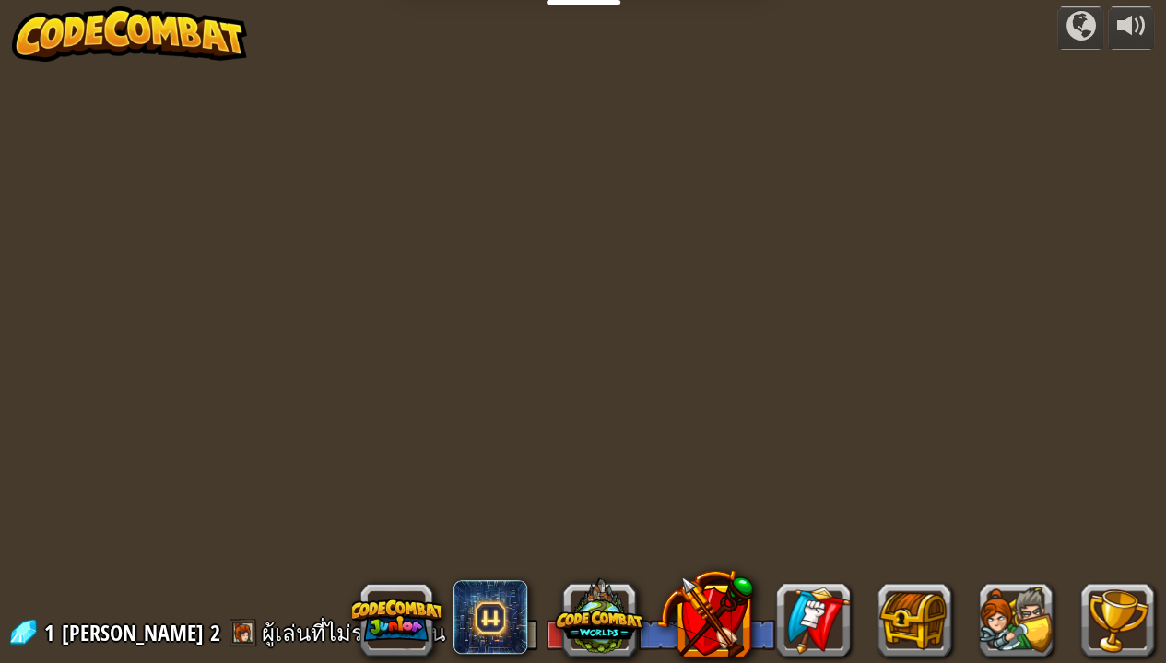
select select "th"
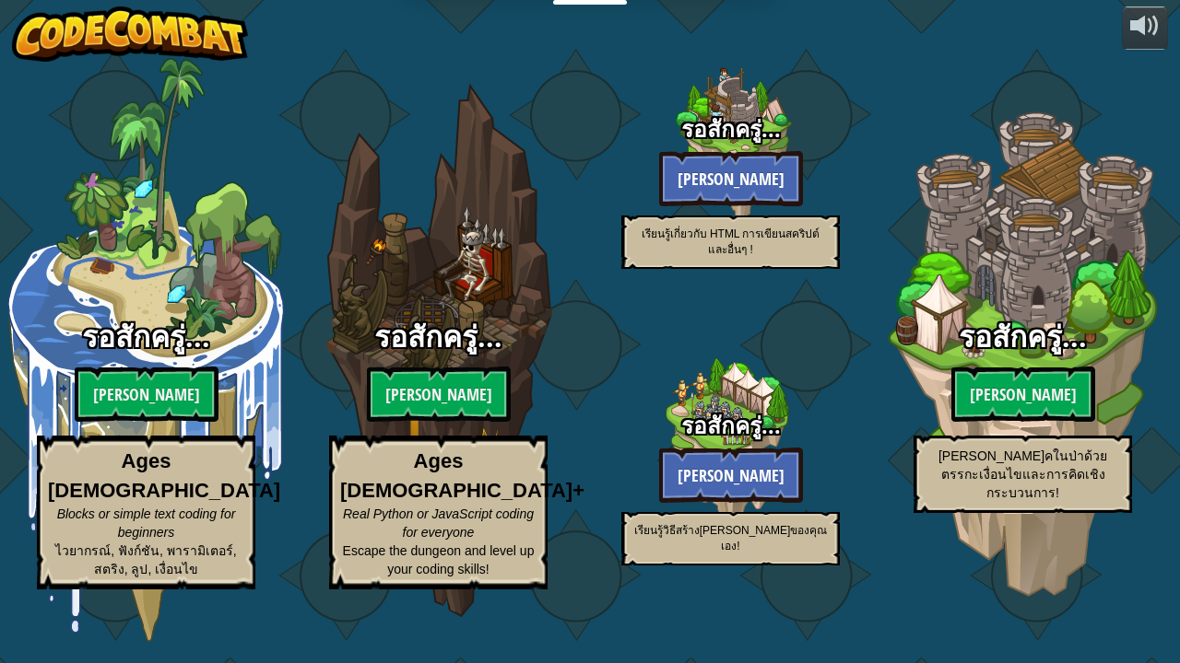
select select "th"
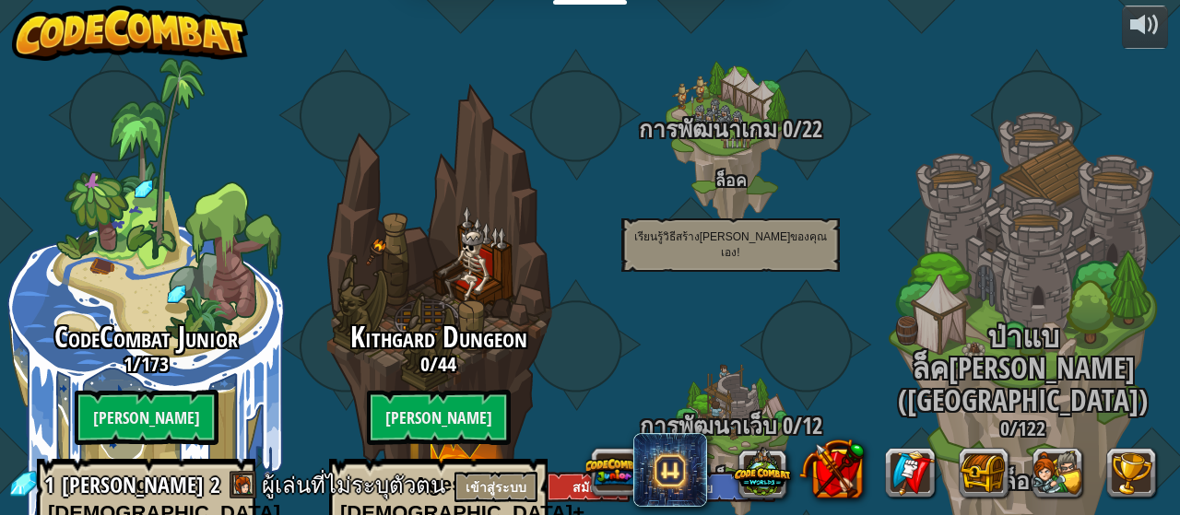
select select "th"
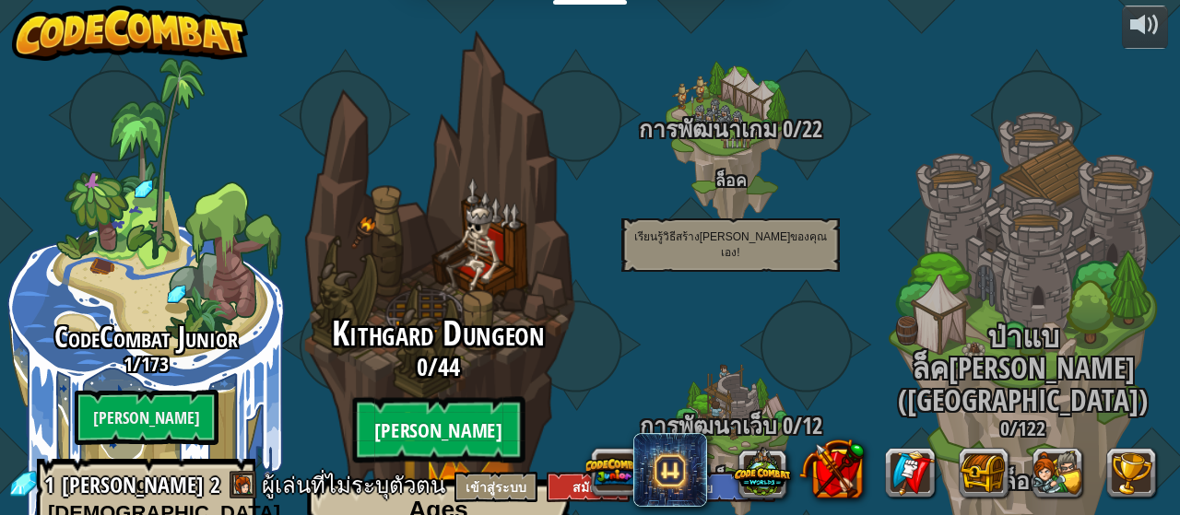
click at [440, 397] on btn "[PERSON_NAME]" at bounding box center [438, 430] width 172 height 66
select select "th"
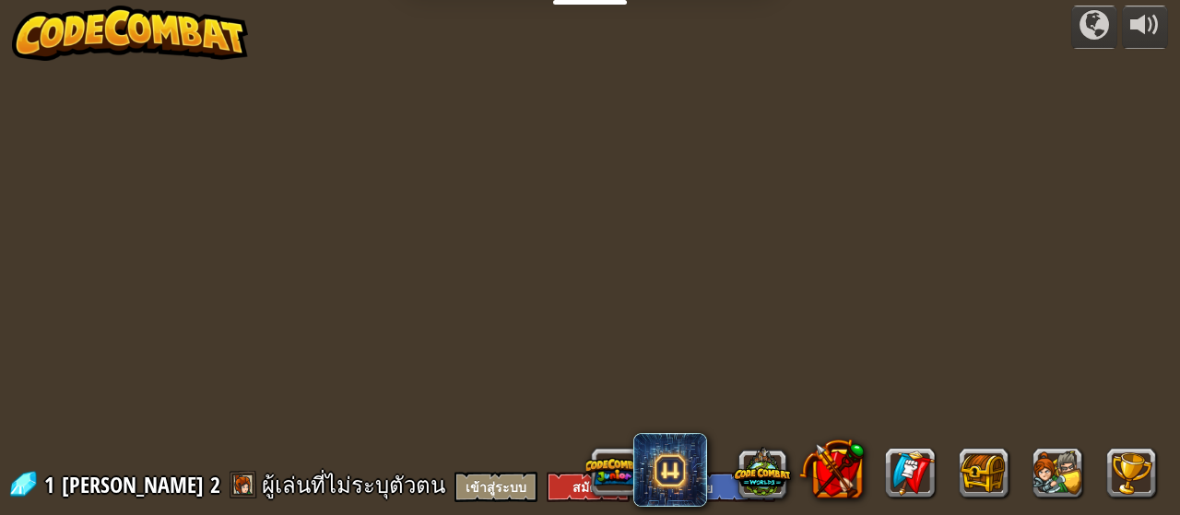
select select "th"
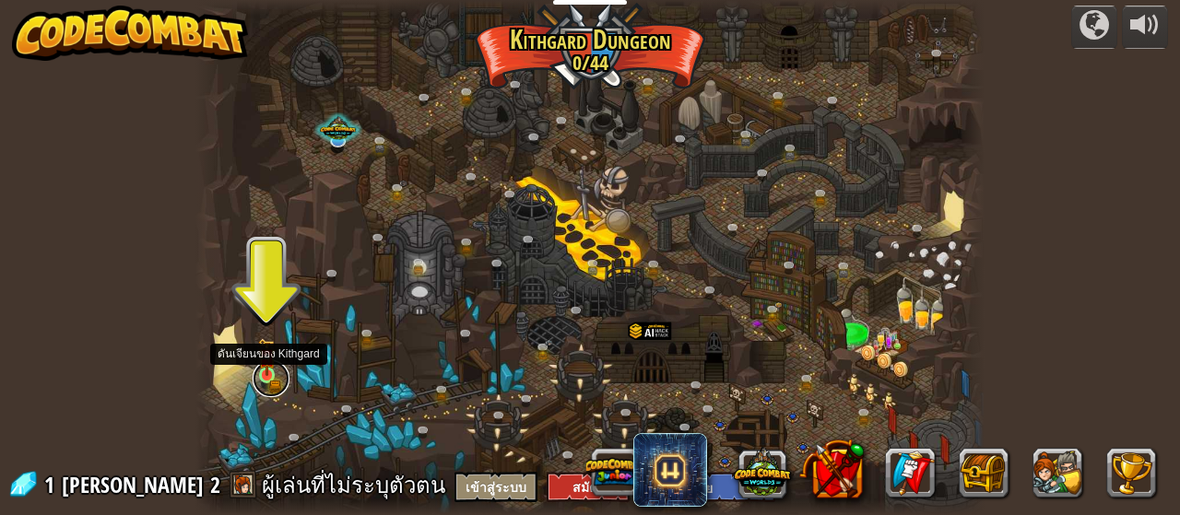
click at [269, 386] on link at bounding box center [270, 378] width 37 height 37
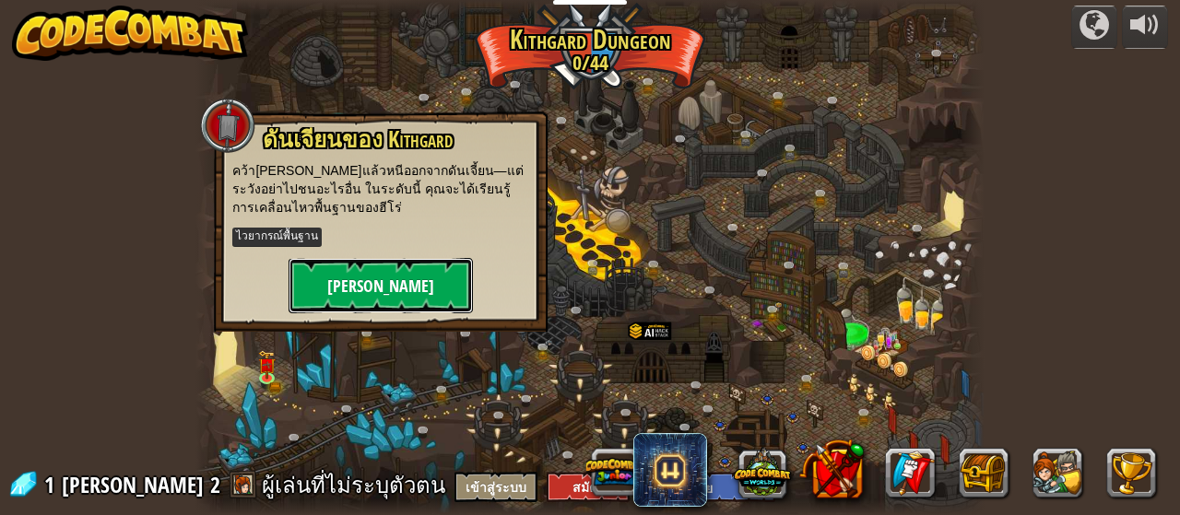
click at [396, 285] on button "[PERSON_NAME]" at bounding box center [380, 285] width 184 height 55
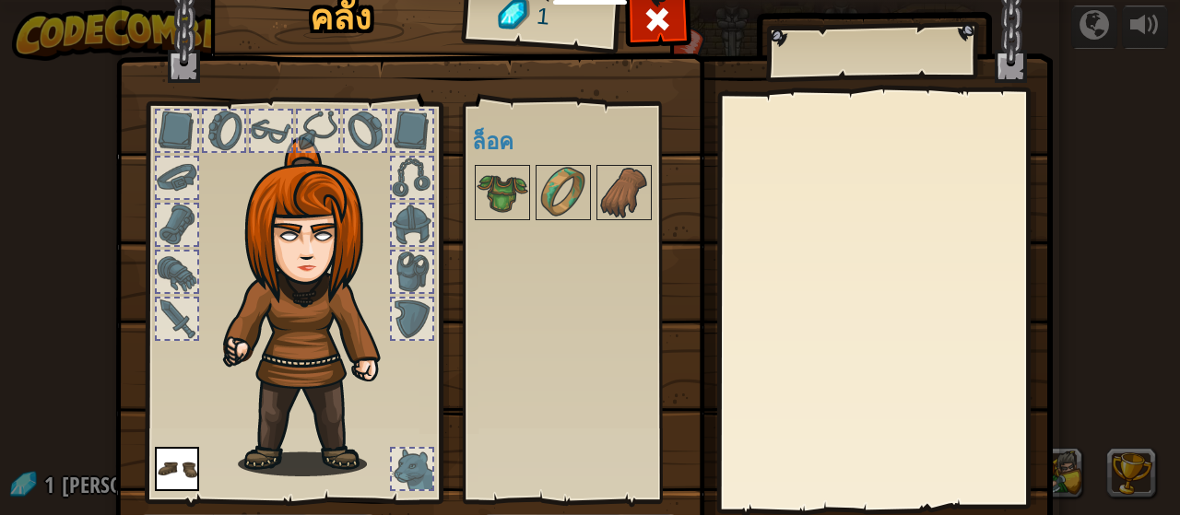
click at [410, 196] on div at bounding box center [412, 178] width 41 height 41
click at [405, 233] on div at bounding box center [412, 225] width 41 height 41
drag, startPoint x: 393, startPoint y: 220, endPoint x: 317, endPoint y: 221, distance: 75.6
click at [317, 221] on div at bounding box center [293, 297] width 304 height 415
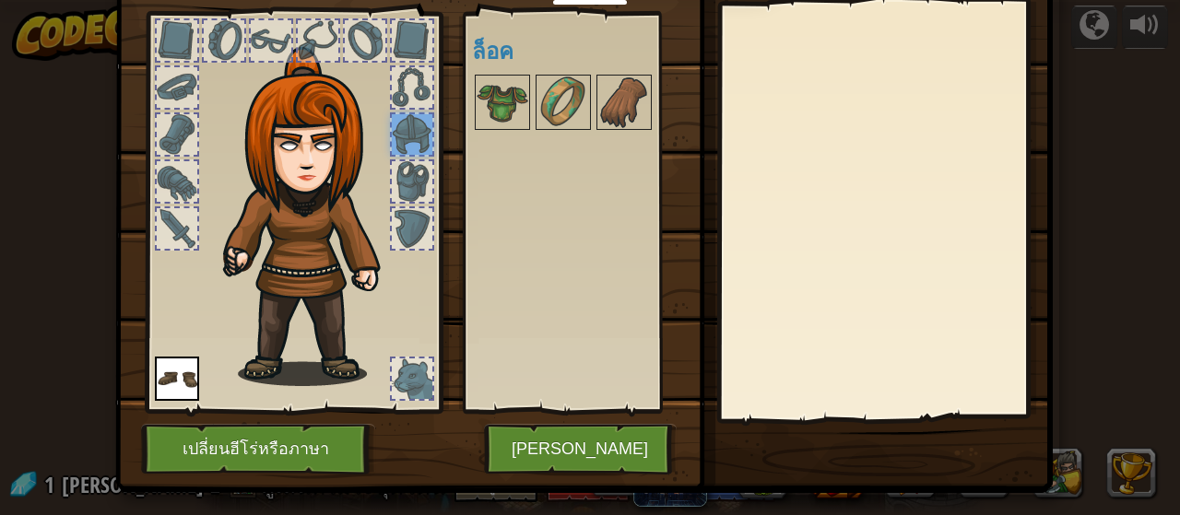
scroll to position [120, 0]
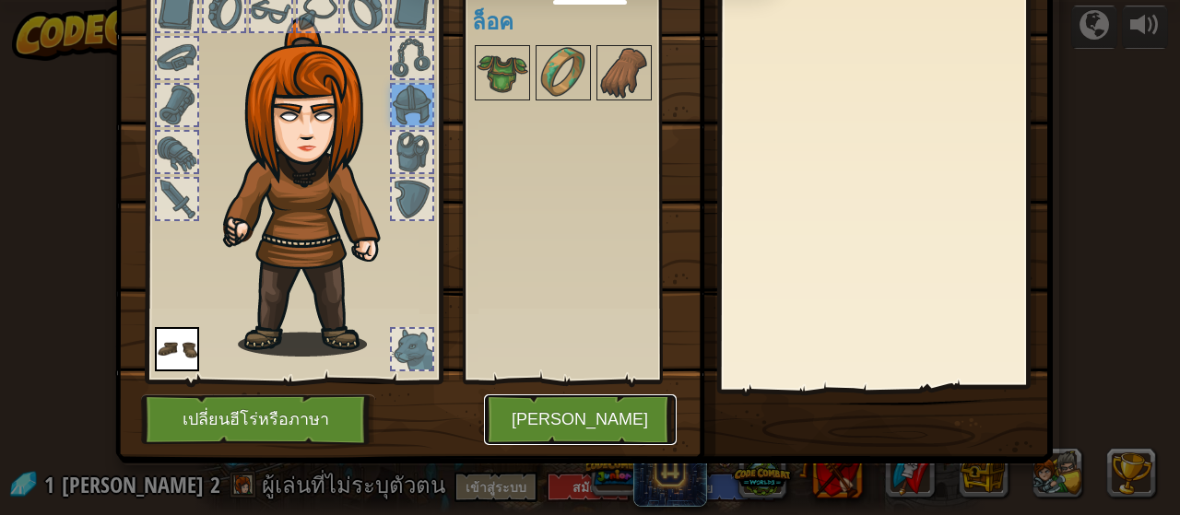
click at [600, 428] on button "[PERSON_NAME]" at bounding box center [580, 419] width 193 height 51
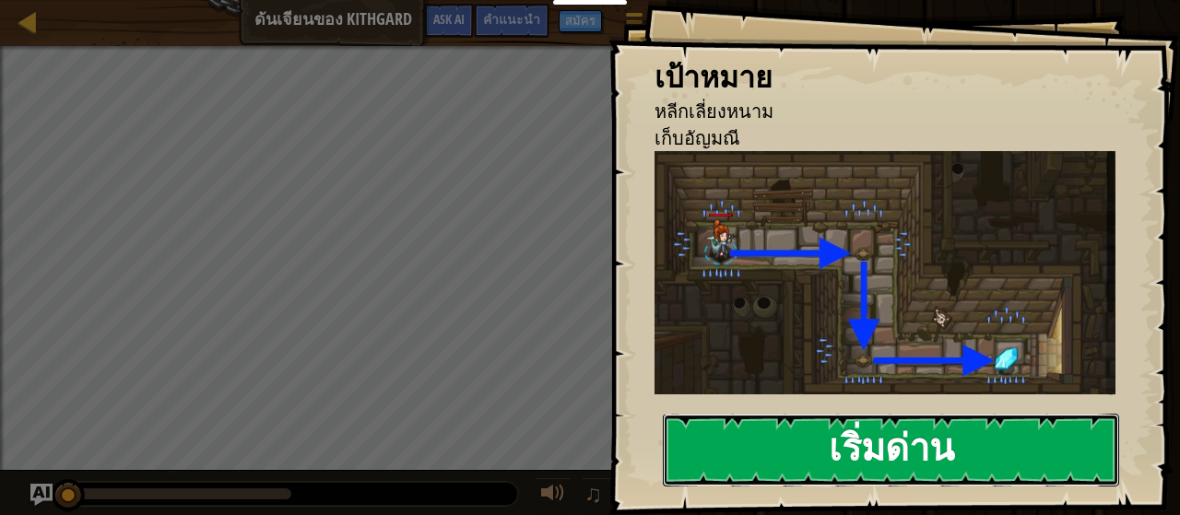
click at [980, 438] on button "เริ่มด่าน" at bounding box center [891, 450] width 456 height 73
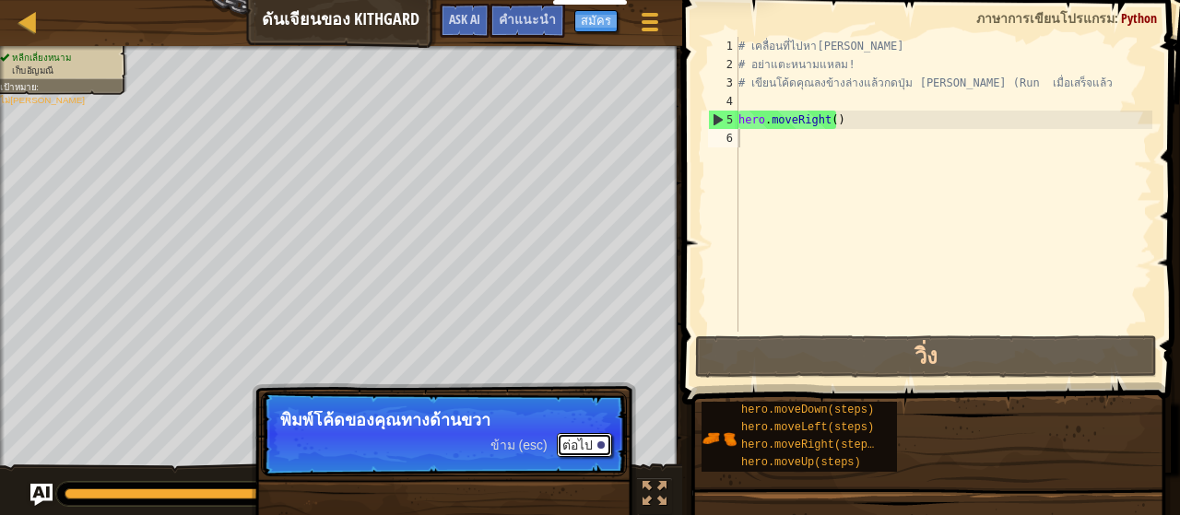
click at [586, 448] on button "ต่อไป" at bounding box center [584, 445] width 55 height 24
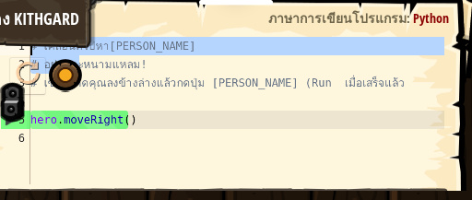
drag, startPoint x: 80, startPoint y: 56, endPoint x: 100, endPoint y: 13, distance: 47.8
click at [99, 13] on div "1 2 3 4 5 6 # เคลื่อนที่ไปหา[PERSON_NAME] # อย่าแตะหนามแหลม! # เขียนโค้ดคุณลงข้…" at bounding box center [220, 164] width 503 height 311
type textarea "# เคลื่อนที่ไปหา[PERSON_NAME] # อย่าแตะหนามแหลม!"
drag, startPoint x: 66, startPoint y: 74, endPoint x: 74, endPoint y: 35, distance: 39.4
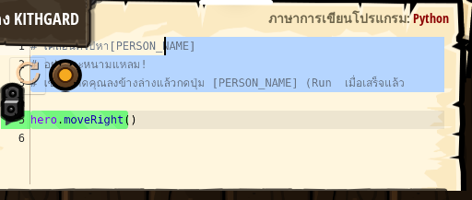
drag, startPoint x: 190, startPoint y: 98, endPoint x: 184, endPoint y: 42, distance: 55.6
click at [184, 43] on div "# เคลื่อนที่ไปหา[PERSON_NAME] # อย่าแตะหนามแหลม! # เขียนโค้ดคุณลงข้างล่างแล้วกด…" at bounding box center [235, 129] width 417 height 184
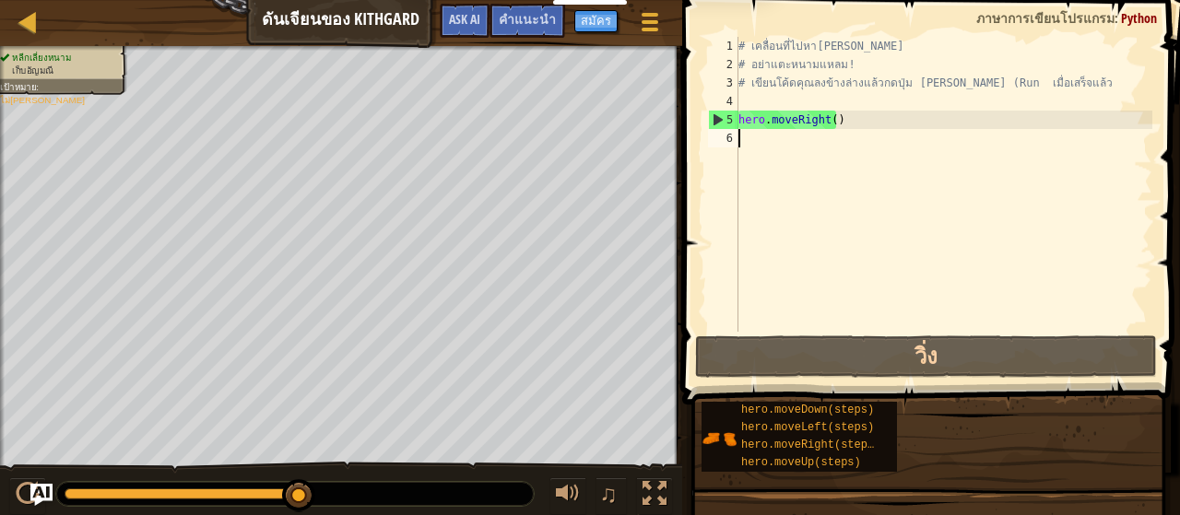
click at [872, 141] on div "# เคลื่อนที่ไปหา[PERSON_NAME] # อย่าแตะหนามแหลม! # เขียนโค้ดคุณลงข้างล่างแล้วกด…" at bounding box center [942, 203] width 417 height 332
click at [850, 145] on div "# เคลื่อนที่ไปหา[PERSON_NAME] # อย่าแตะหนามแหลม! # เขียนโค้ดคุณลงข้างล่างแล้วกด…" at bounding box center [942, 203] width 417 height 332
drag, startPoint x: 844, startPoint y: 112, endPoint x: 822, endPoint y: 114, distance: 22.3
click at [822, 114] on div "# เคลื่อนที่ไปหา[PERSON_NAME] # อย่าแตะหนามแหลม! # เขียนโค้ดคุณลงข้างล่างแล้วกด…" at bounding box center [942, 203] width 417 height 332
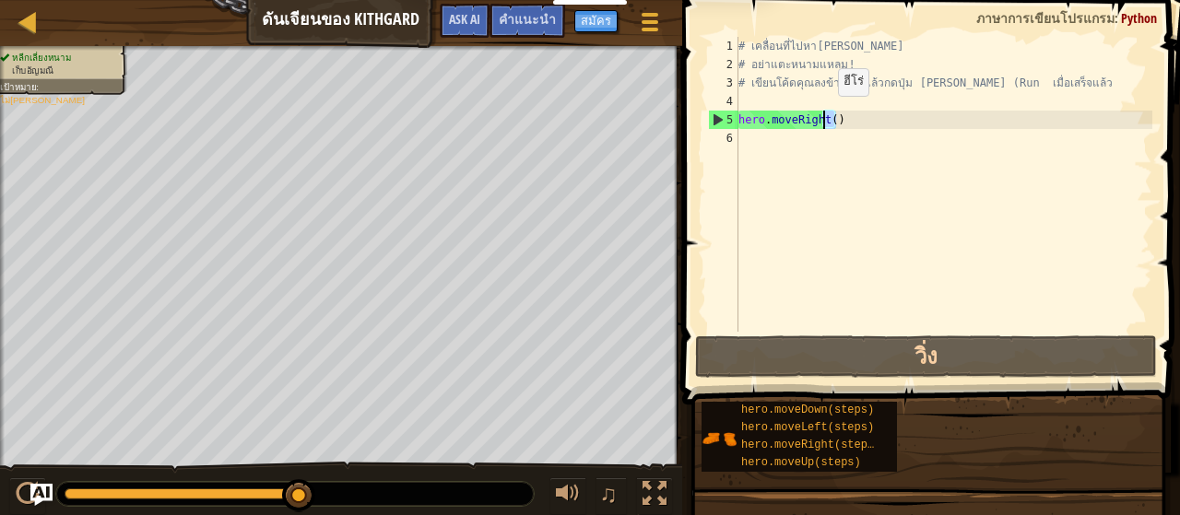
type textarea "hero.moveRight()"
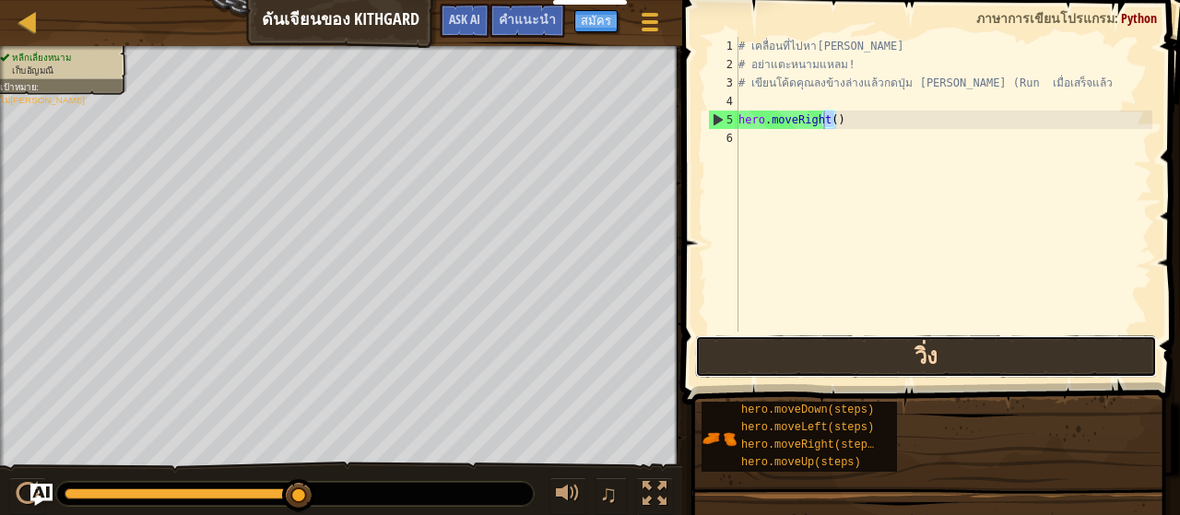
click at [957, 366] on button "วิ่ง" at bounding box center [926, 356] width 462 height 42
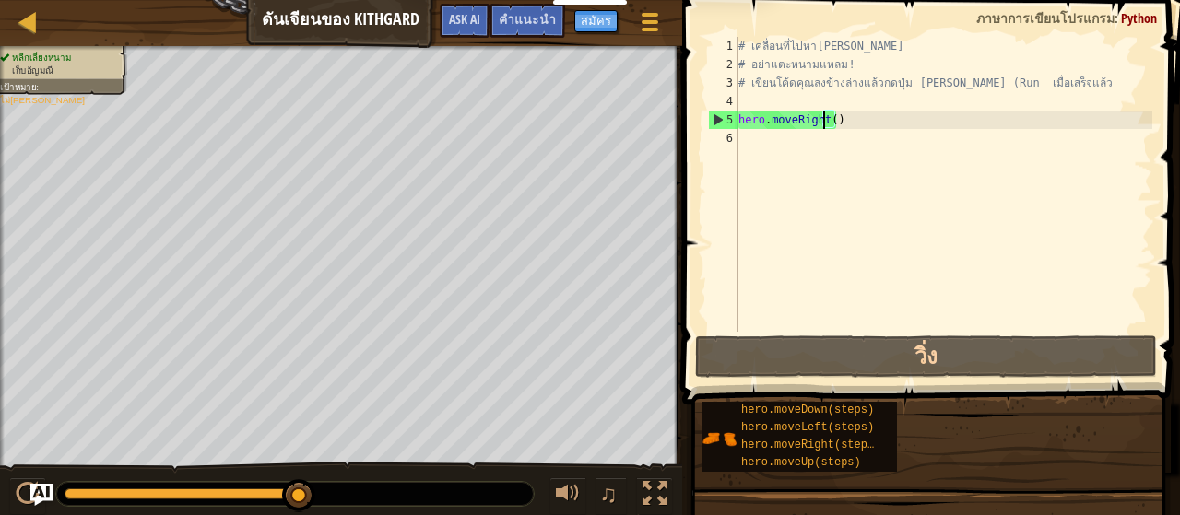
click at [813, 167] on div "# เคลื่อนที่ไปหา[PERSON_NAME] # อย่าแตะหนามแหลม! # เขียนโค้ดคุณลงข้างล่างแล้วกด…" at bounding box center [942, 203] width 417 height 332
type textarea "h"
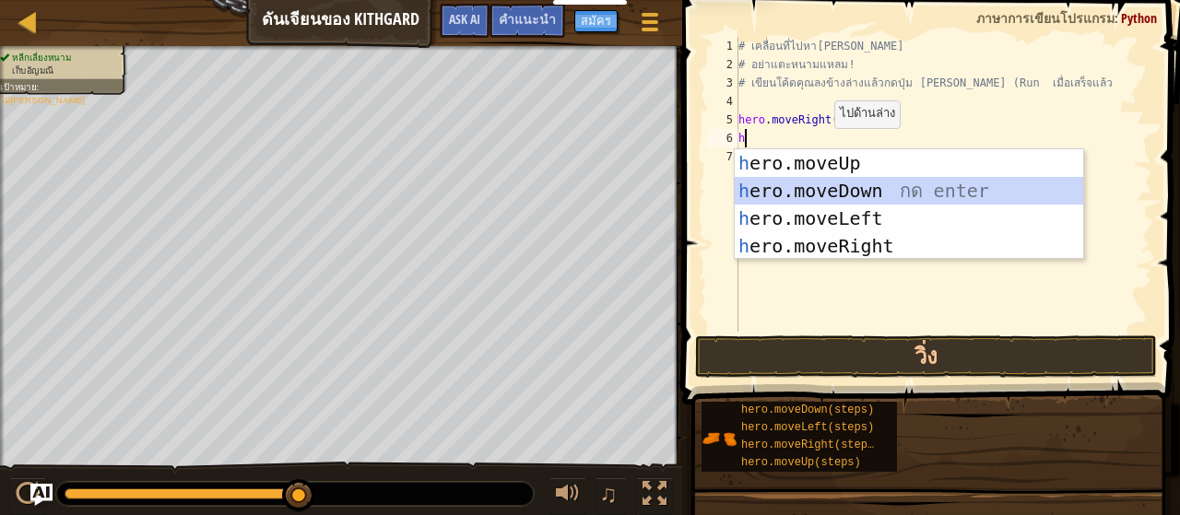
click at [874, 197] on div "h ero.moveUp กด enter h ero.moveDown กด enter h ero.moveLeft กด enter h ero.mov…" at bounding box center [908, 232] width 349 height 166
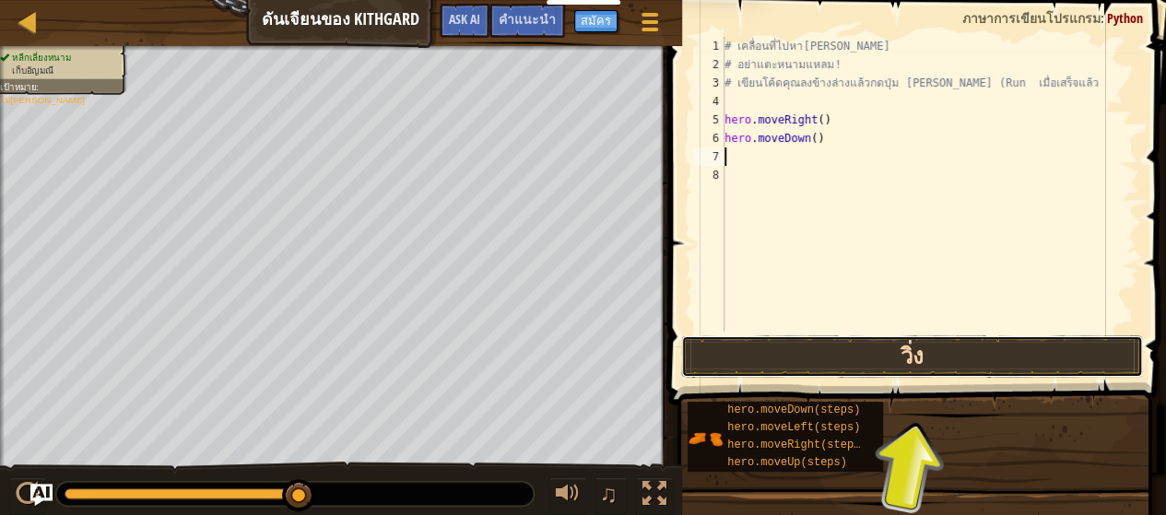
click at [951, 353] on button "วิ่ง" at bounding box center [912, 356] width 462 height 42
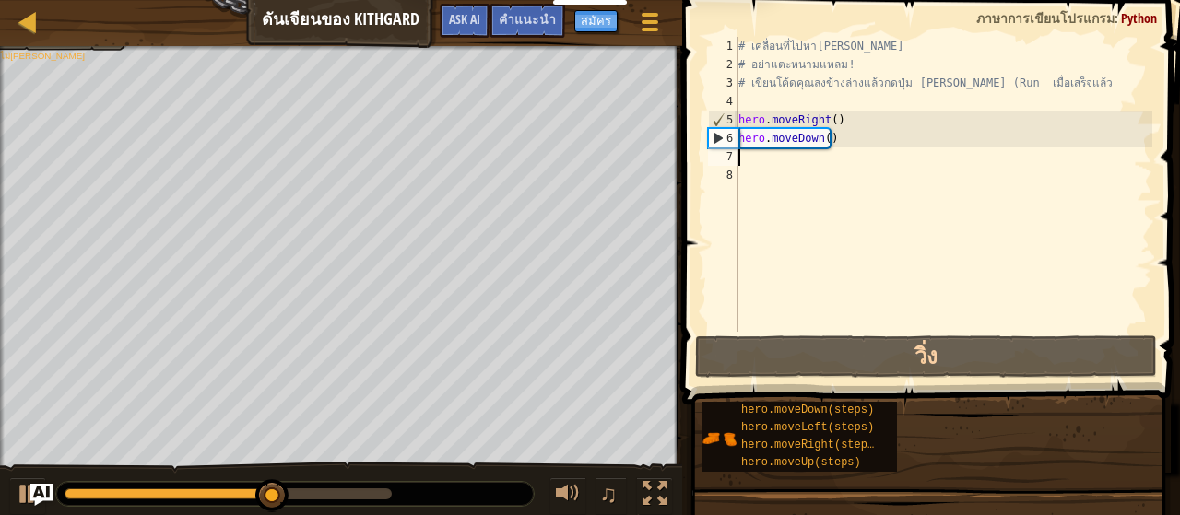
type textarea "h"
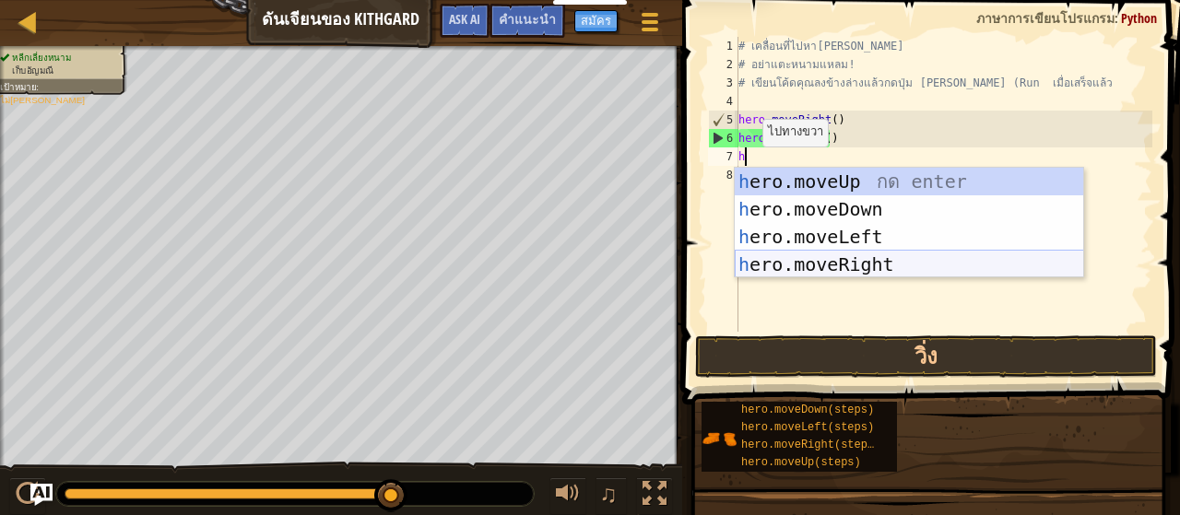
click at [913, 258] on div "h ero.moveUp กด enter h ero.moveDown กด enter h ero.moveLeft กด enter h ero.mov…" at bounding box center [908, 251] width 349 height 166
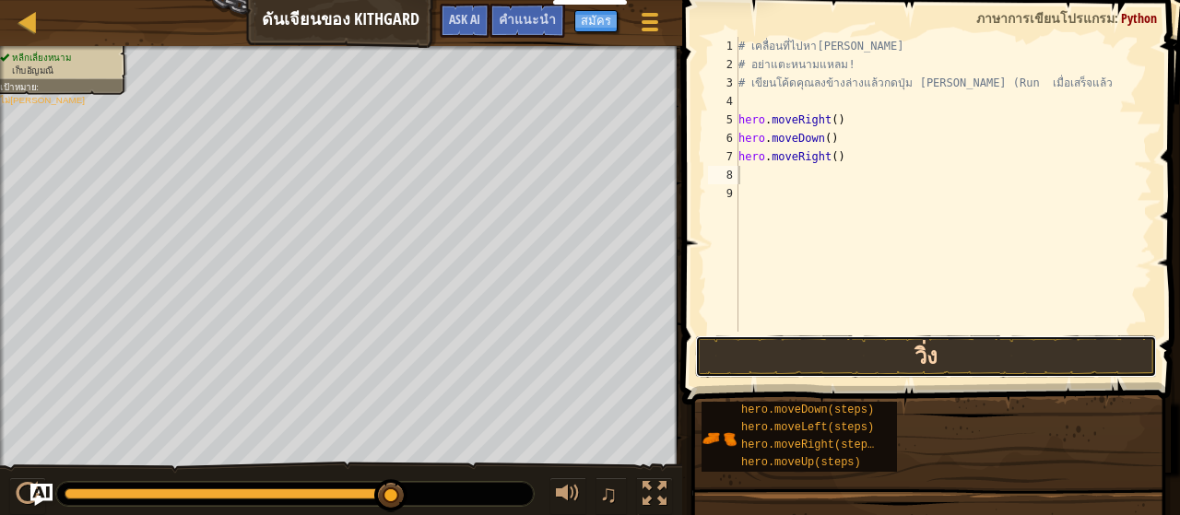
click at [964, 347] on button "วิ่ง" at bounding box center [926, 356] width 462 height 42
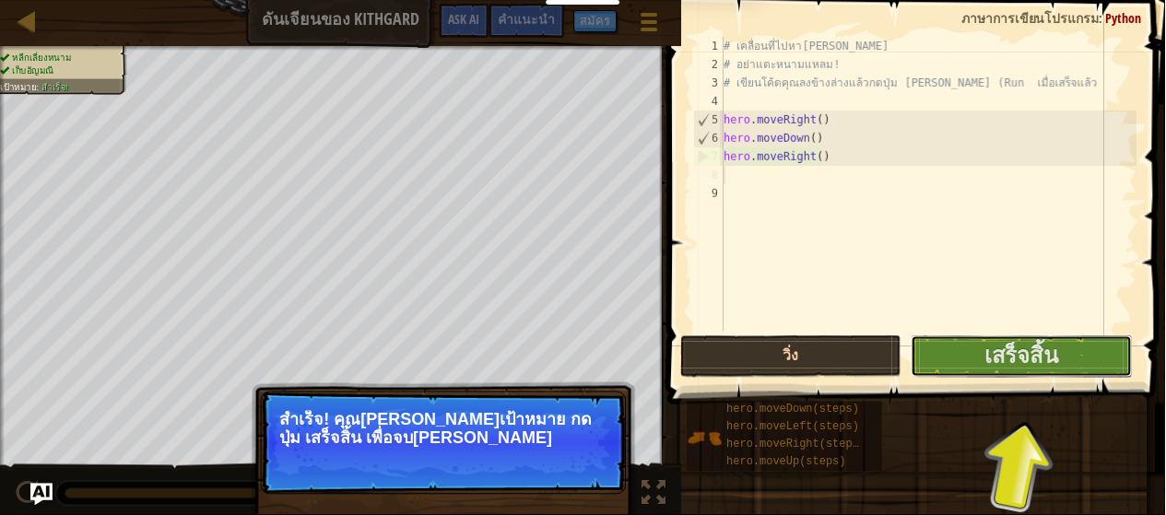
click at [964, 347] on button "เสร็จสิ้น" at bounding box center [1021, 356] width 221 height 42
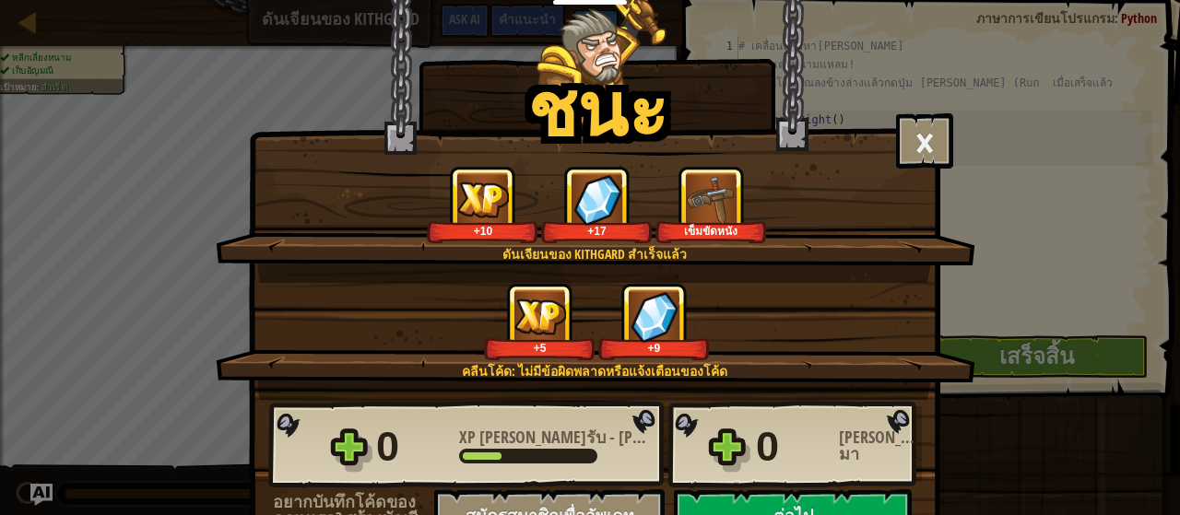
click at [597, 205] on img at bounding box center [597, 199] width 48 height 51
click at [630, 299] on img at bounding box center [654, 316] width 48 height 51
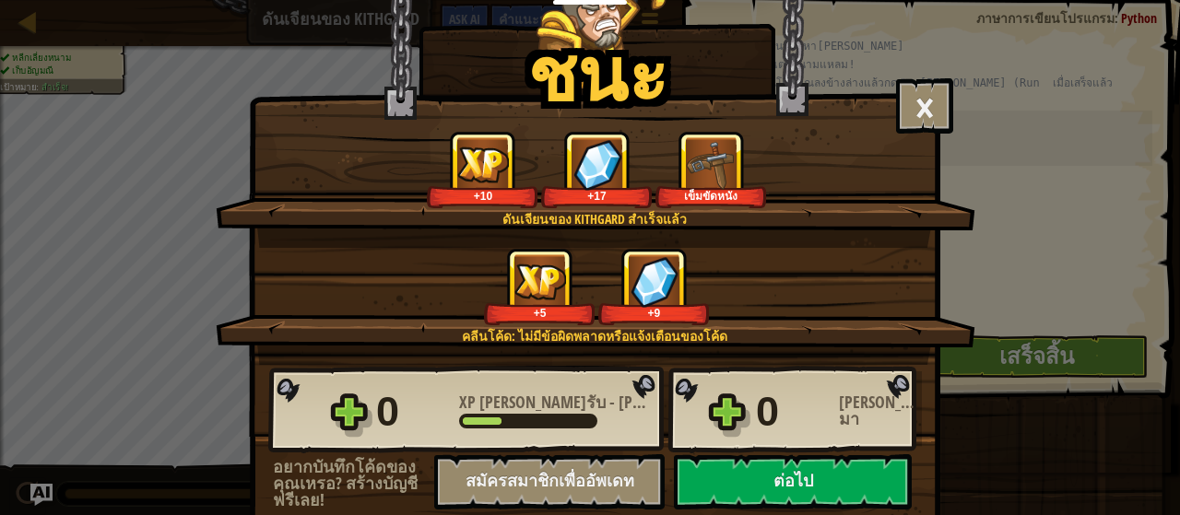
scroll to position [52, 0]
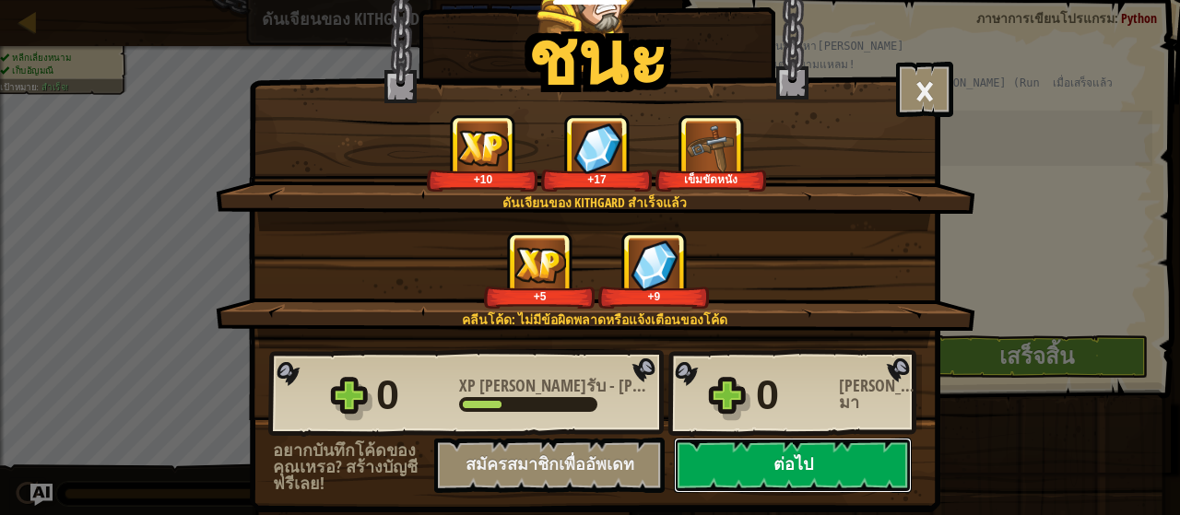
click at [772, 464] on button "ต่อไป" at bounding box center [793, 465] width 238 height 55
select select "th"
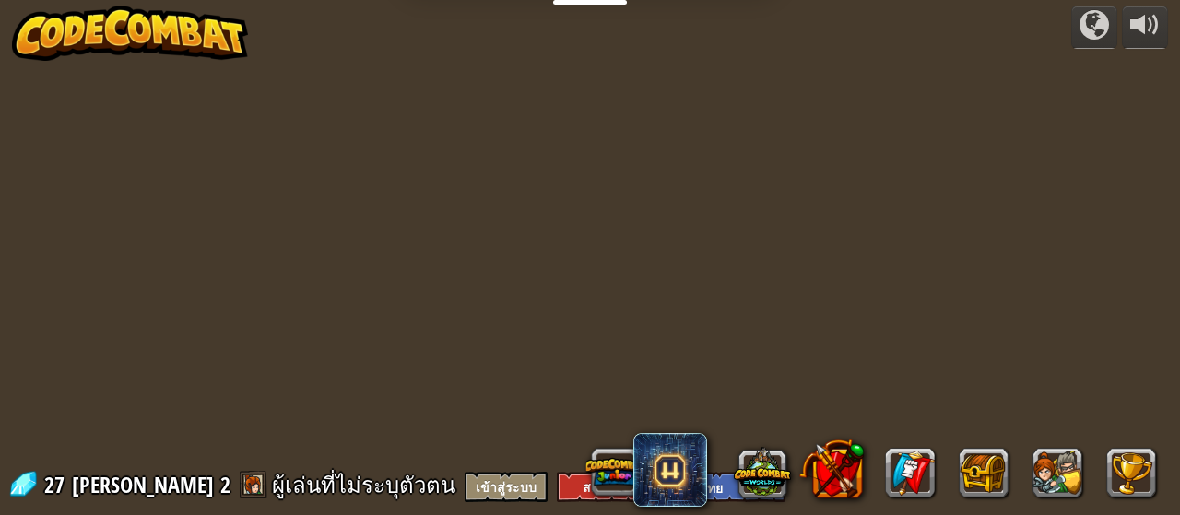
select select "th"
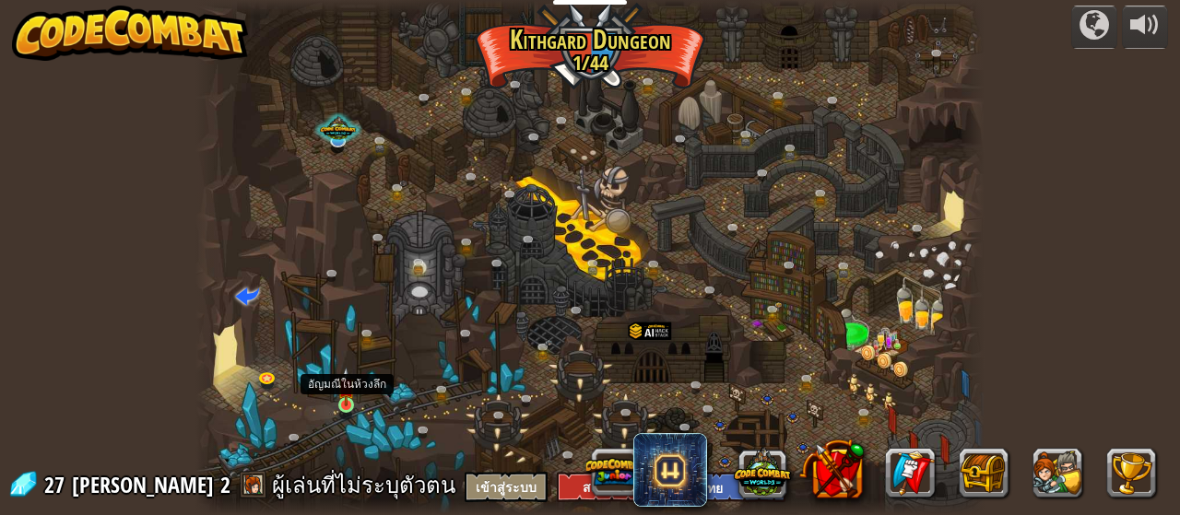
click at [346, 405] on img at bounding box center [346, 387] width 18 height 40
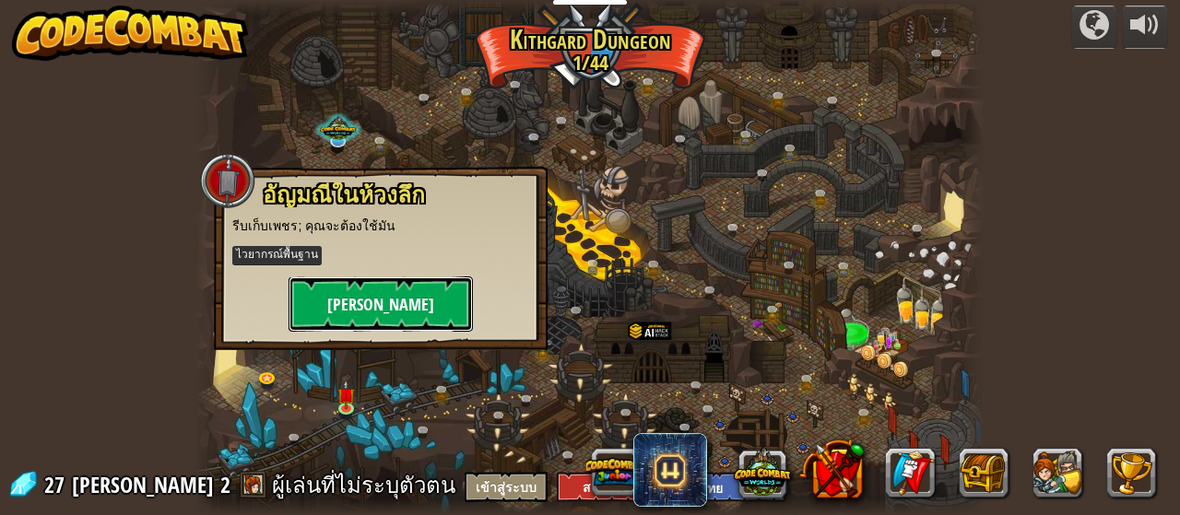
click at [365, 318] on button "[PERSON_NAME]" at bounding box center [380, 303] width 184 height 55
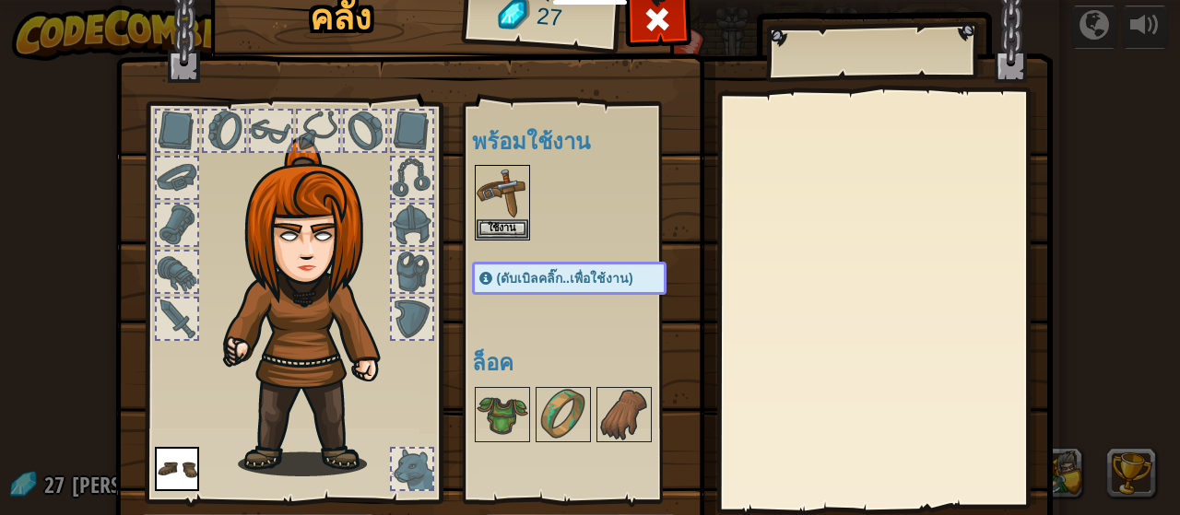
click at [365, 318] on img at bounding box center [314, 306] width 198 height 339
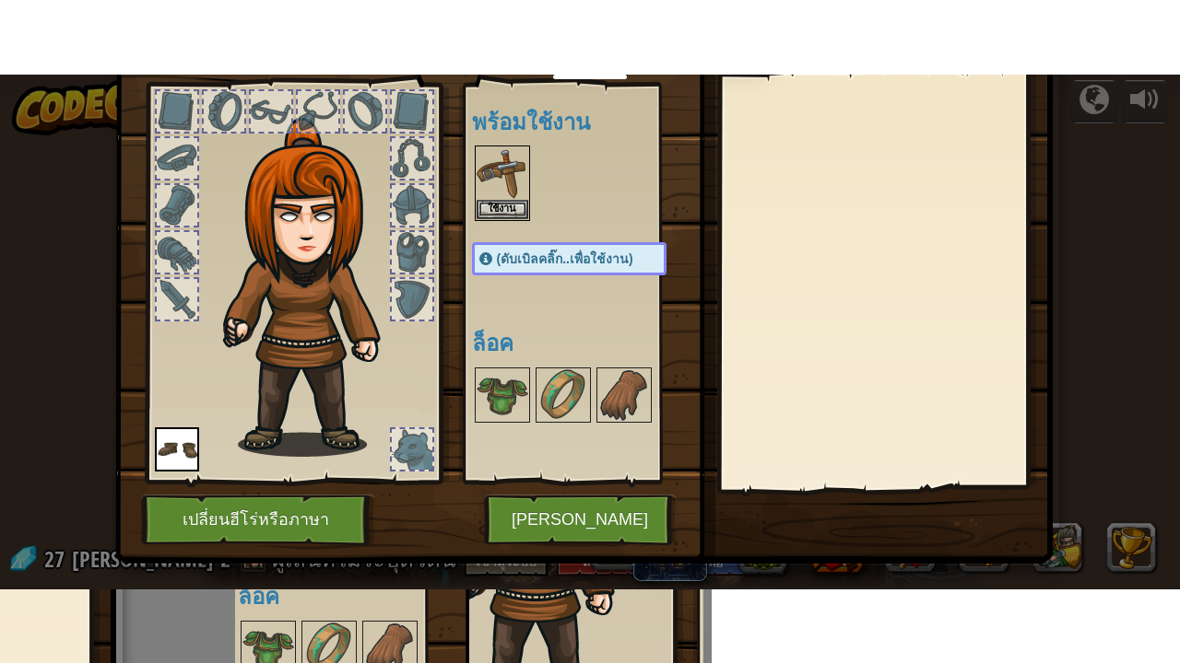
scroll to position [120, 0]
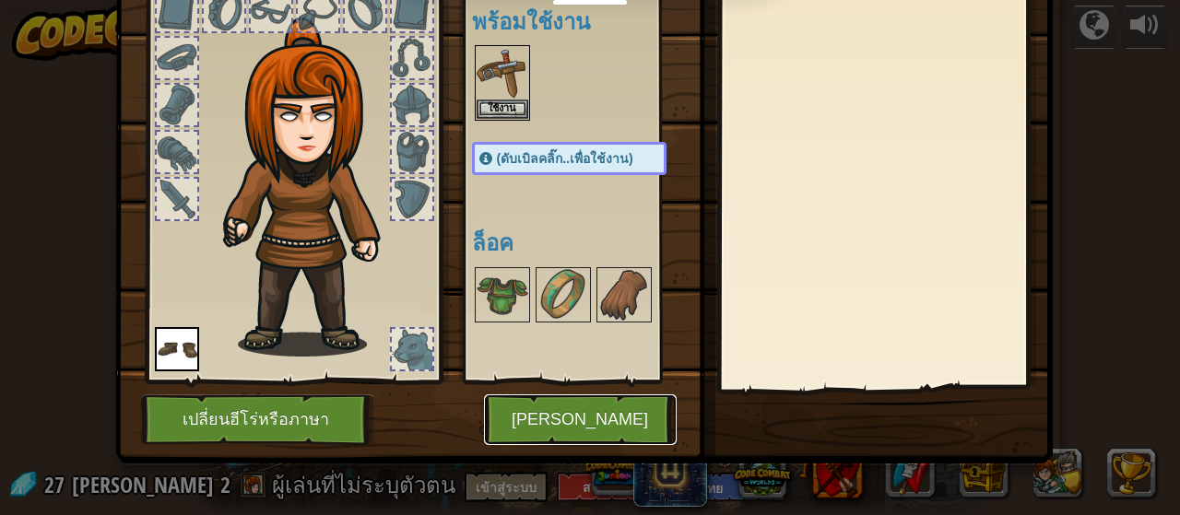
click at [593, 400] on button "[PERSON_NAME]" at bounding box center [580, 419] width 193 height 51
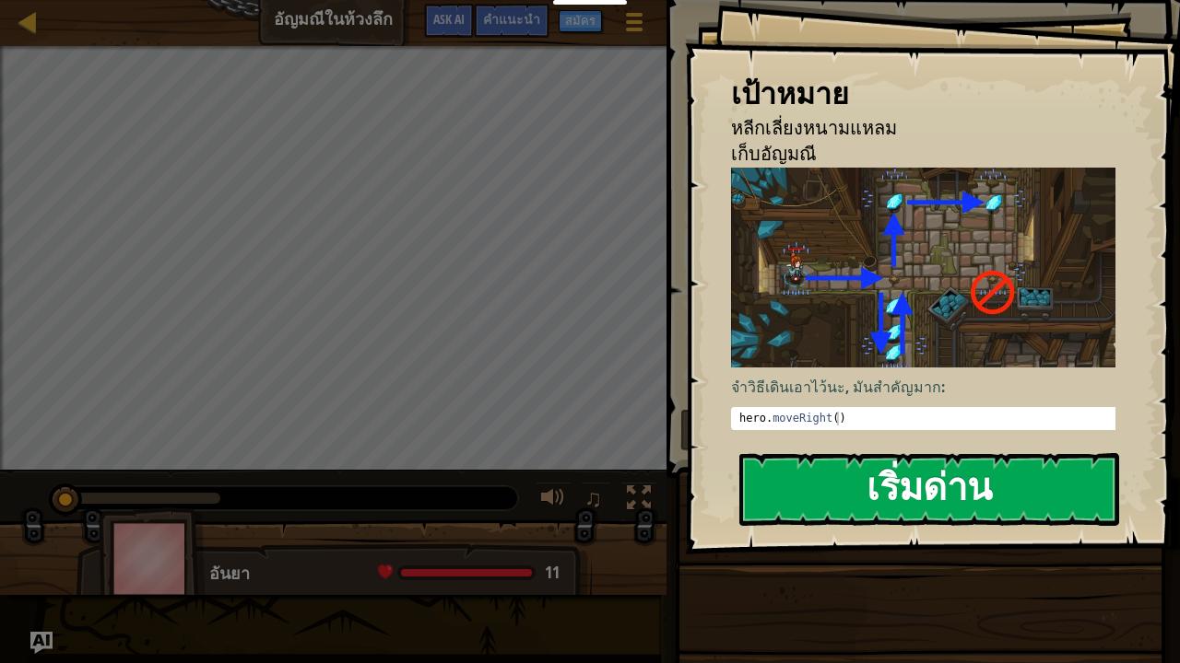
click at [923, 502] on button "เริ่มด่าน" at bounding box center [929, 489] width 380 height 73
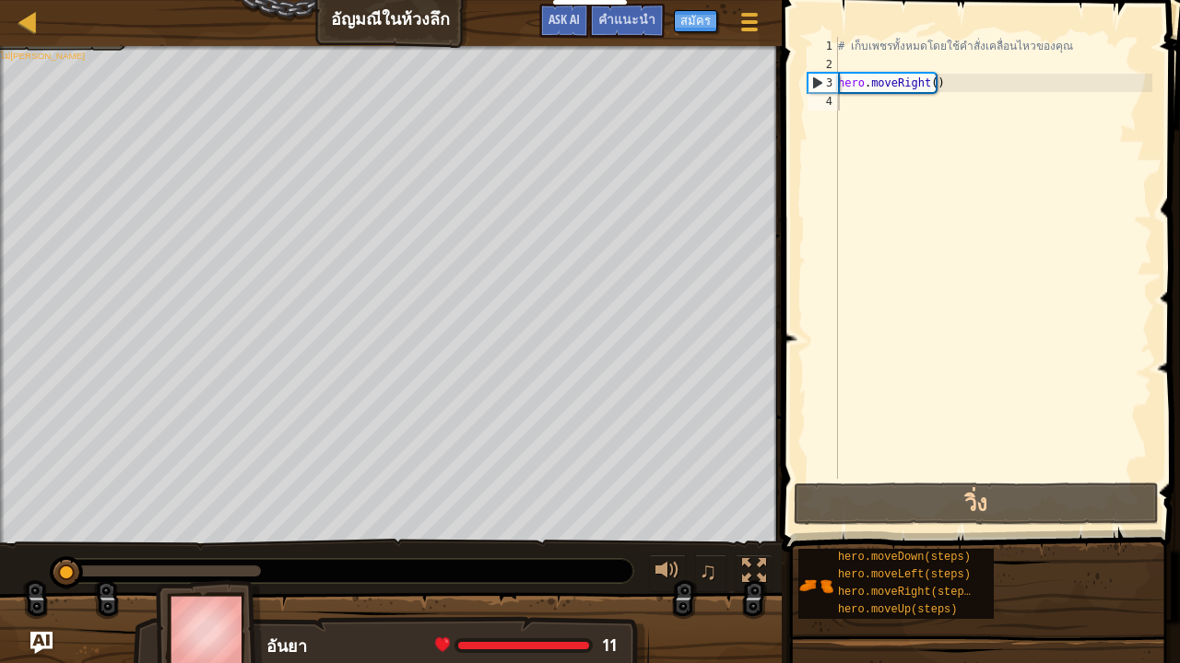
click at [110, 46] on div at bounding box center [390, 48] width 781 height 5
click at [97, 37] on div "แผนที่ [PERSON_NAME]ในห้วงลึก เมนูเกม เสร็จสิ้น สมัคร คำแนะนำ Ask AI" at bounding box center [390, 23] width 781 height 46
click at [92, 35] on div "แผนที่ [PERSON_NAME]ในห้วงลึก เมนูเกม เสร็จสิ้น สมัคร คำแนะนำ Ask AI" at bounding box center [390, 23] width 781 height 46
type textarea "h"
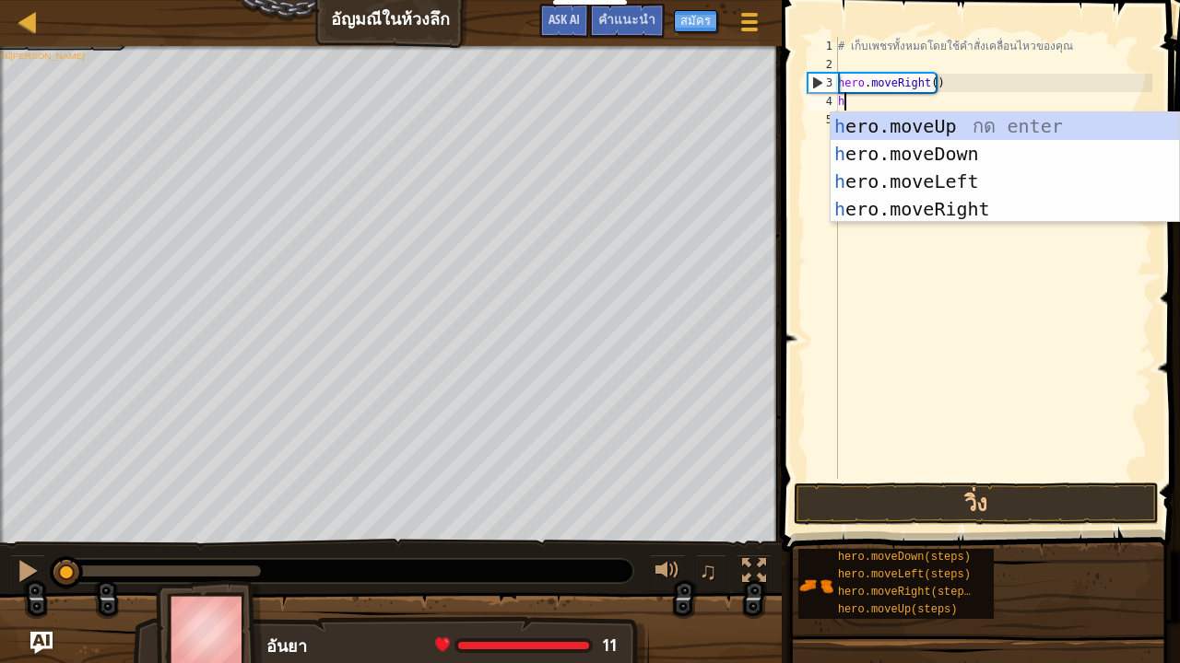
scroll to position [8, 0]
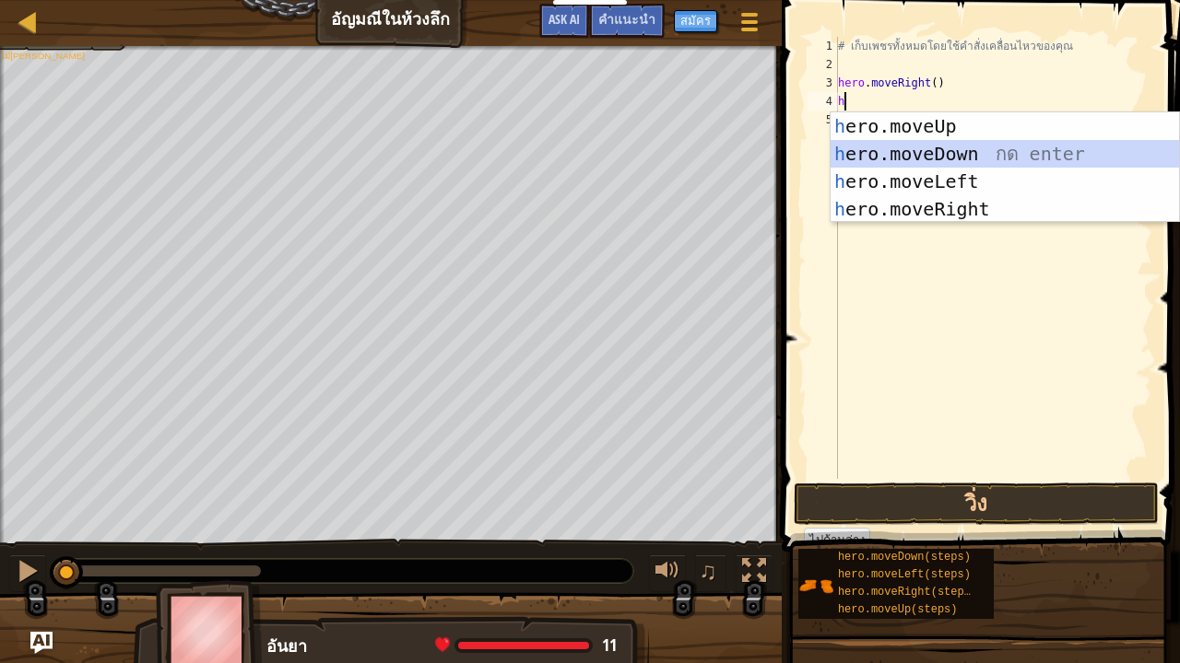
click at [1016, 153] on div "h ero.moveUp กด enter h ero.moveDown กด enter h ero.moveLeft กด enter h ero.mov…" at bounding box center [1004, 195] width 349 height 166
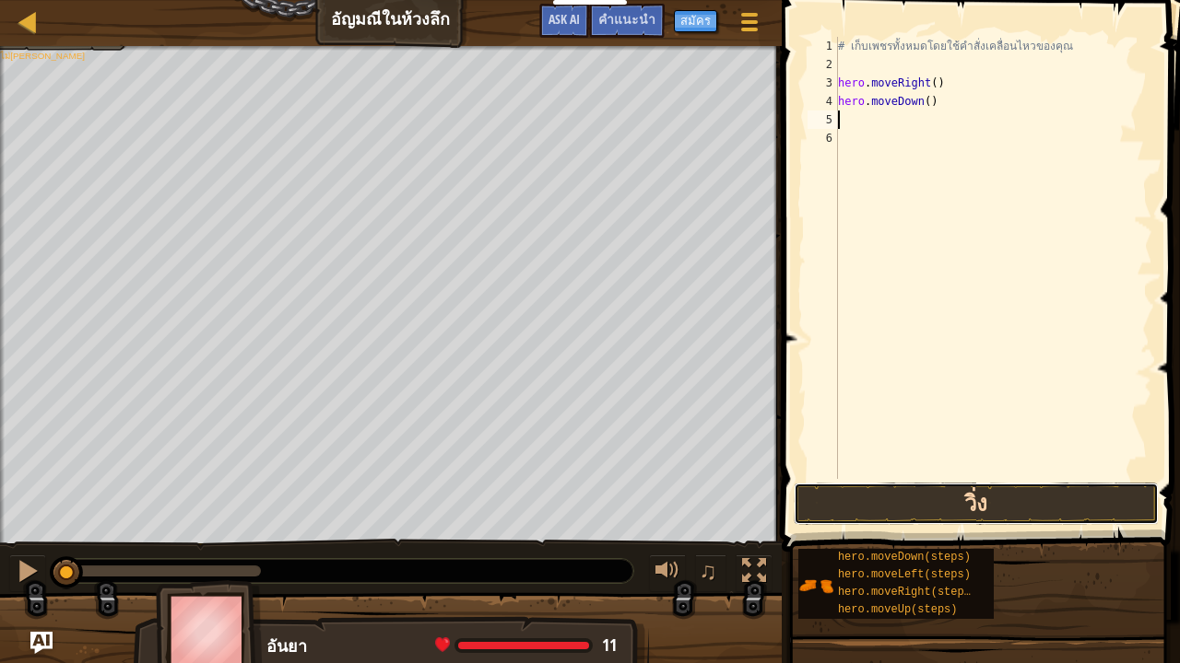
click at [1004, 506] on button "วิ่ง" at bounding box center [975, 504] width 365 height 42
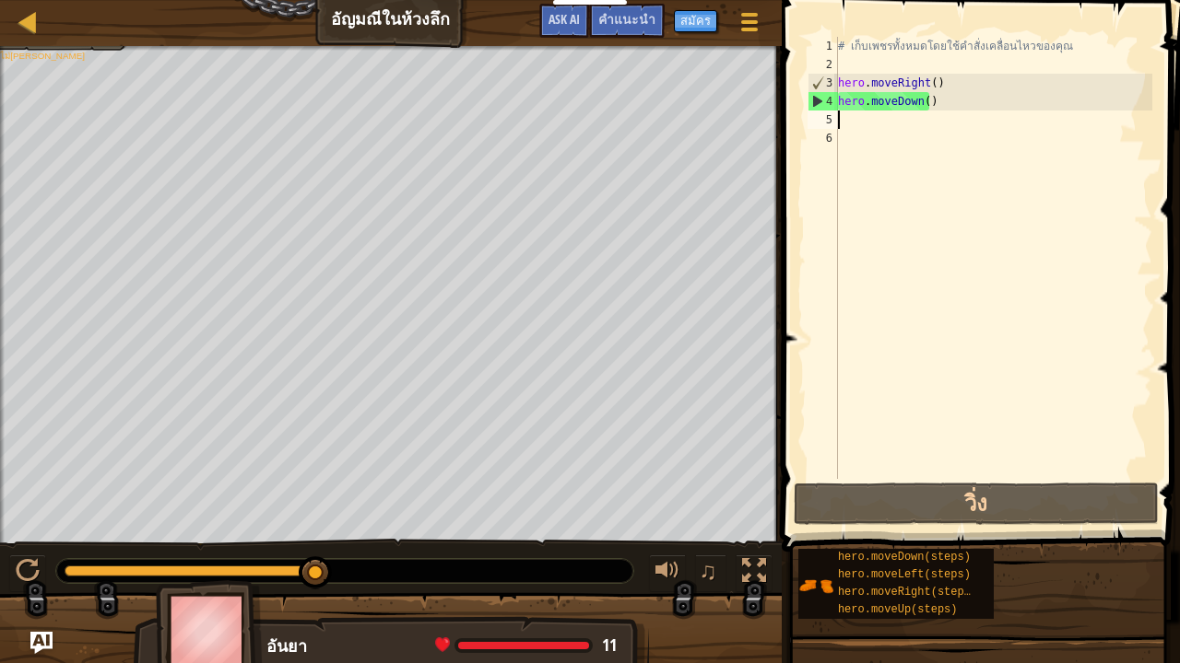
click at [85, 42] on div "แผนที่ [PERSON_NAME]ในห้วงลึก เมนูเกม เสร็จสิ้น สมัคร คำแนะนำ Ask AI" at bounding box center [390, 23] width 781 height 46
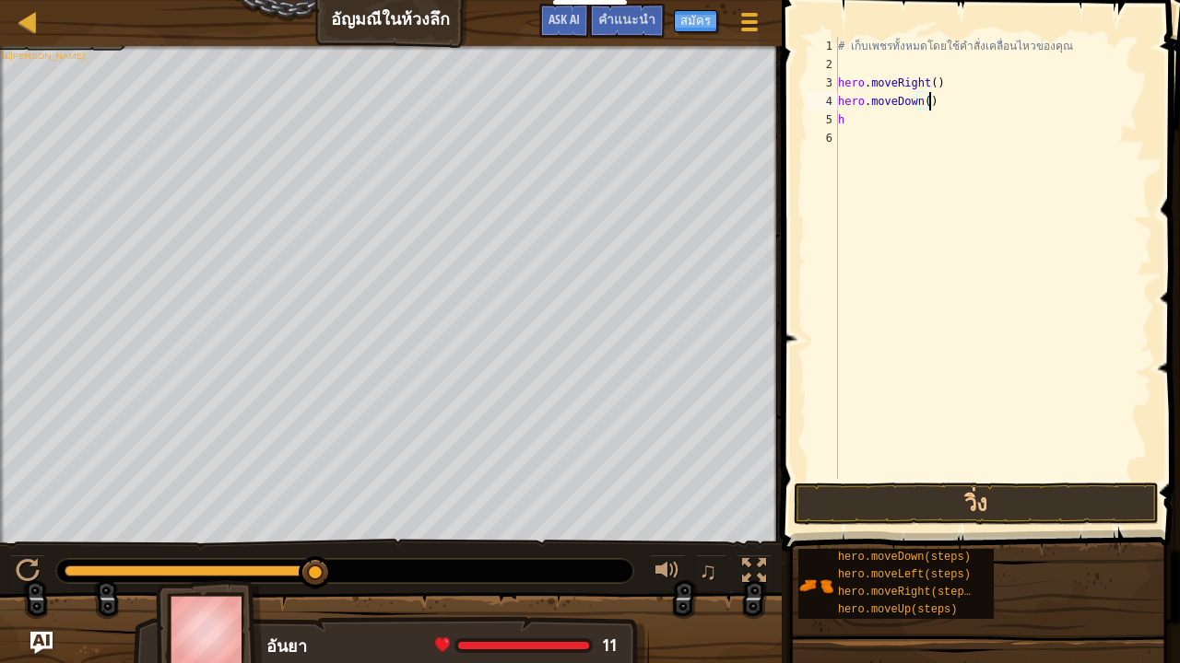
click at [959, 107] on div "# เก็บเพชรทั้งหมดโดยใช้คำสั่งเคลื่อนไหวของคุณ hero . moveRight ( ) hero . moveD…" at bounding box center [993, 276] width 318 height 479
click at [918, 98] on div "# เก็บเพชรทั้งหมดโดยใช้คำสั่งเคลื่อนไหวของคุณ hero . moveRight ( ) hero . moveD…" at bounding box center [993, 276] width 318 height 479
type textarea "hero.moveDow)"
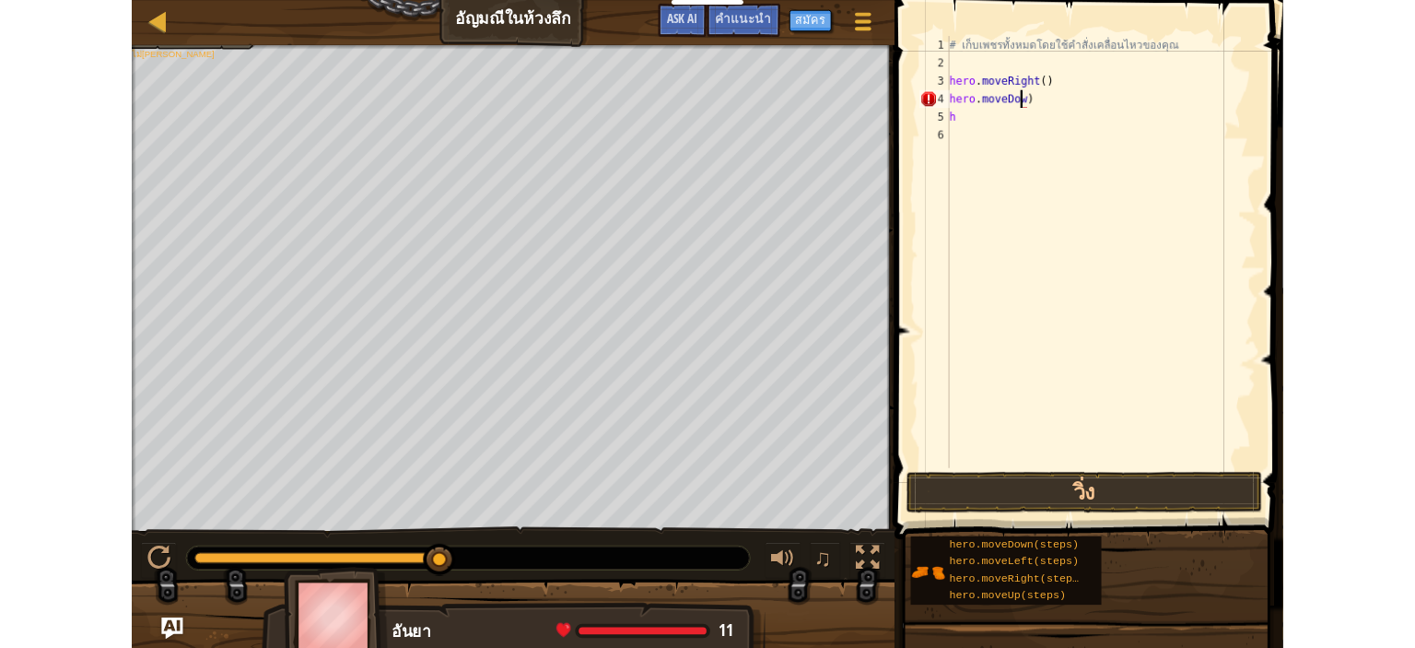
scroll to position [8, 5]
